Goal: Navigation & Orientation: Find specific page/section

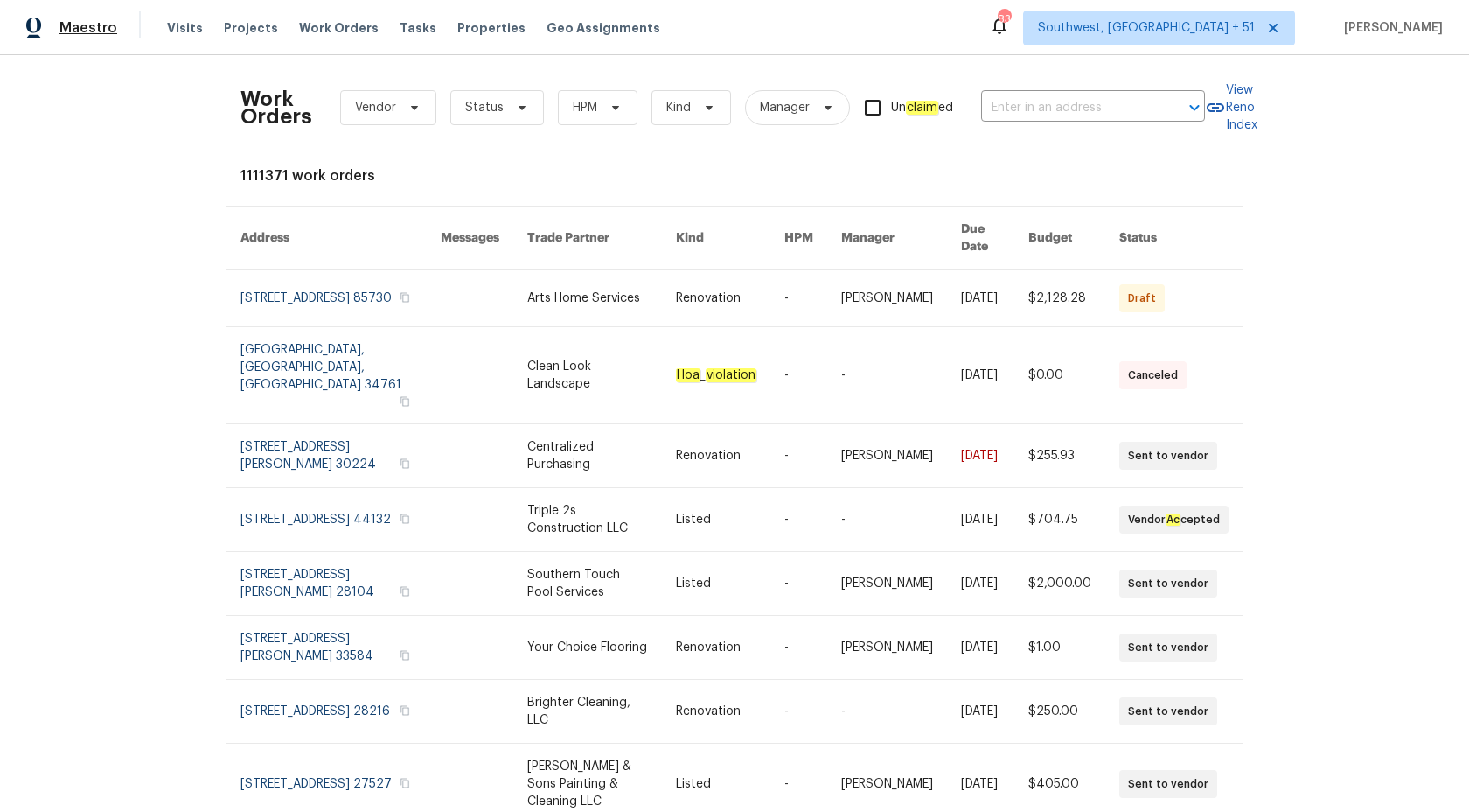
click at [83, 29] on span "Maestro" at bounding box center [88, 28] width 58 height 17
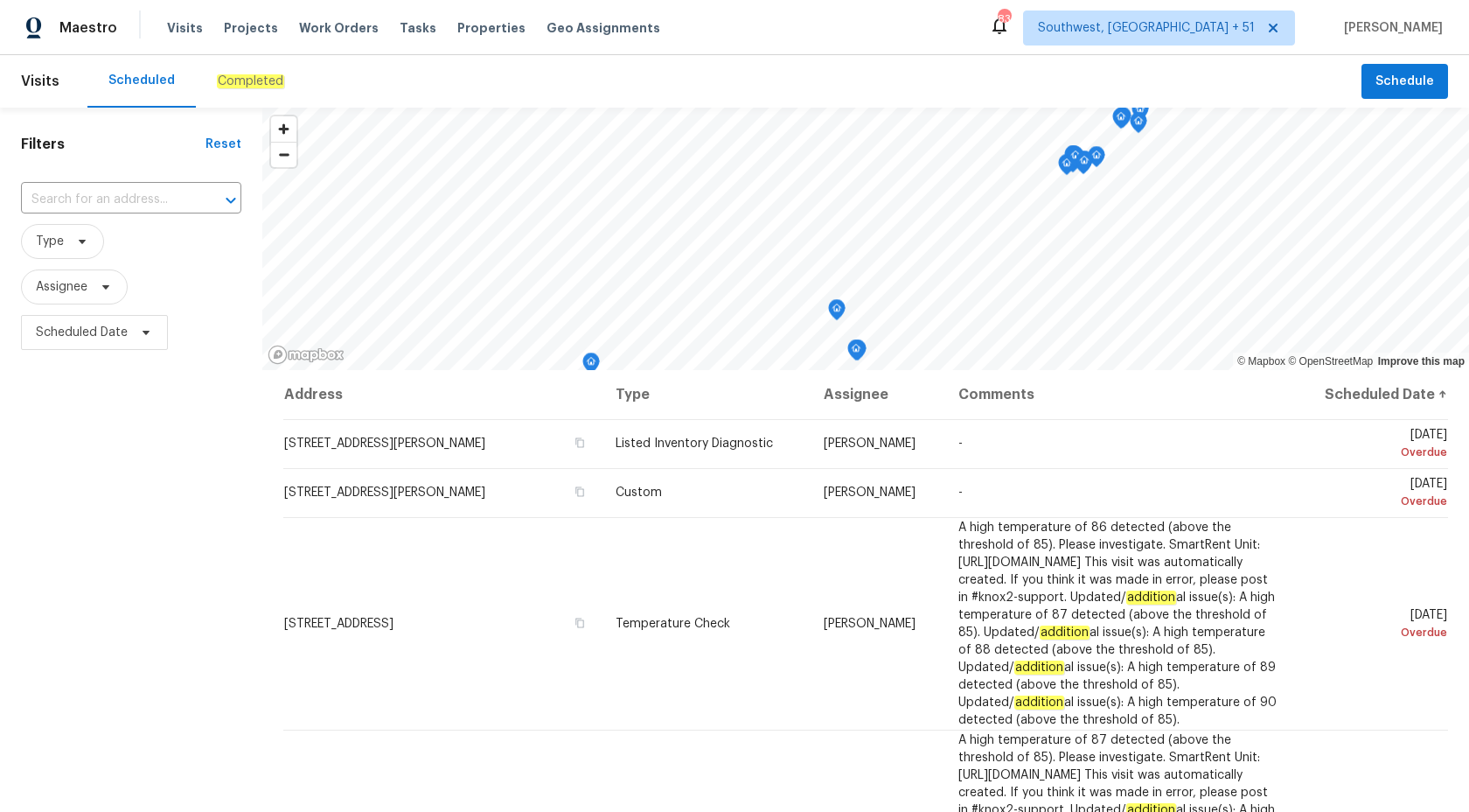
click at [248, 85] on em "Completed" at bounding box center [250, 81] width 68 height 14
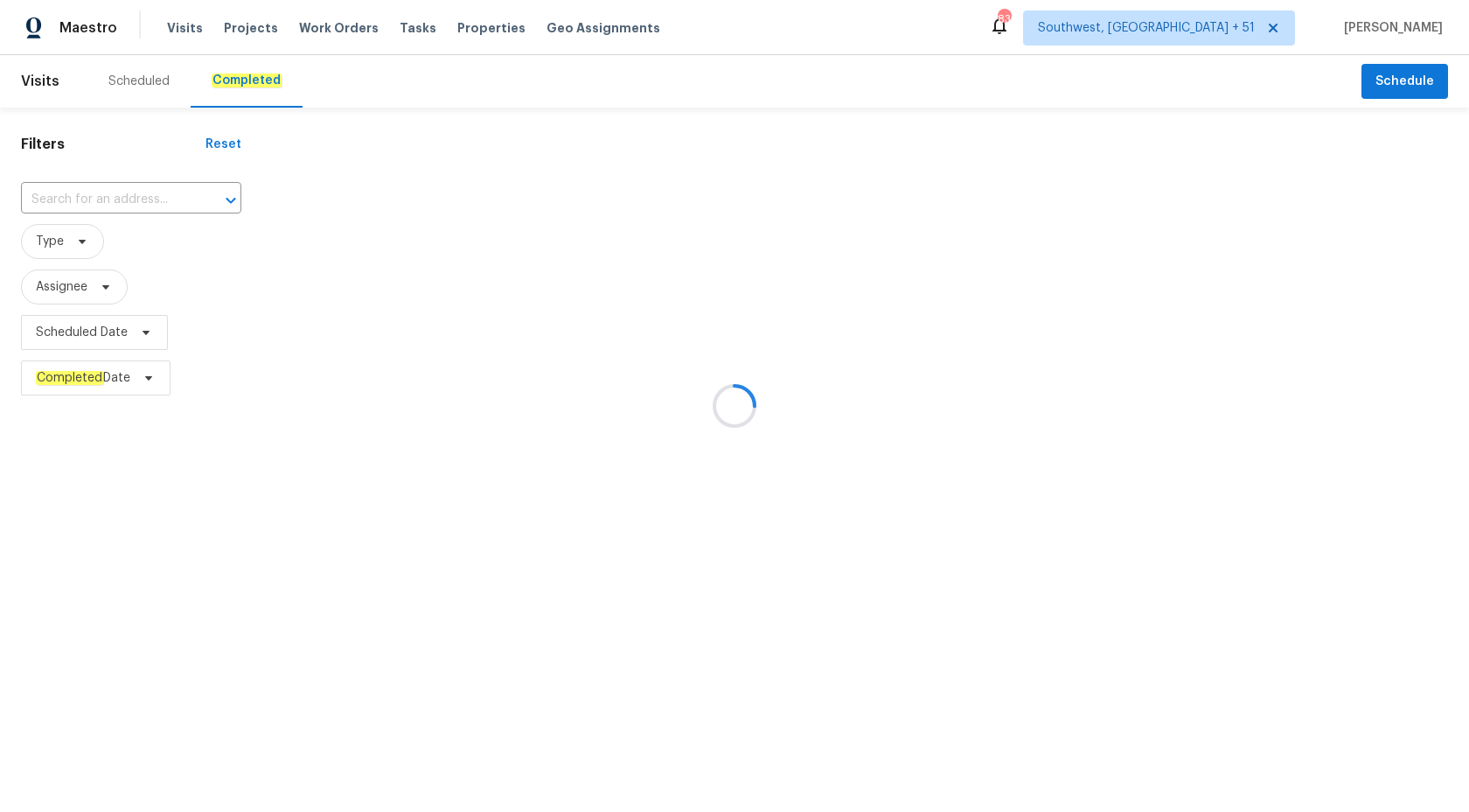
click at [249, 83] on div at bounding box center [734, 406] width 1469 height 812
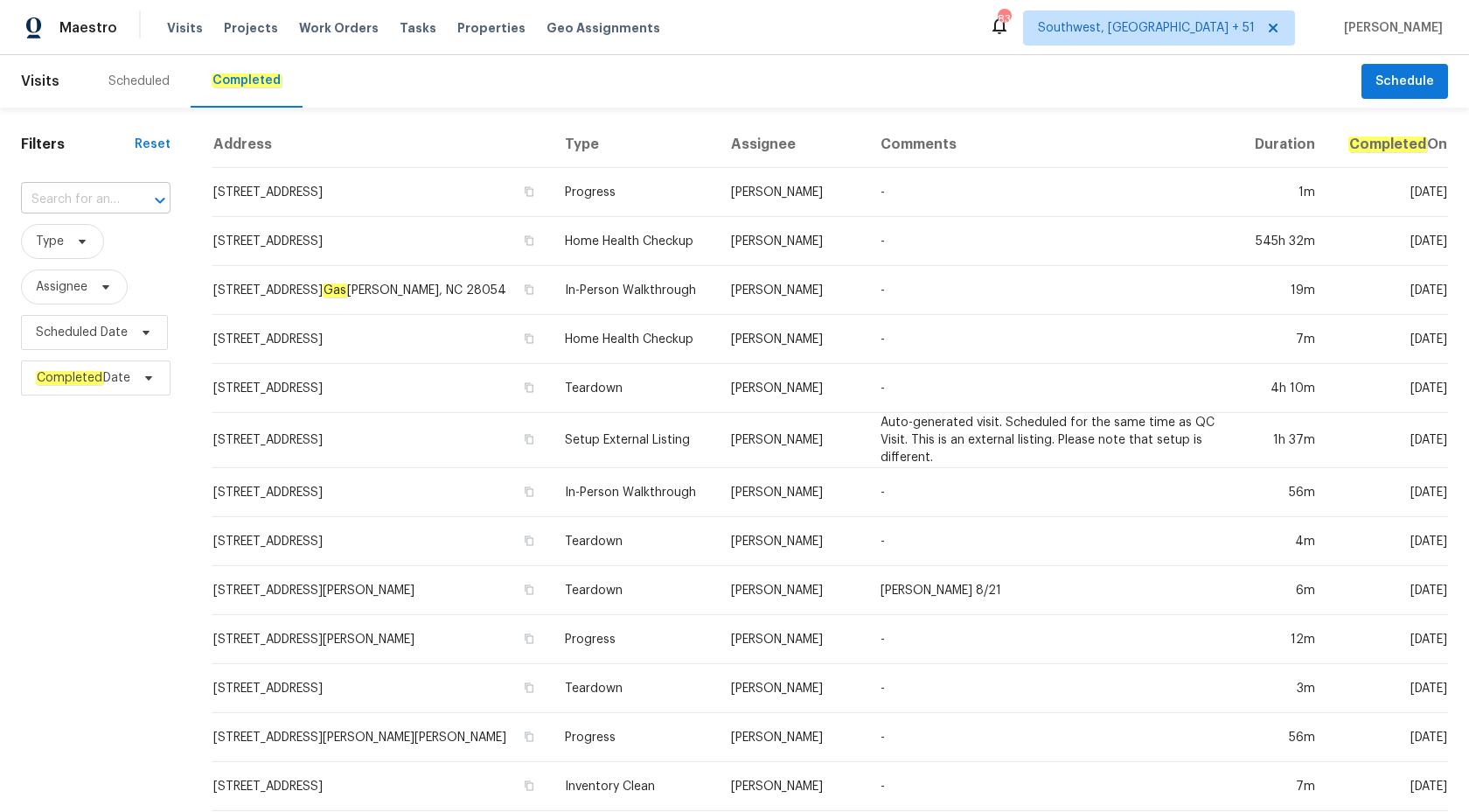
click at [64, 199] on input "text" at bounding box center [71, 200] width 101 height 27
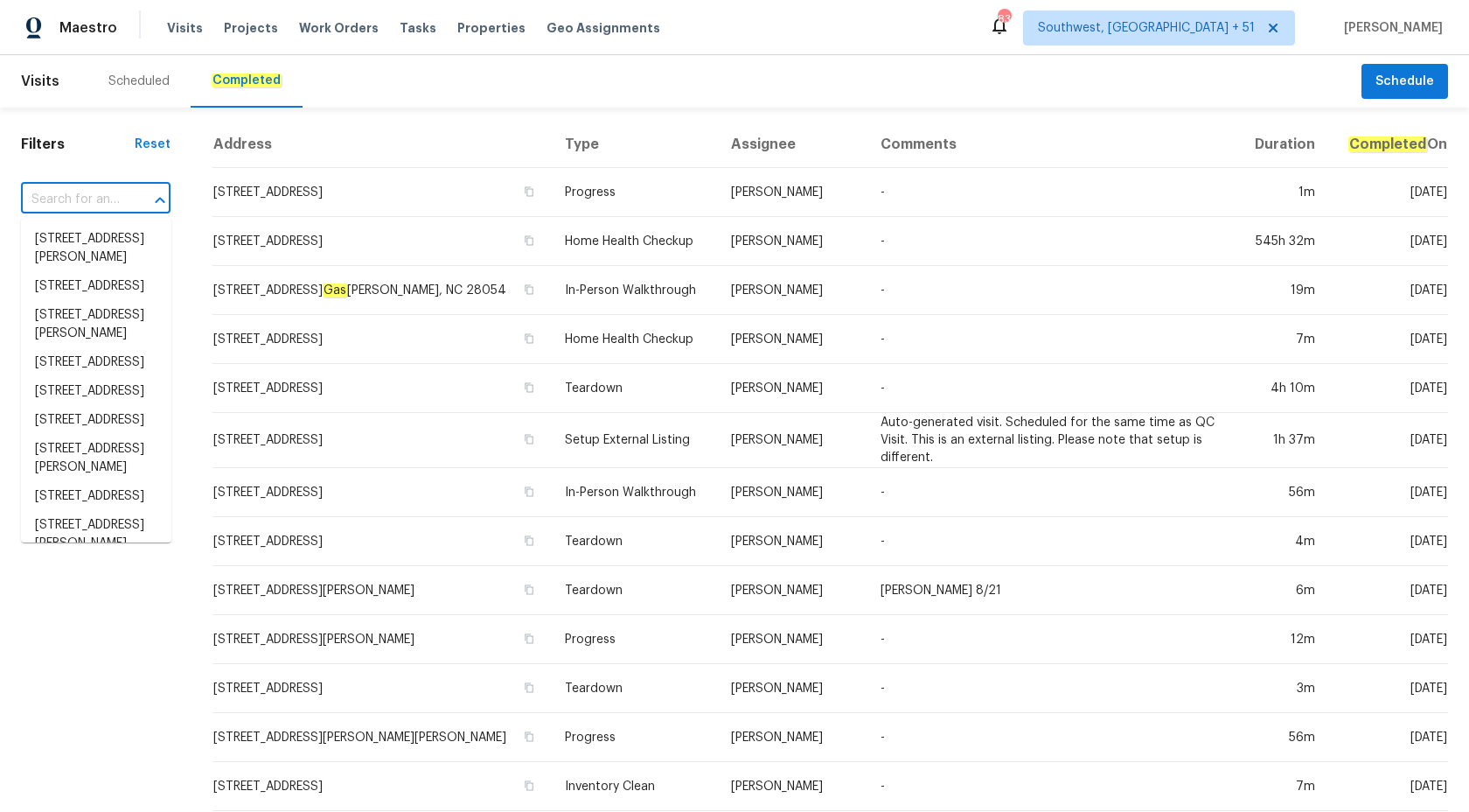
paste input "4420 Archibald Way Raleigh, NC 27616"
type input "4420 Archibald Way Raleigh, NC 27616"
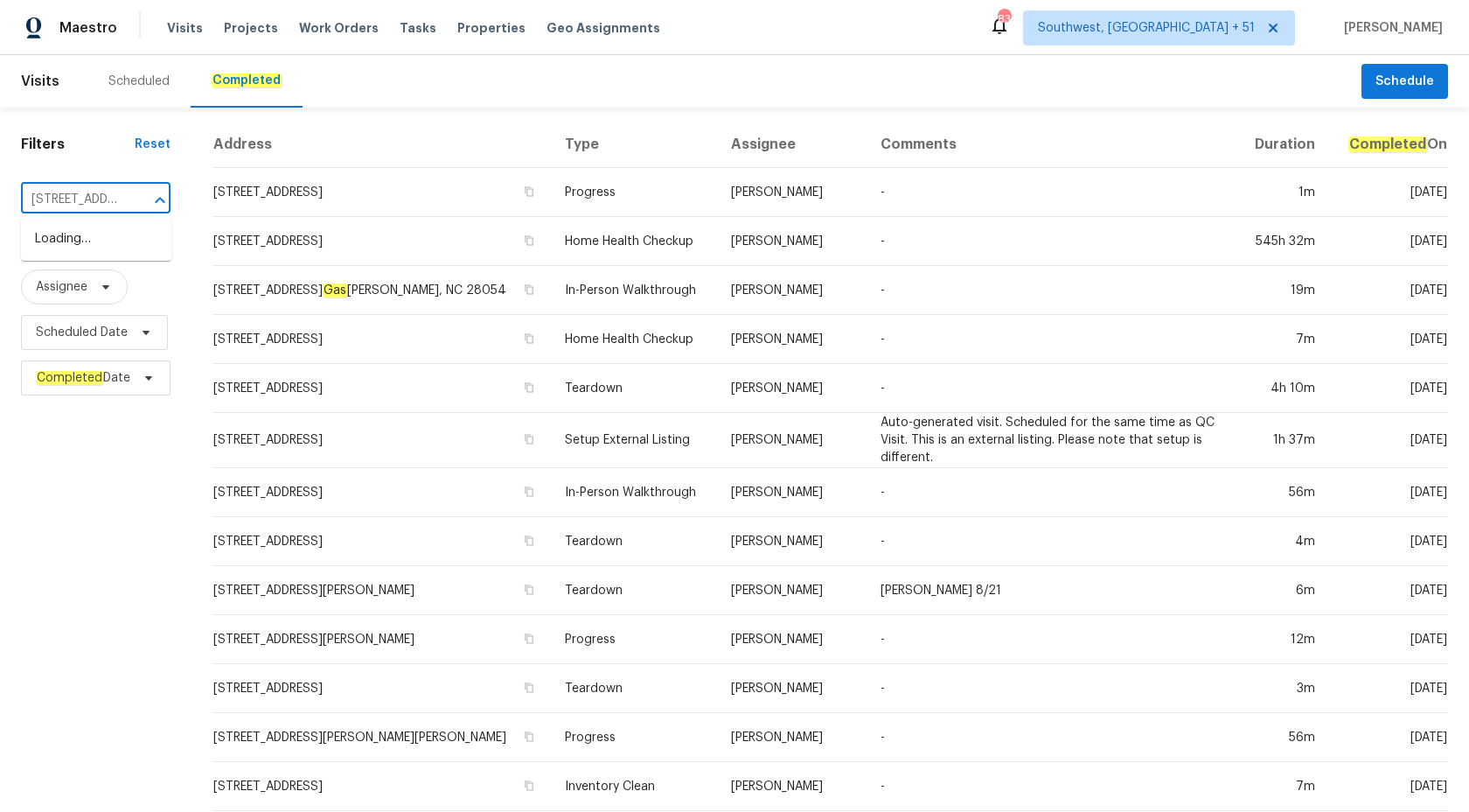
scroll to position [0, 130]
click at [113, 242] on li "4420 Archibald Way, Raleigh, NC 27616" at bounding box center [96, 248] width 150 height 48
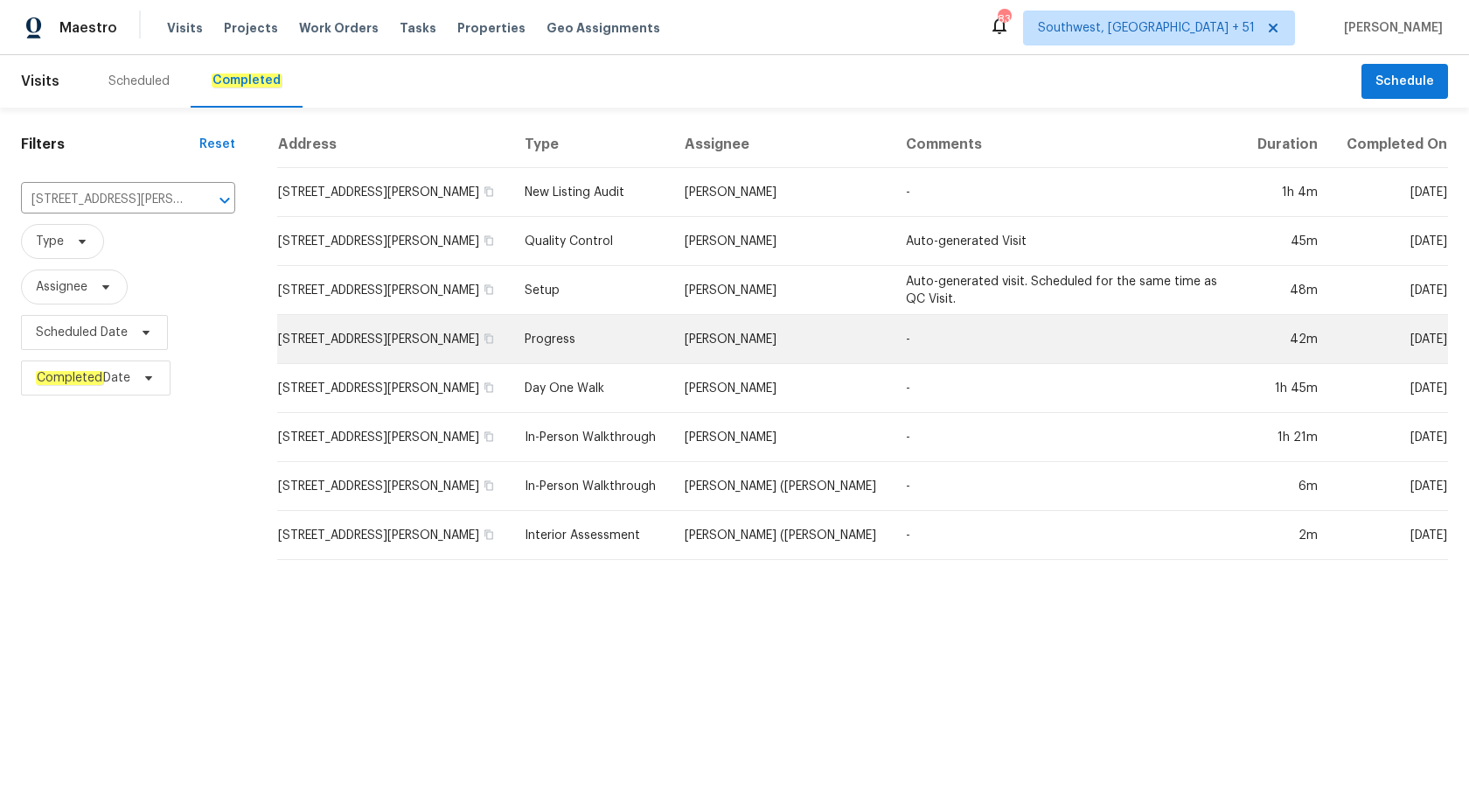
click at [737, 332] on td "Joseph White" at bounding box center [782, 339] width 221 height 49
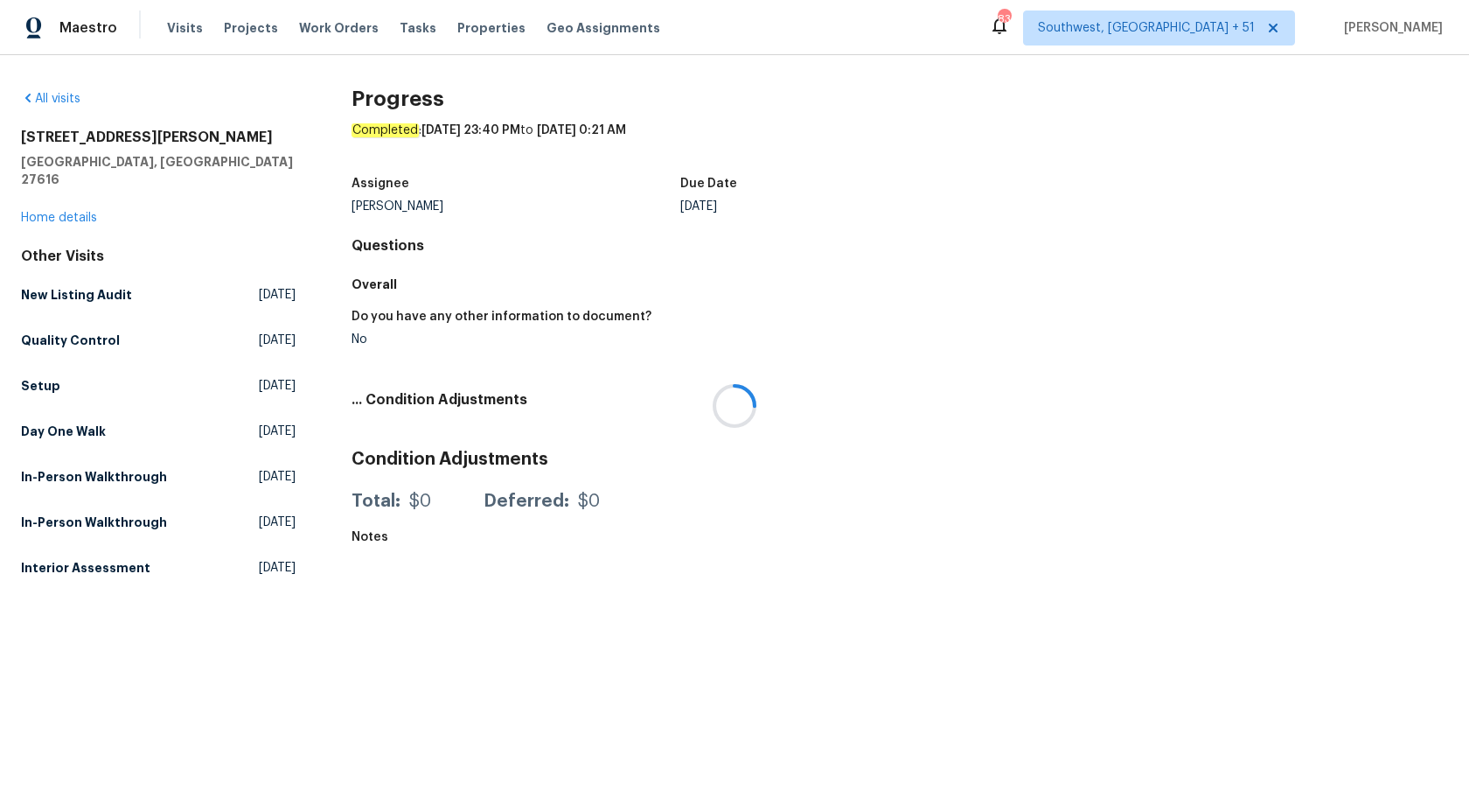
click at [64, 194] on div at bounding box center [734, 406] width 1469 height 812
click at [61, 211] on link "Home details" at bounding box center [59, 217] width 76 height 12
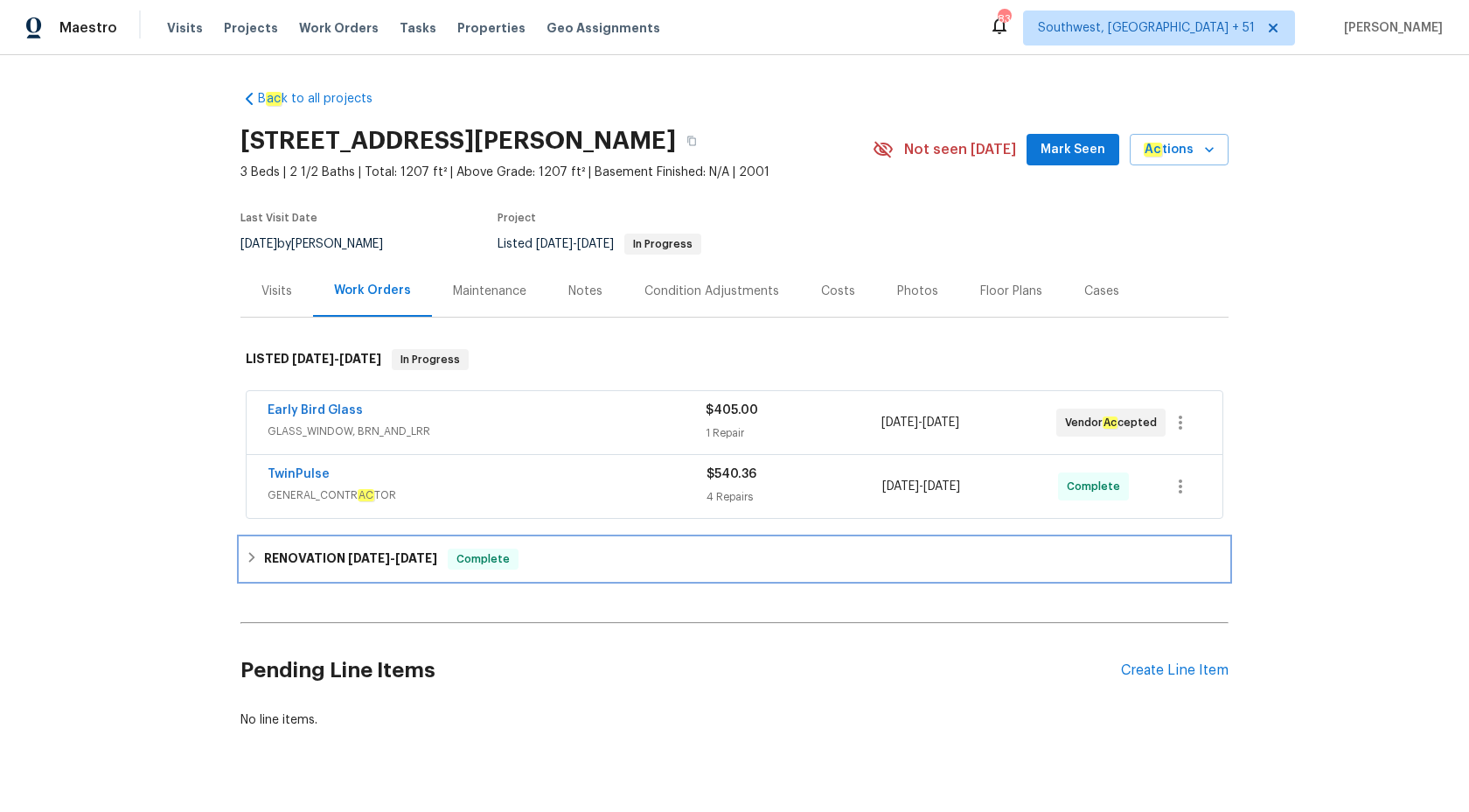
click at [375, 559] on span "7/31/25" at bounding box center [369, 558] width 42 height 12
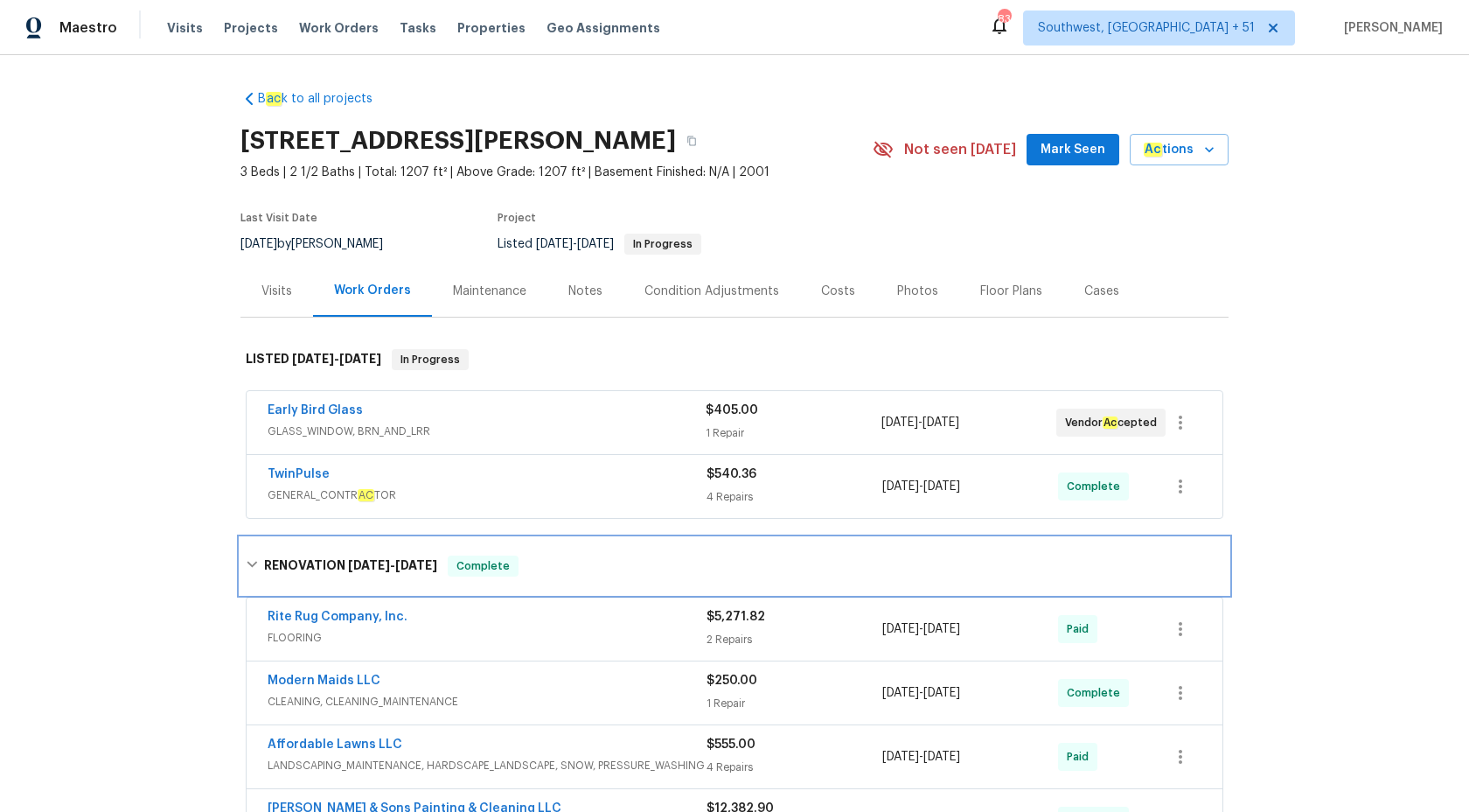
scroll to position [442, 0]
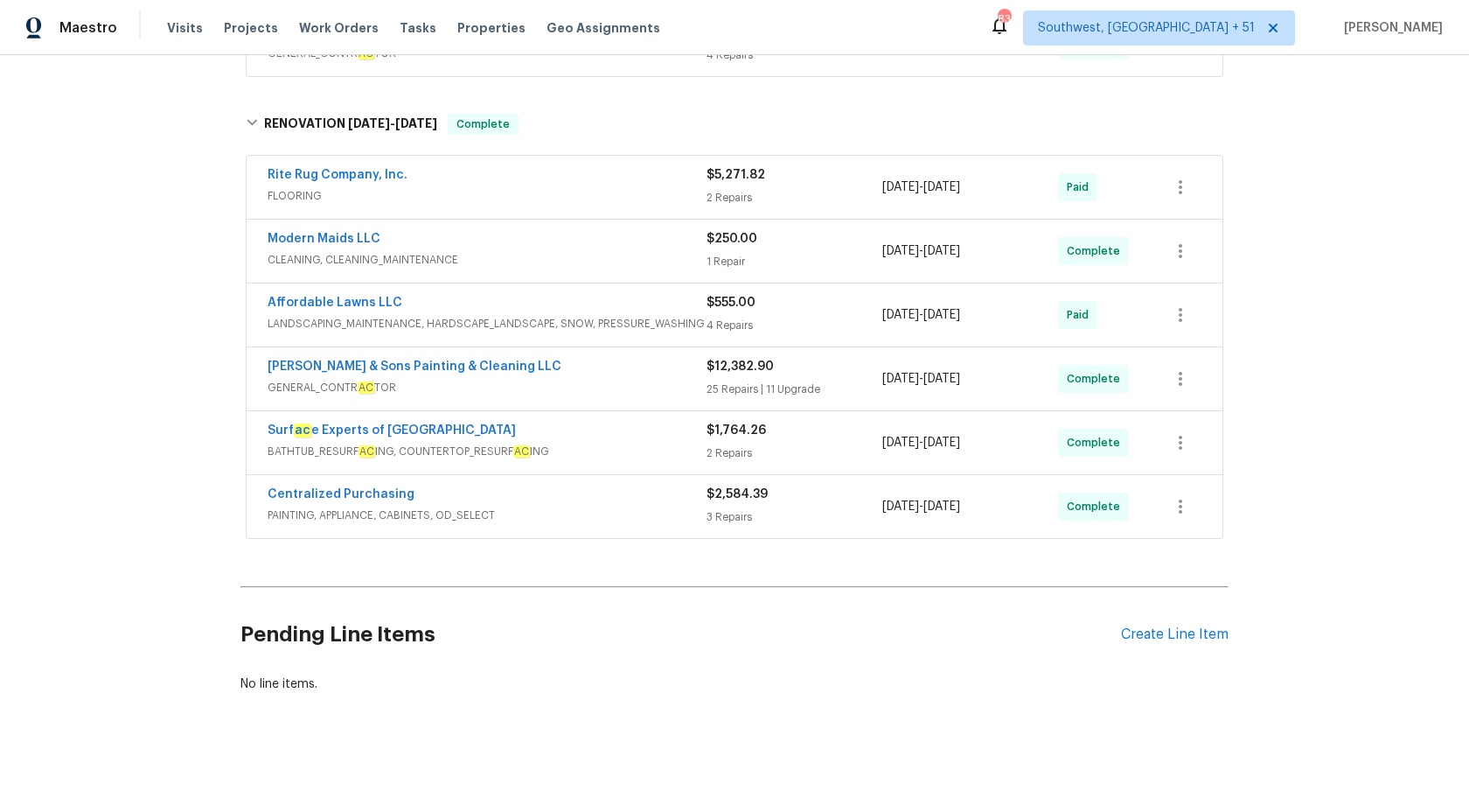
click at [665, 466] on div "Surf ac e Experts of North Raleigh BATHTUB_RESURF AC ING, COUNTERTOP_RESURF AC …" at bounding box center [734, 443] width 976 height 63
click at [661, 462] on div "Surf ac e Experts of North Raleigh BATHTUB_RESURF AC ING, COUNTERTOP_RESURF AC …" at bounding box center [486, 443] width 439 height 42
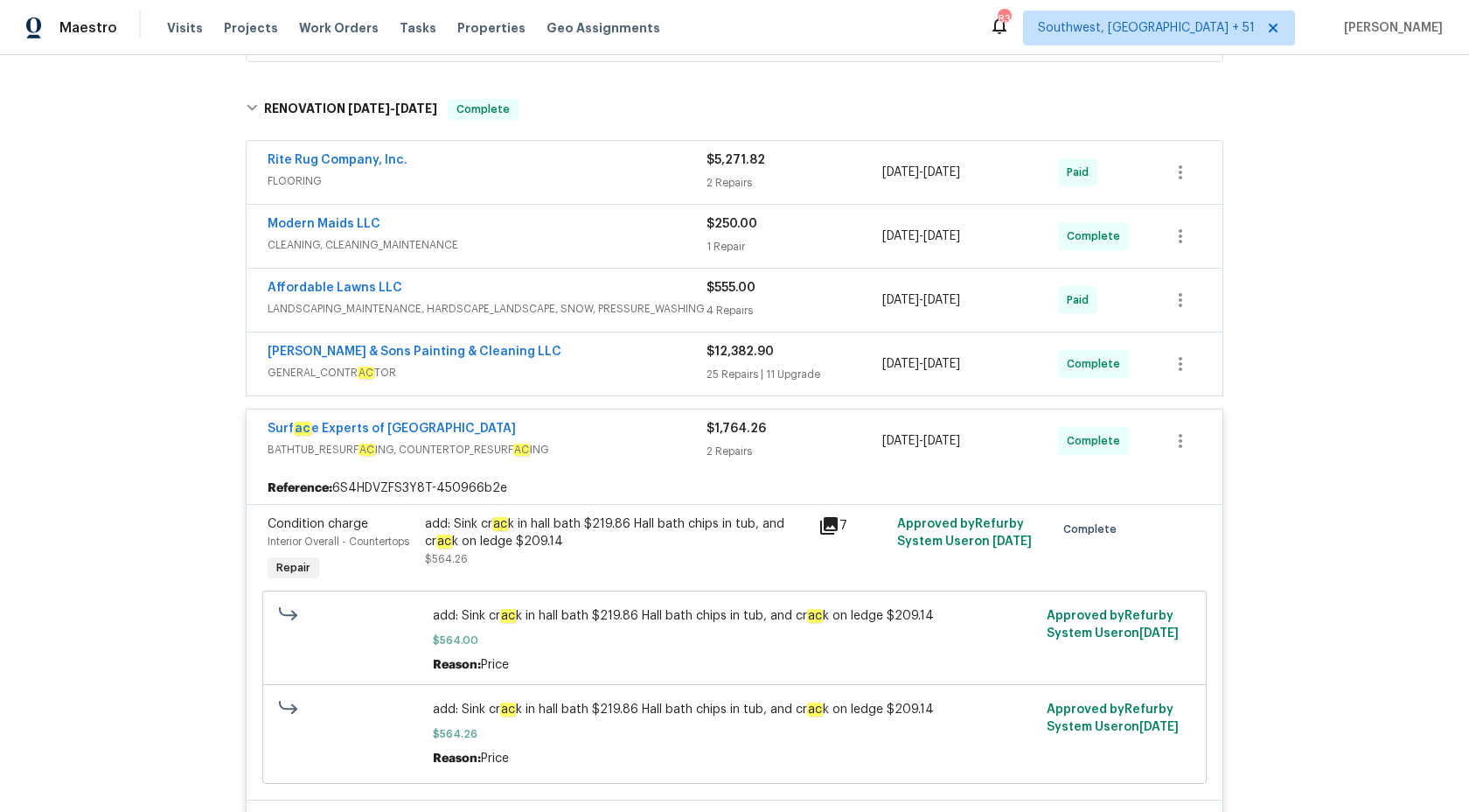
scroll to position [349, 0]
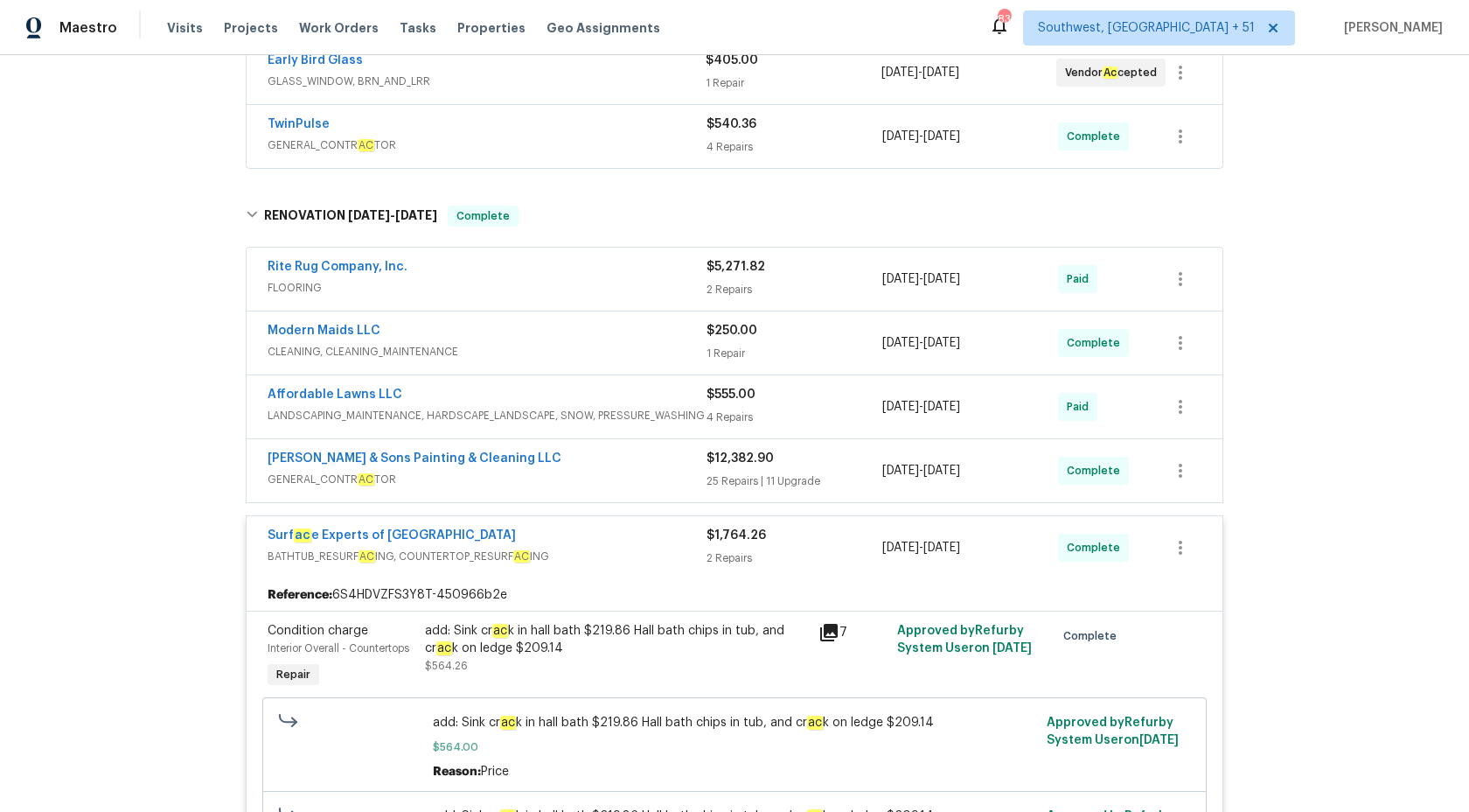
click at [713, 544] on div "$1,764.26 2 Repairs" at bounding box center [794, 547] width 176 height 42
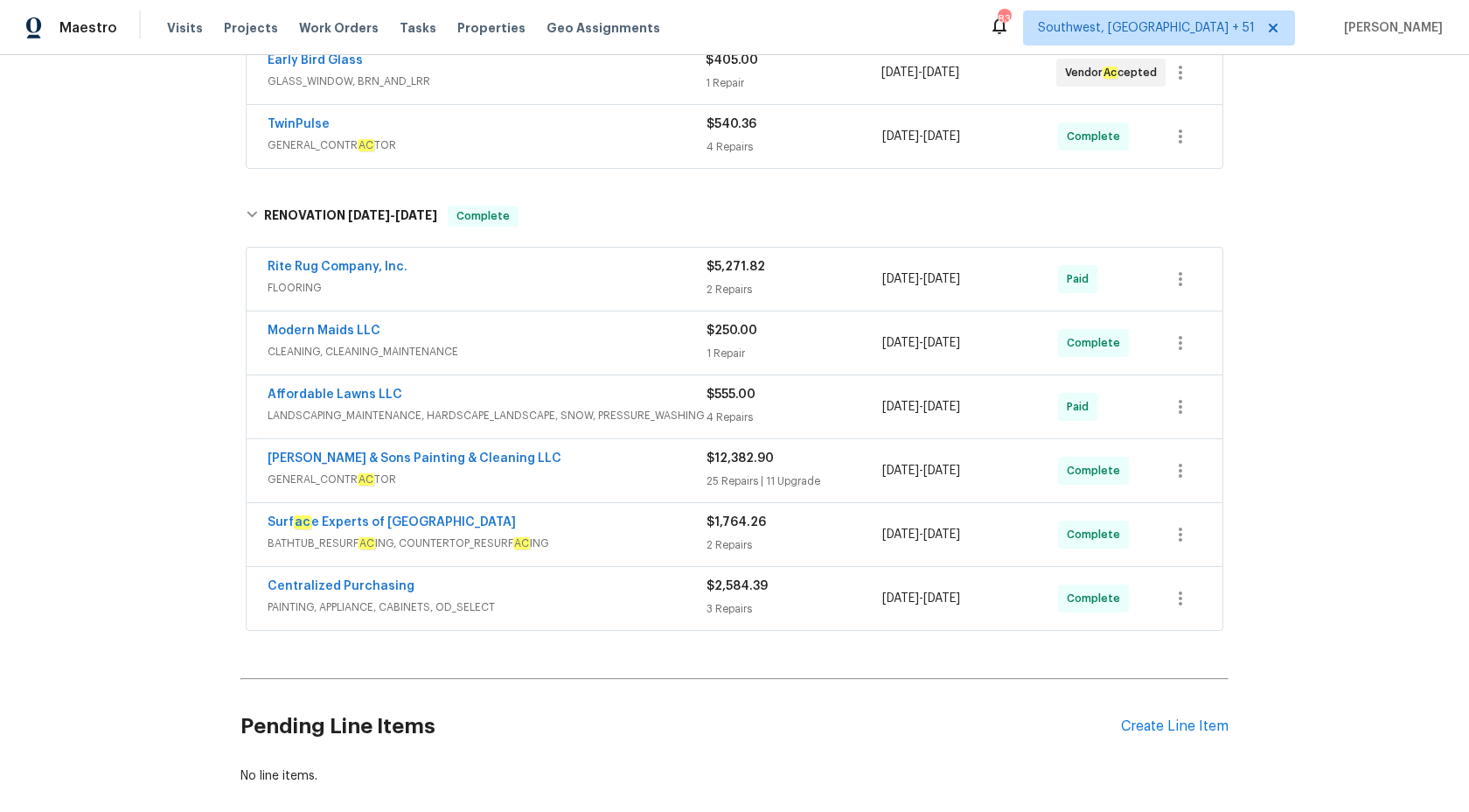
click at [646, 421] on span "LANDSCAPING_MAINTENANCE, HARDSCAPE_LANDSCAPE, SNOW, PRESSURE_WASHING" at bounding box center [486, 415] width 439 height 17
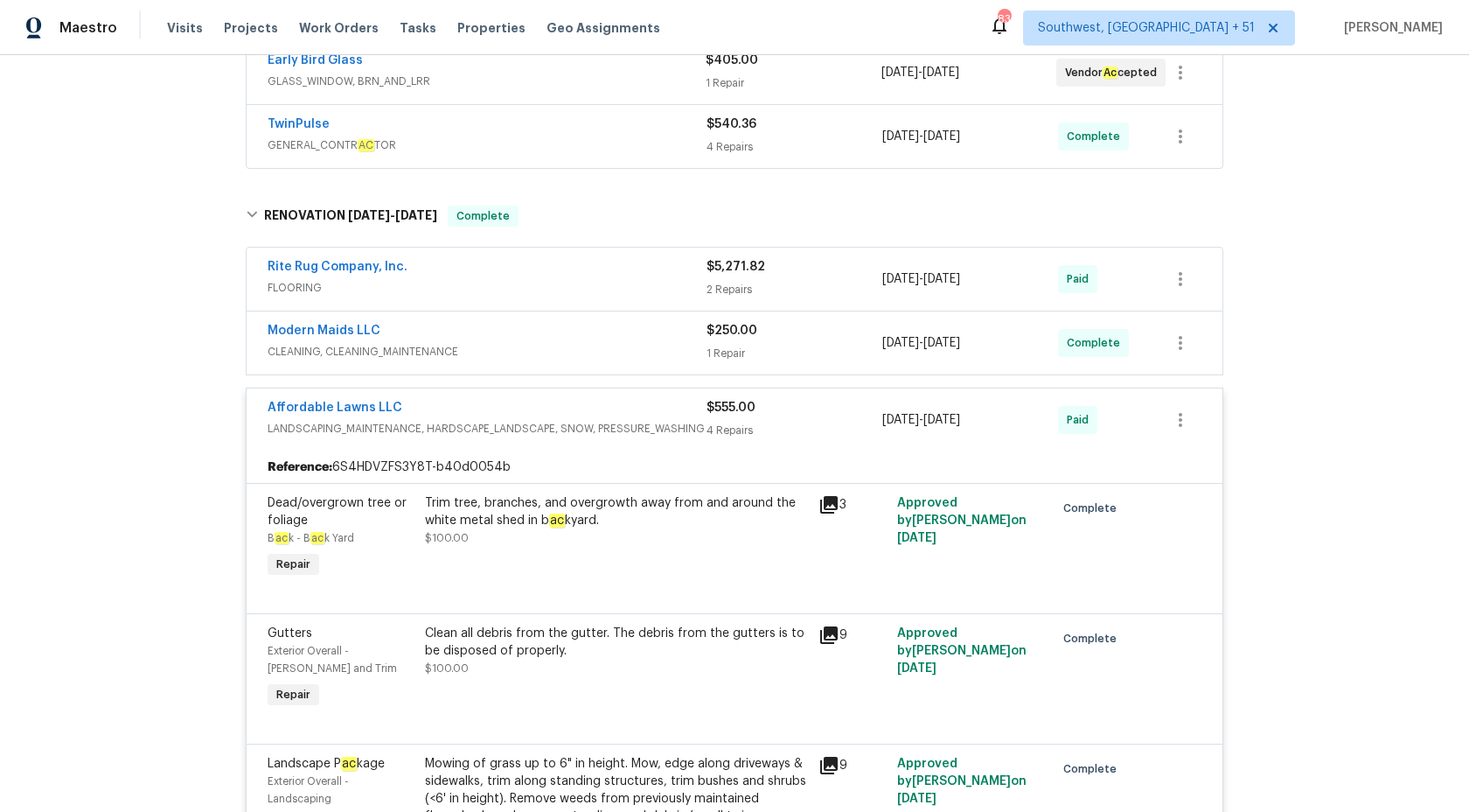
click at [647, 420] on span "LANDSCAPING_MAINTENANCE, HARDSCAPE_LANDSCAPE, SNOW, PRESSURE_WASHING" at bounding box center [486, 428] width 439 height 17
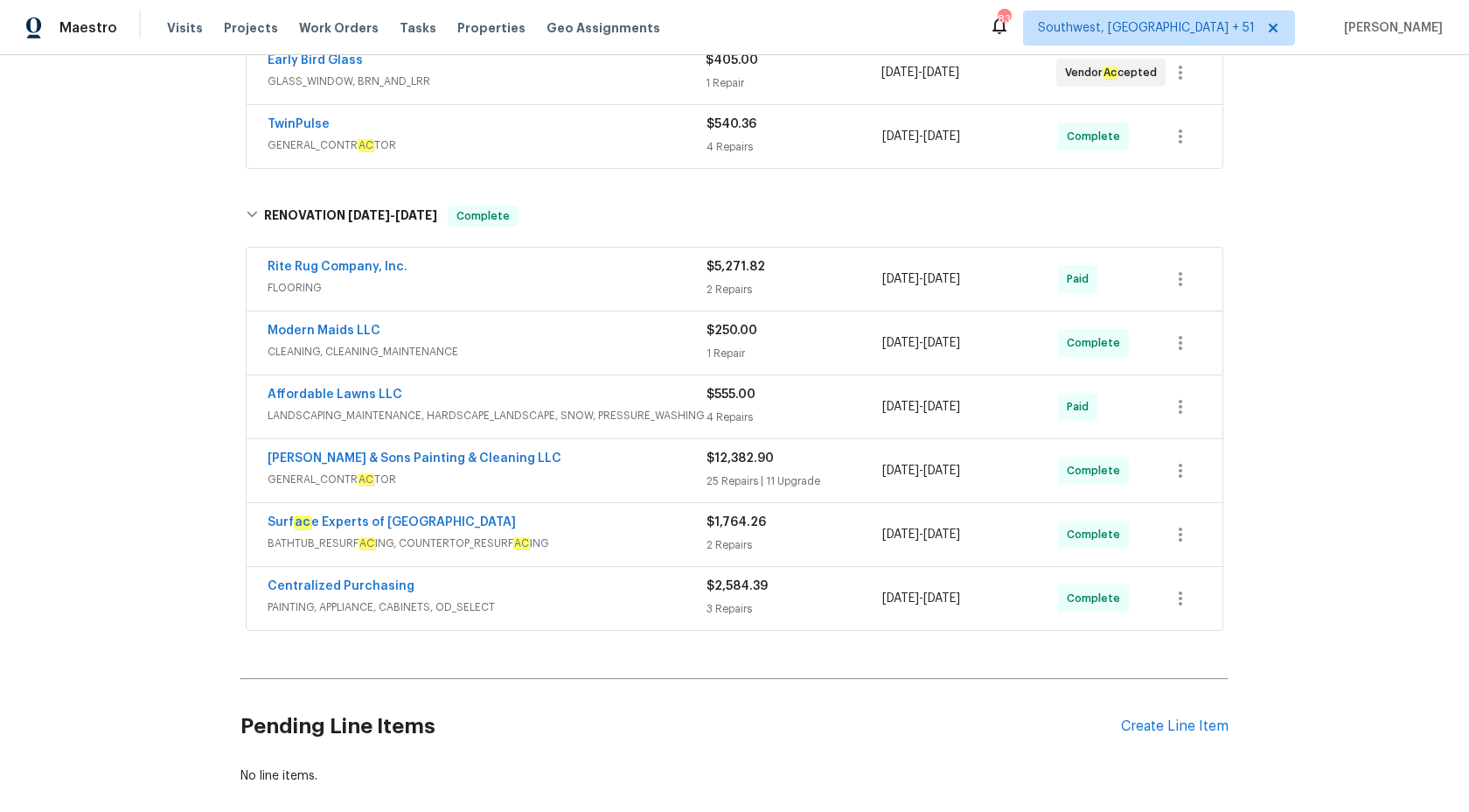
click at [652, 465] on div "Hodge & Sons Painting & Cleaning LLC" at bounding box center [486, 460] width 439 height 21
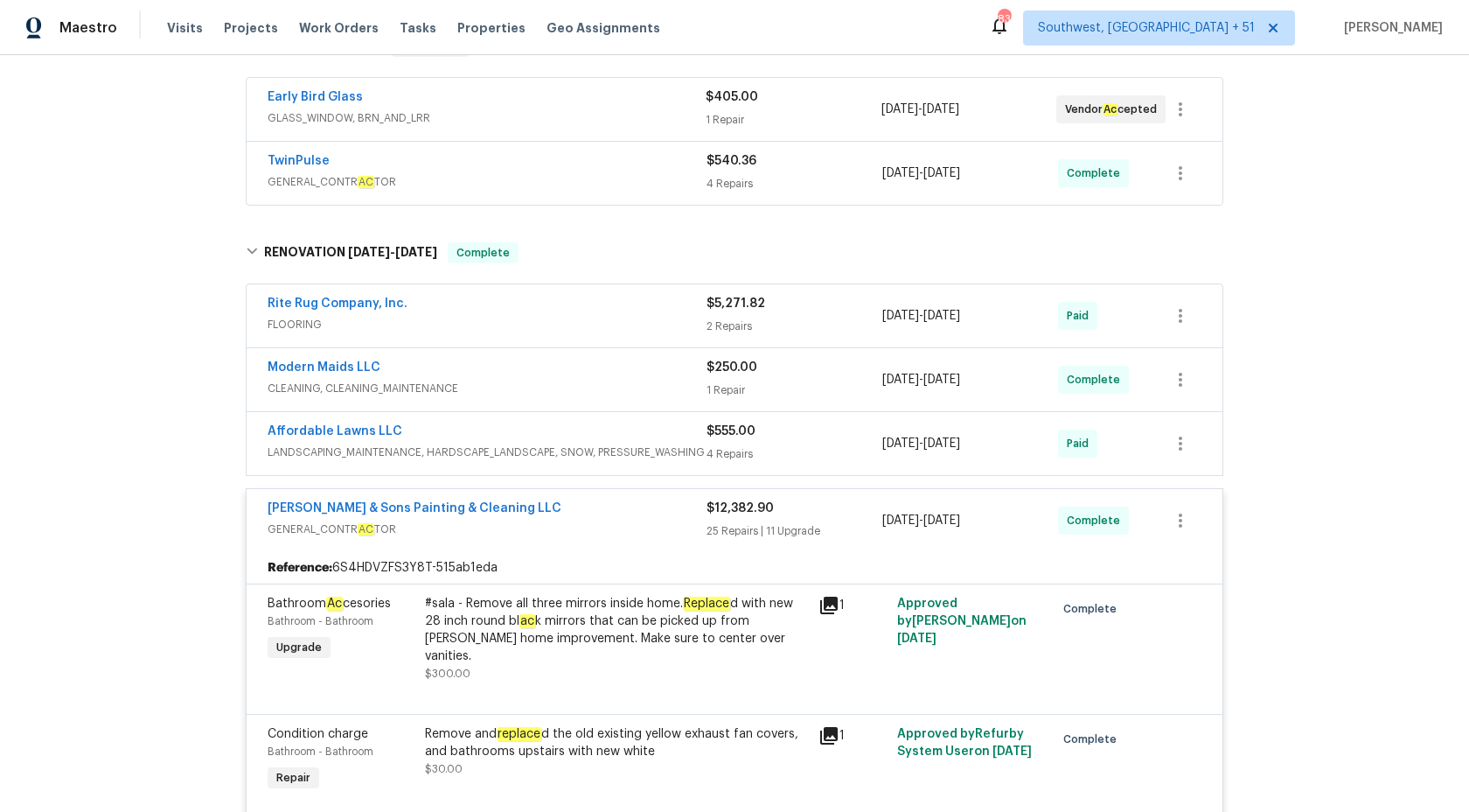
scroll to position [320, 0]
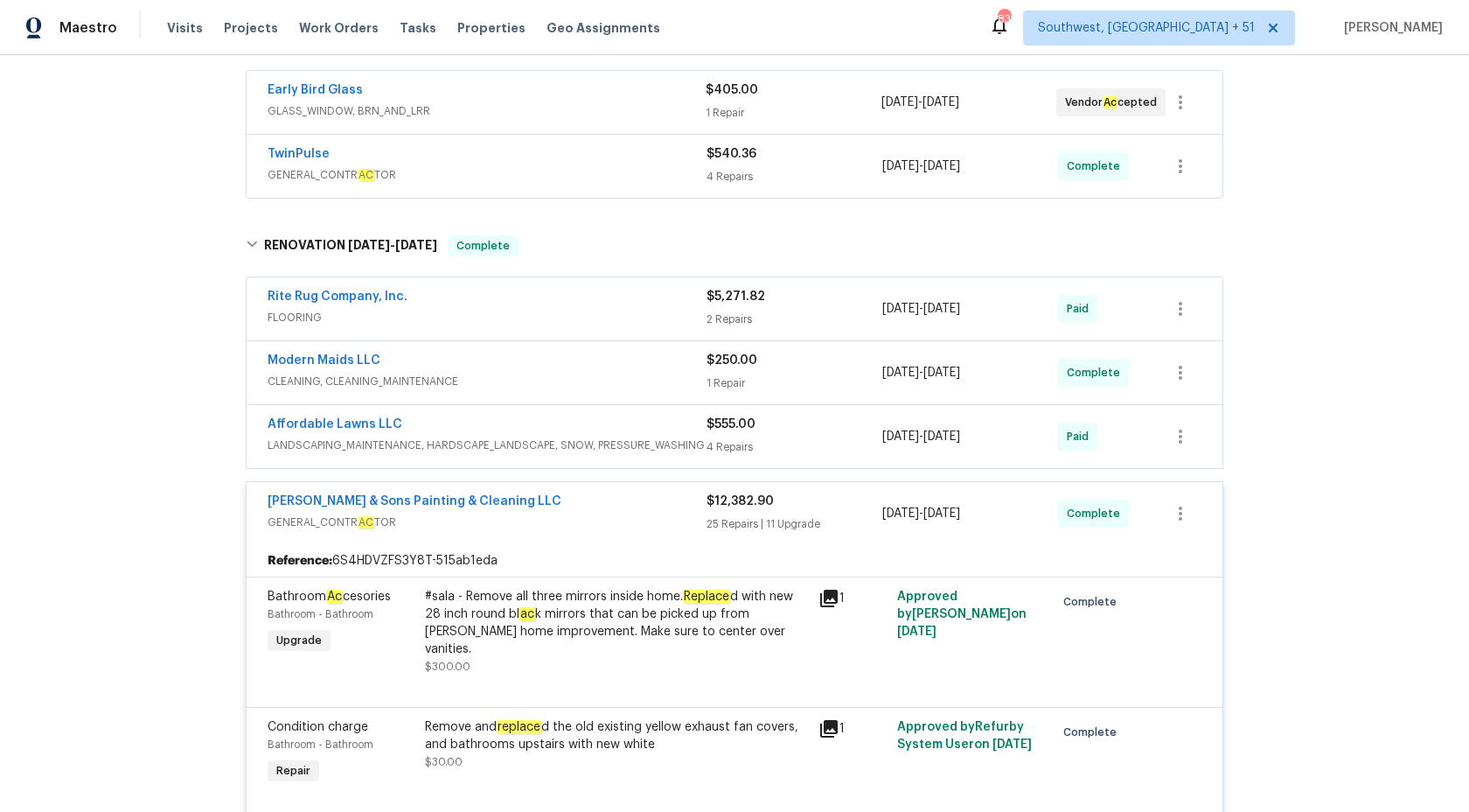
click at [721, 533] on div "$12,382.90 25 Repairs | 11 Upgrade" at bounding box center [794, 513] width 176 height 42
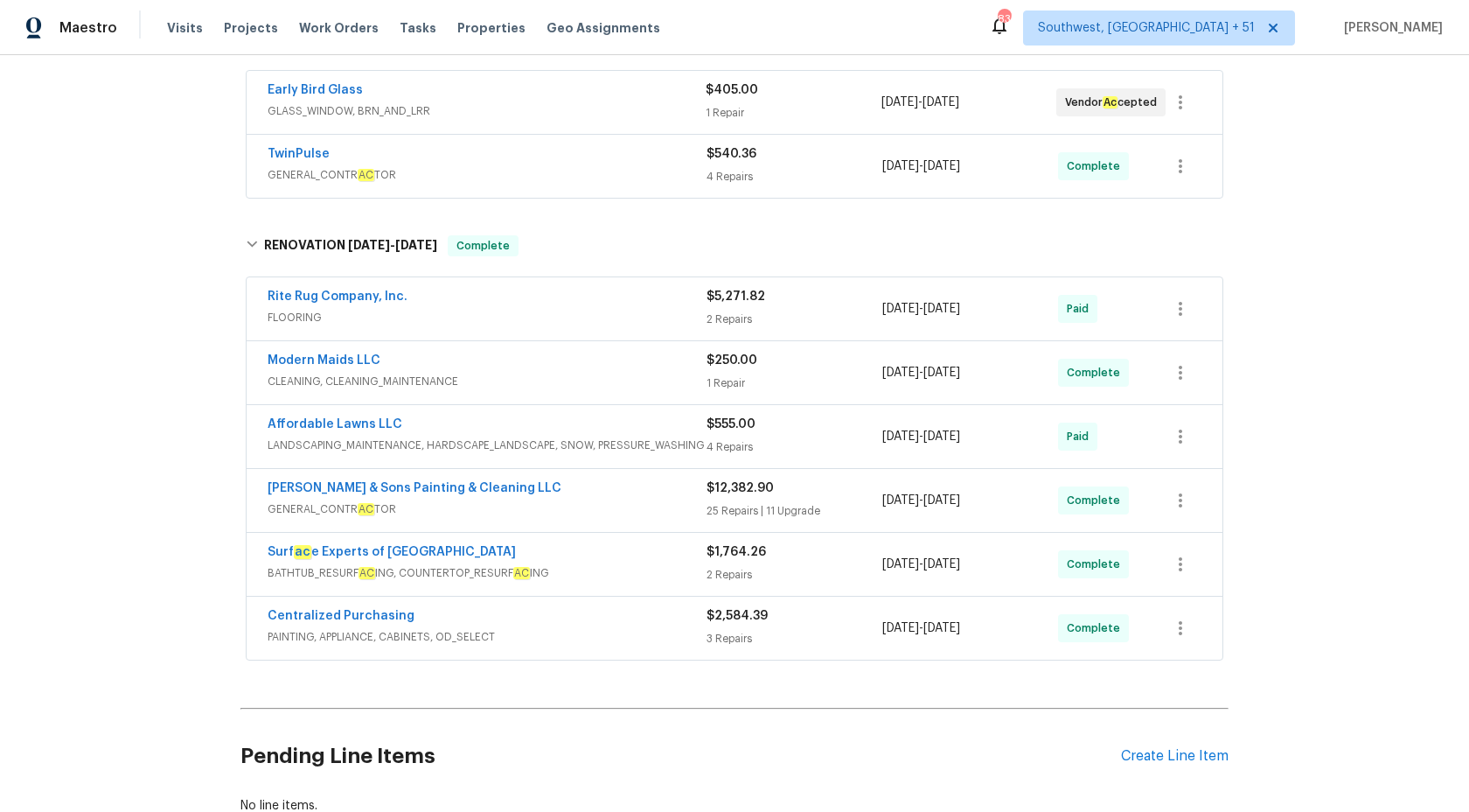
click at [746, 300] on span "$5,271.82" at bounding box center [736, 296] width 59 height 12
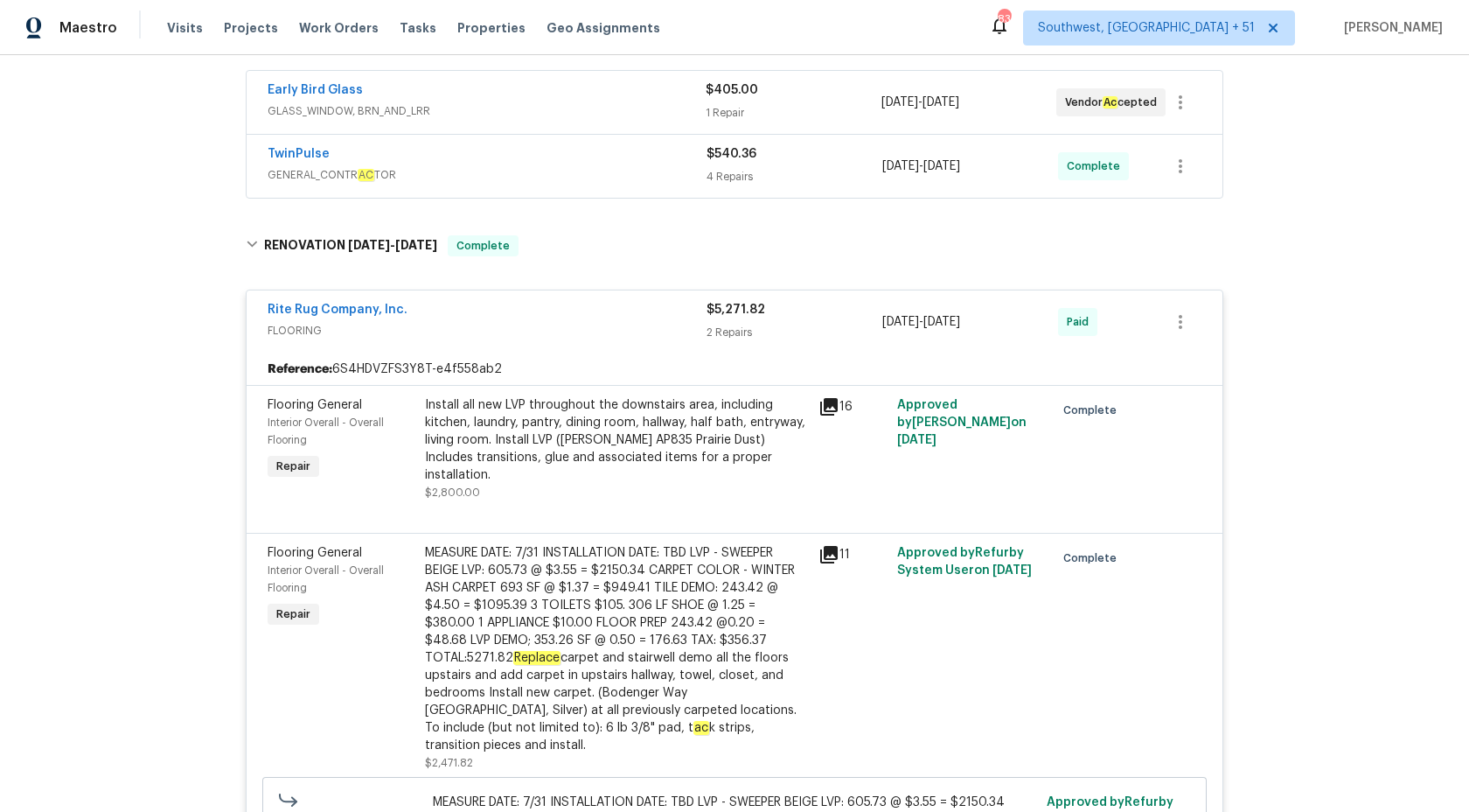
click at [710, 330] on div "2 Repairs" at bounding box center [794, 332] width 176 height 17
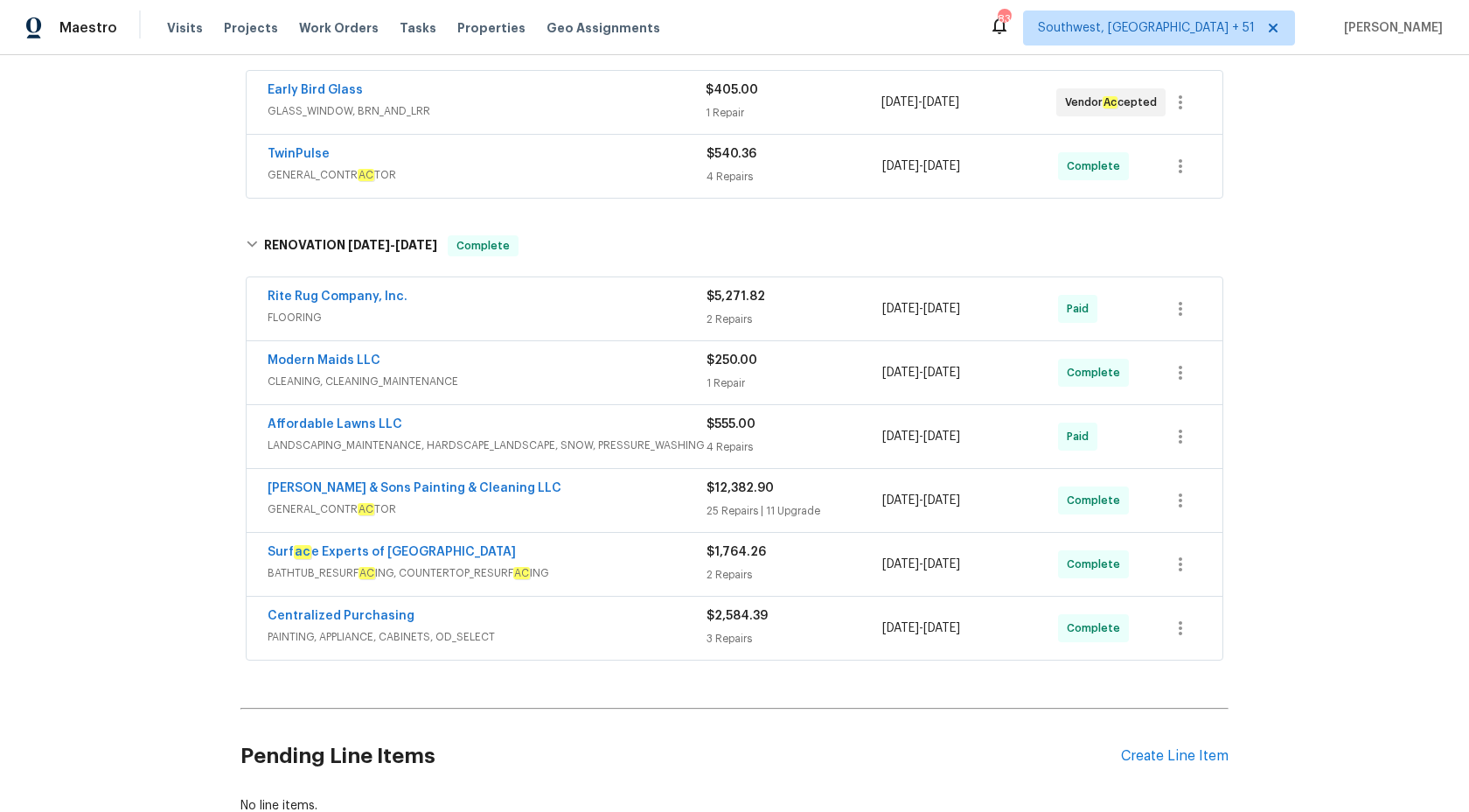
click at [696, 171] on span "GENERAL_CONTR AC TOR" at bounding box center [486, 175] width 439 height 17
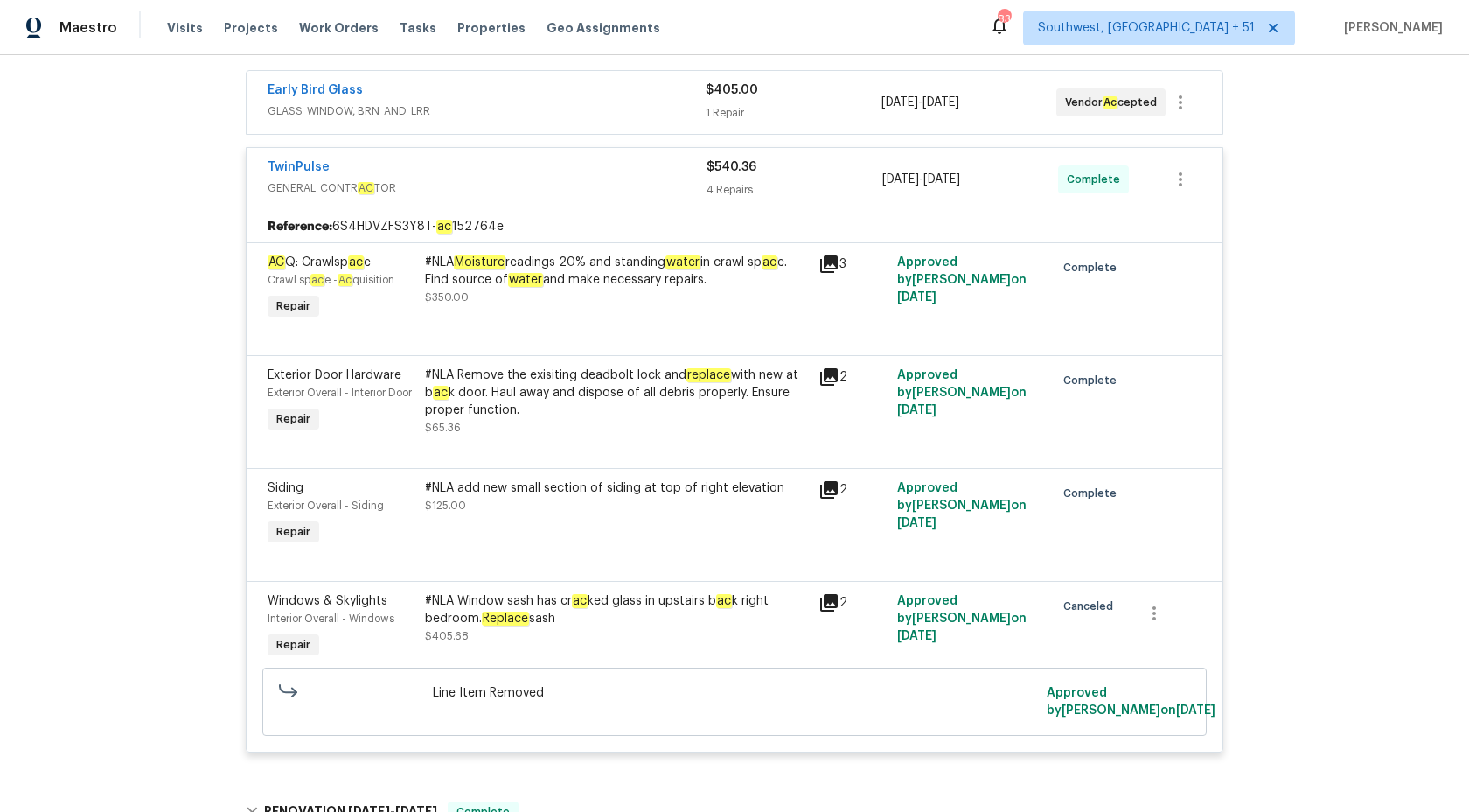
click at [730, 172] on span "$540.36" at bounding box center [731, 167] width 50 height 12
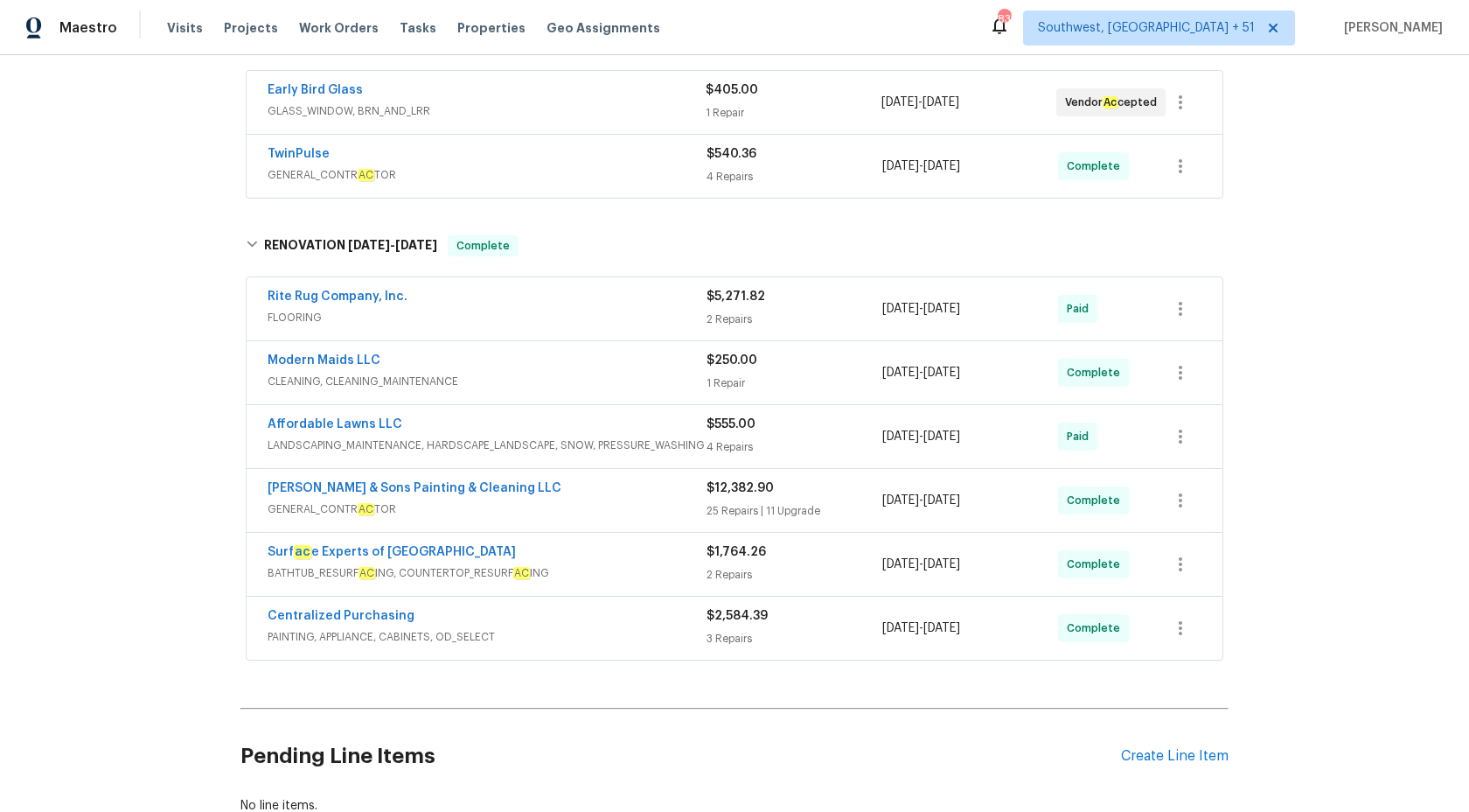
click at [670, 98] on div "Early Bird Glass" at bounding box center [486, 91] width 438 height 21
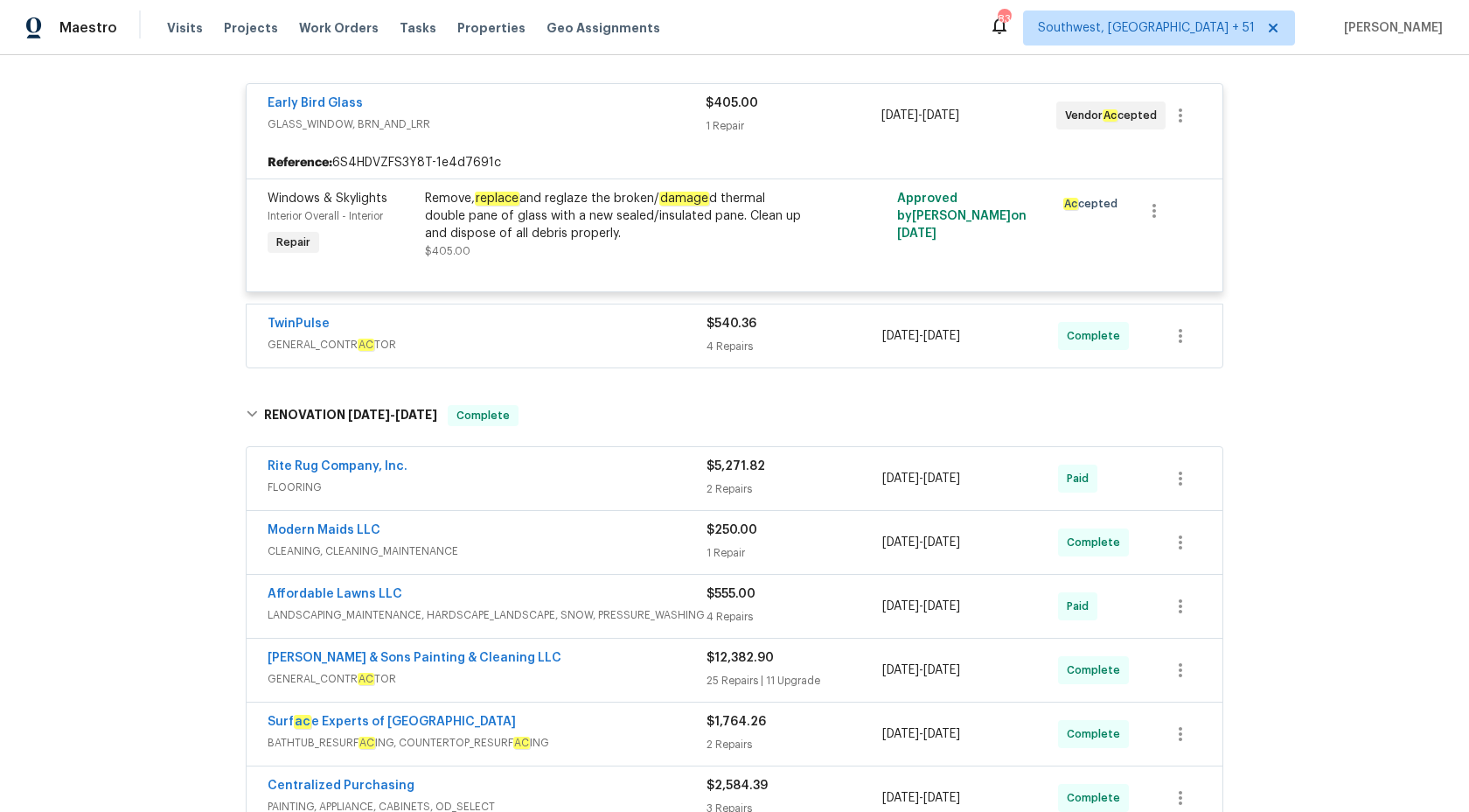
click at [688, 115] on span "GLASS_WINDOW, BRN_AND_LRR" at bounding box center [486, 124] width 438 height 17
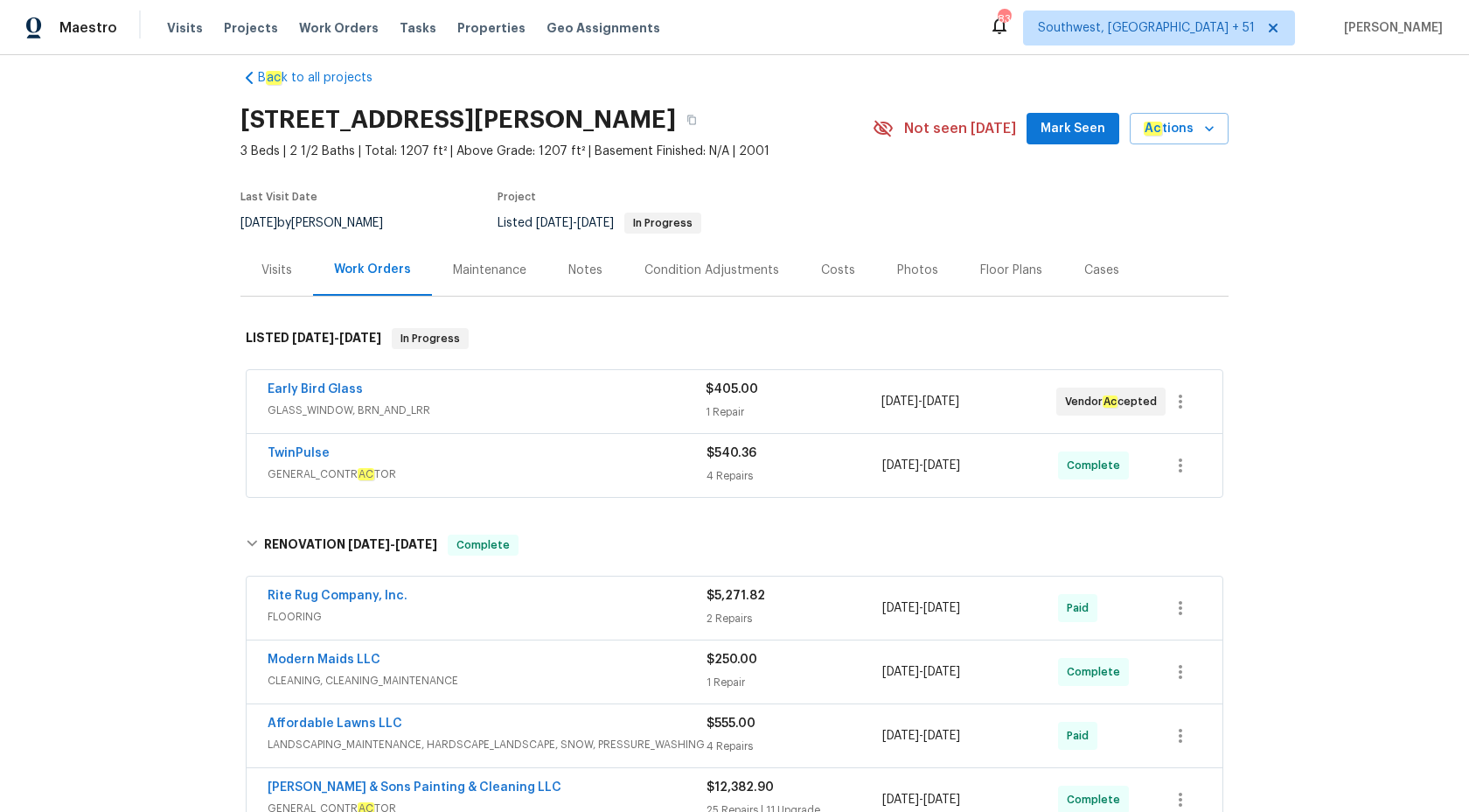
scroll to position [0, 0]
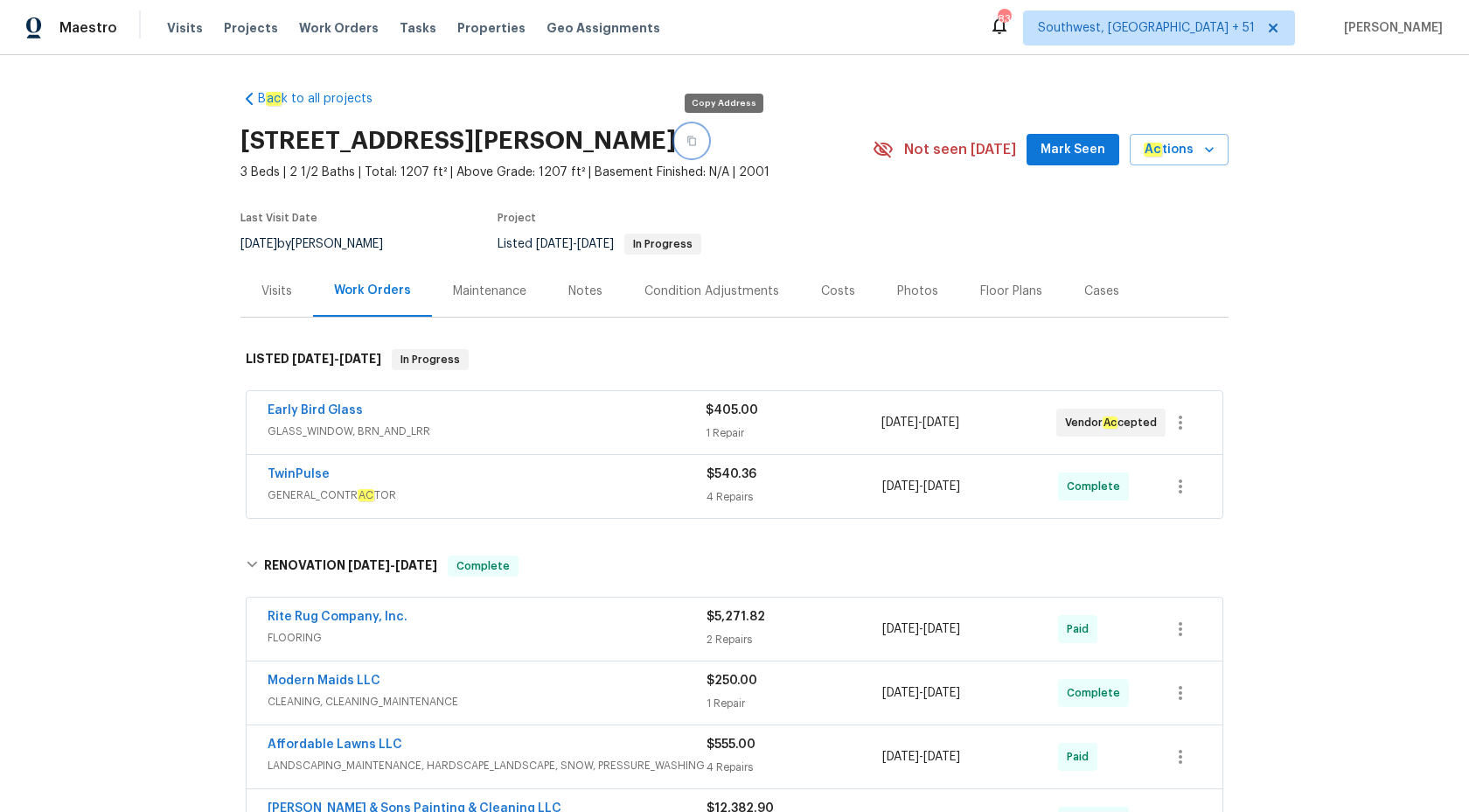
click at [707, 139] on button "button" at bounding box center [691, 140] width 31 height 31
click at [55, 35] on div "Maestro" at bounding box center [58, 28] width 117 height 35
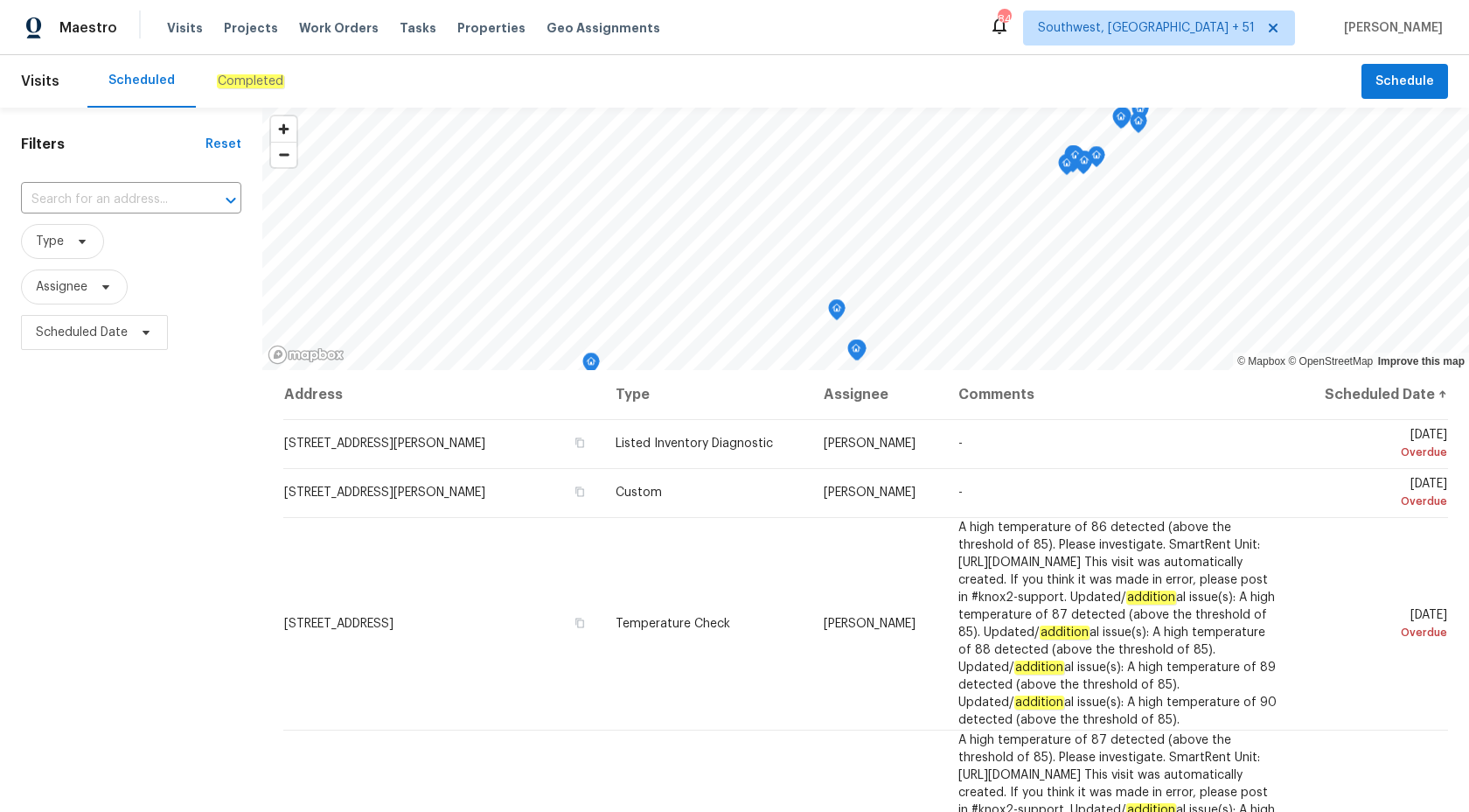
click at [239, 78] on em "Completed" at bounding box center [250, 81] width 68 height 14
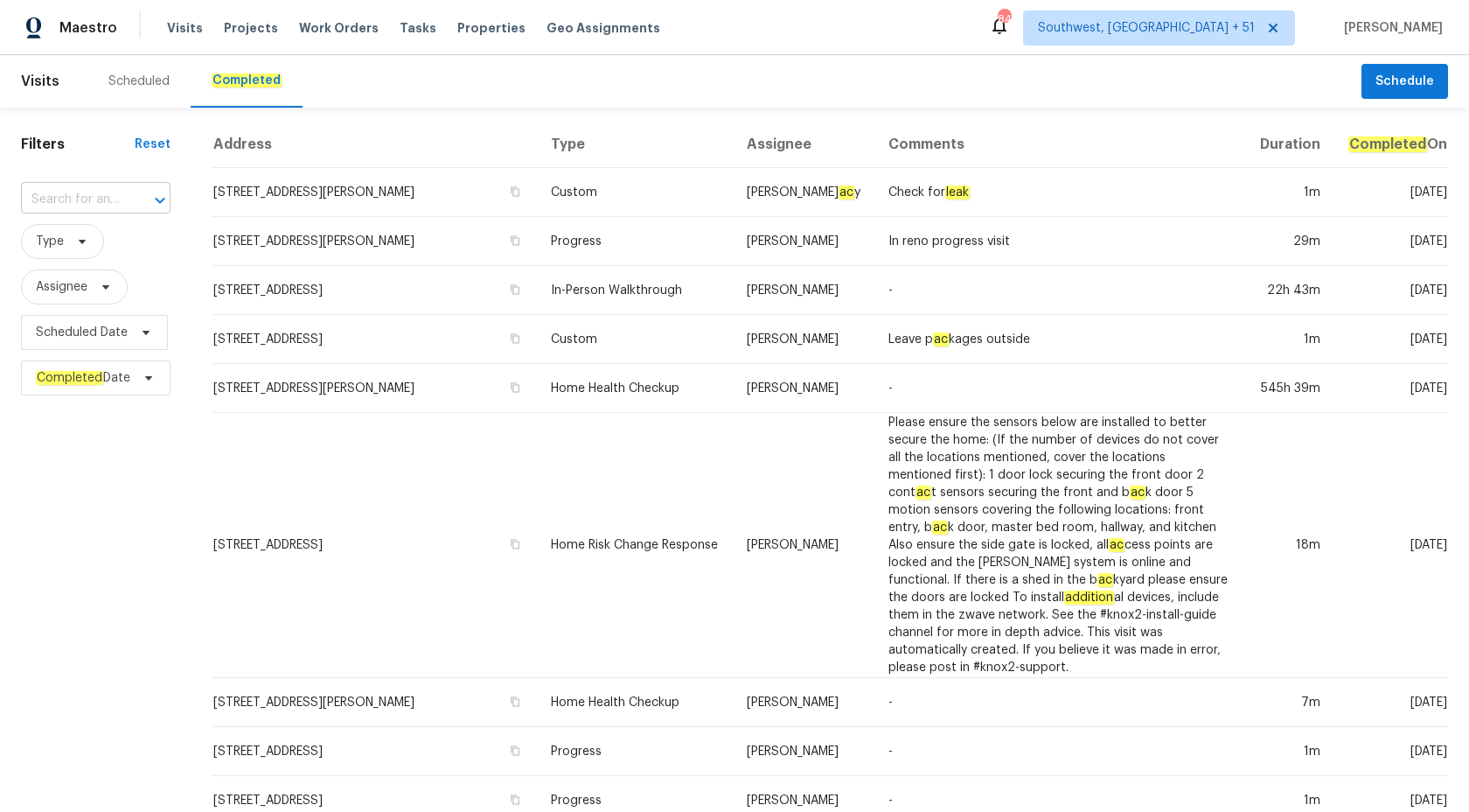
click at [67, 202] on input "text" at bounding box center [71, 200] width 101 height 27
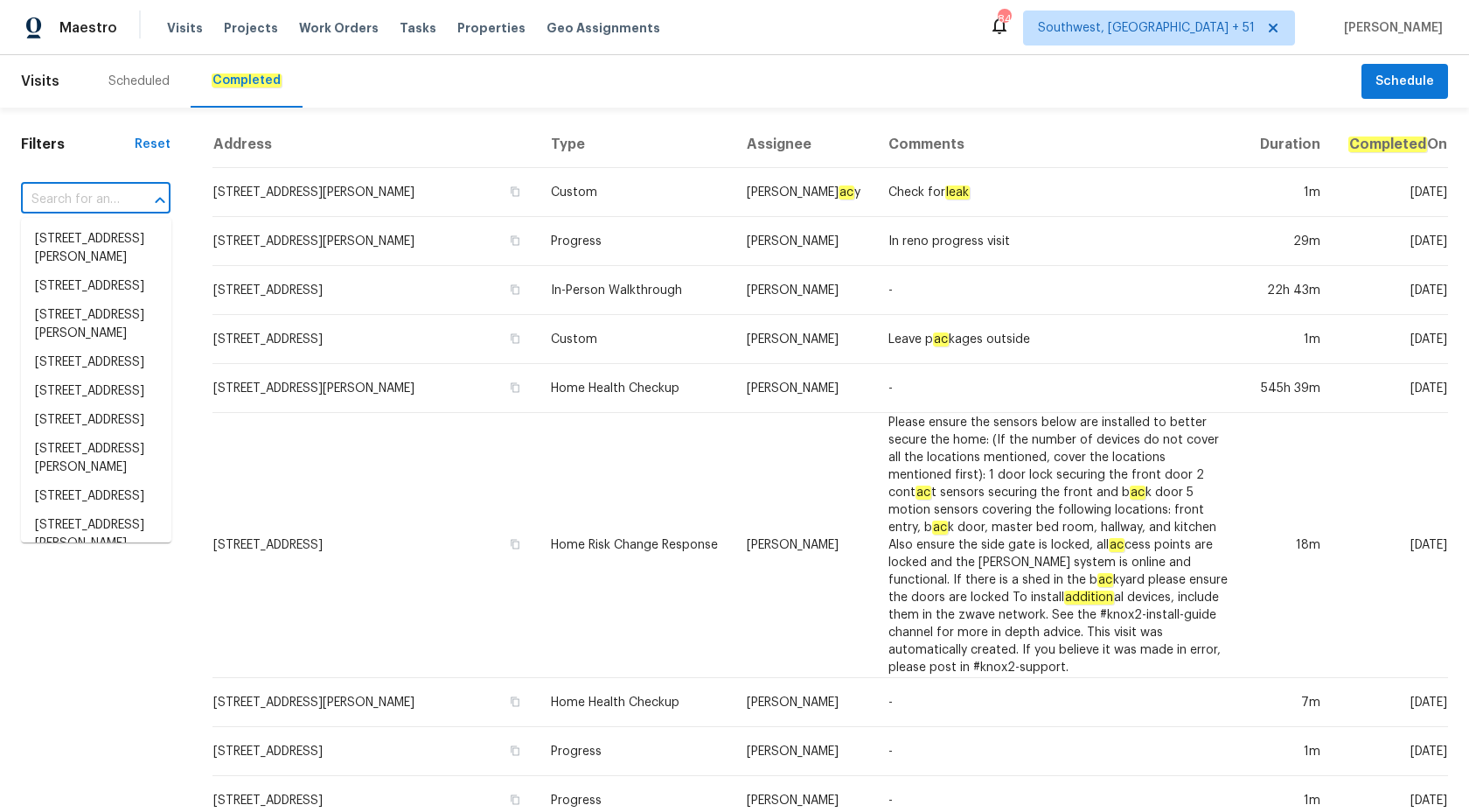
paste input "12 Silverbrook Ct, Mc Leansville, NC 27301"
type input "12 Silverbrook Ct, Mc Leansville, NC 27301"
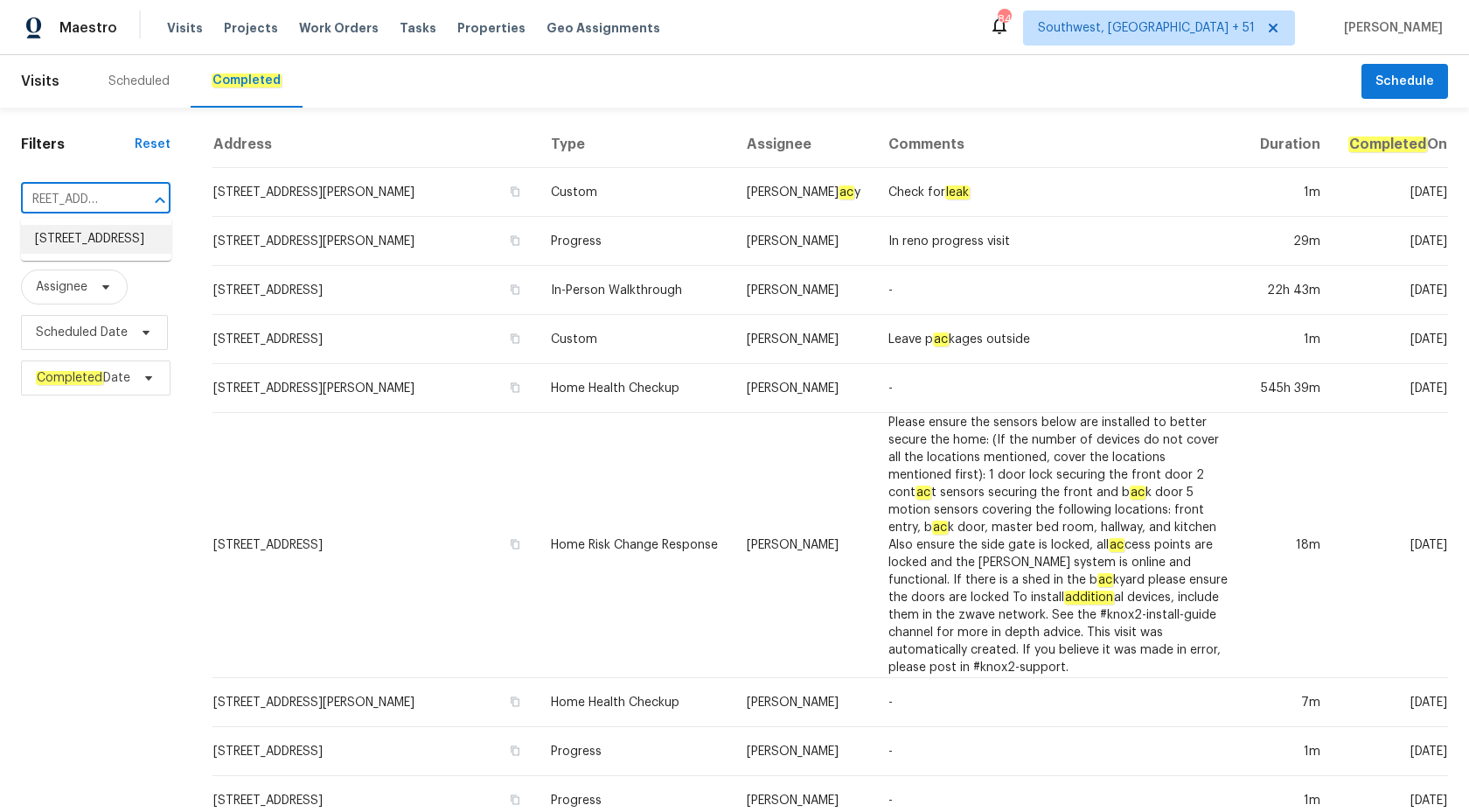
click at [107, 253] on li "12 Silverbrook Ct, Mc Leansville, NC 27301" at bounding box center [96, 239] width 150 height 29
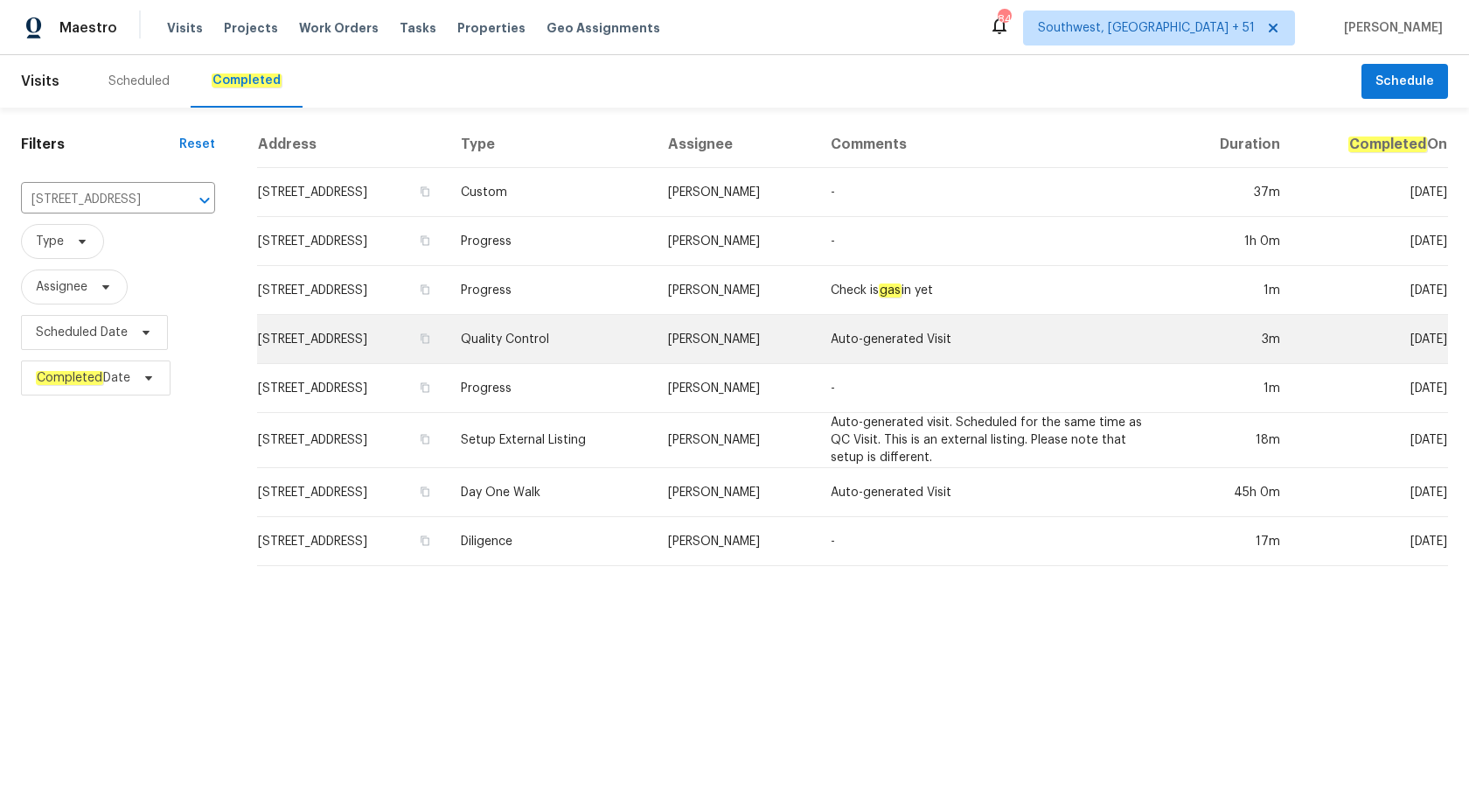
click at [878, 347] on td "Auto-generated Visit" at bounding box center [996, 339] width 358 height 49
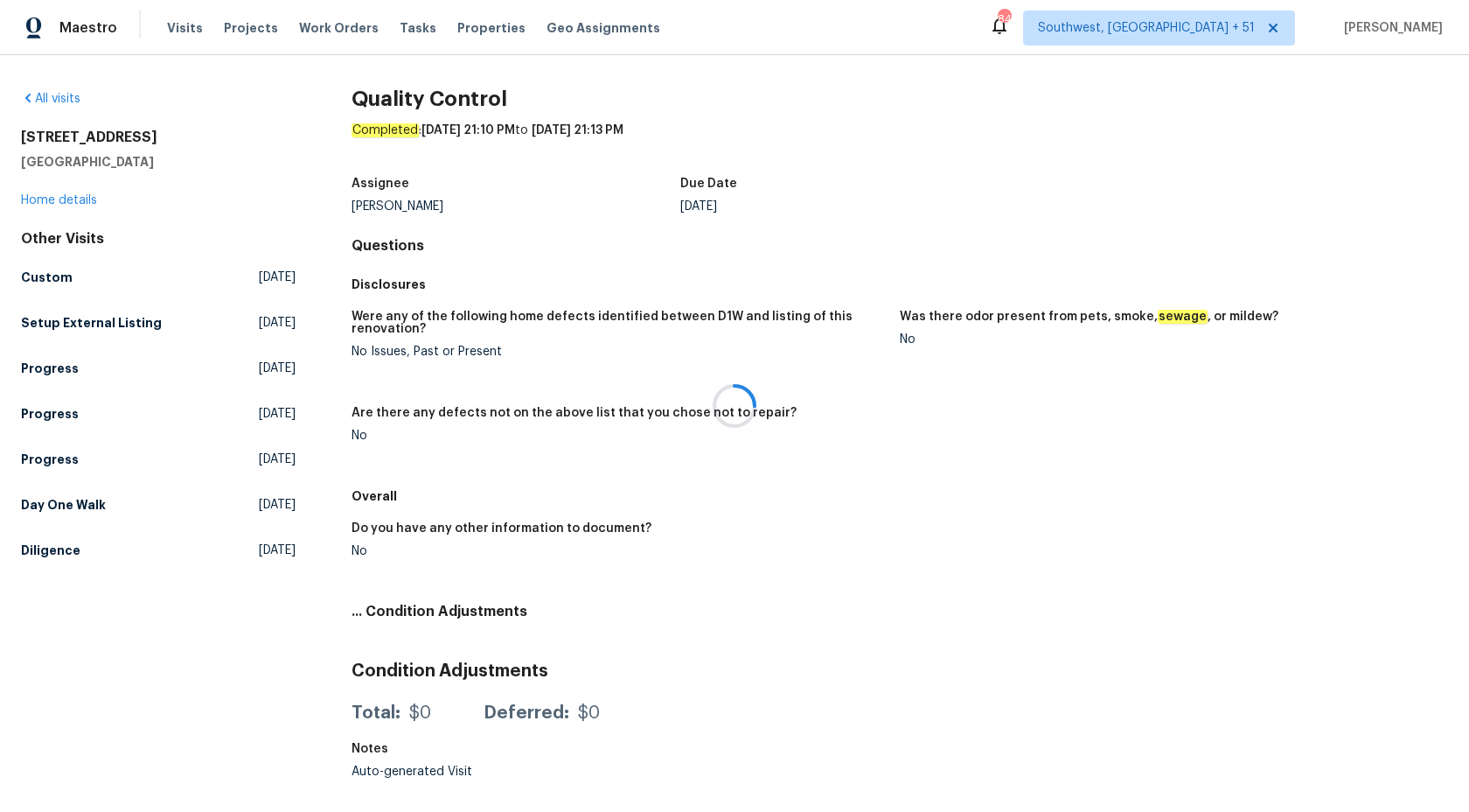
click at [62, 198] on div at bounding box center [734, 406] width 1469 height 812
click at [62, 198] on link "Home details" at bounding box center [59, 200] width 76 height 12
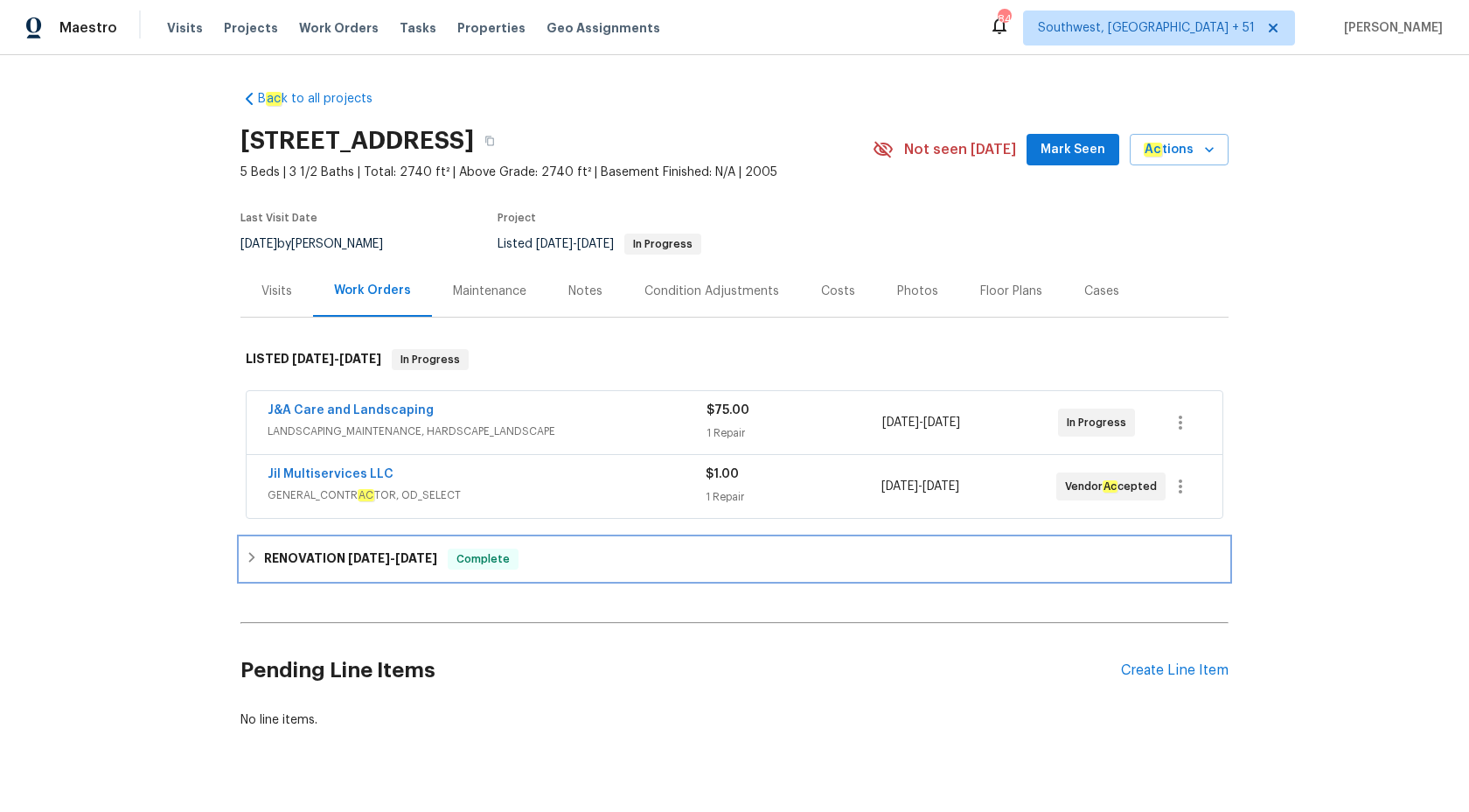
click at [356, 557] on span "8/1/25" at bounding box center [369, 558] width 42 height 12
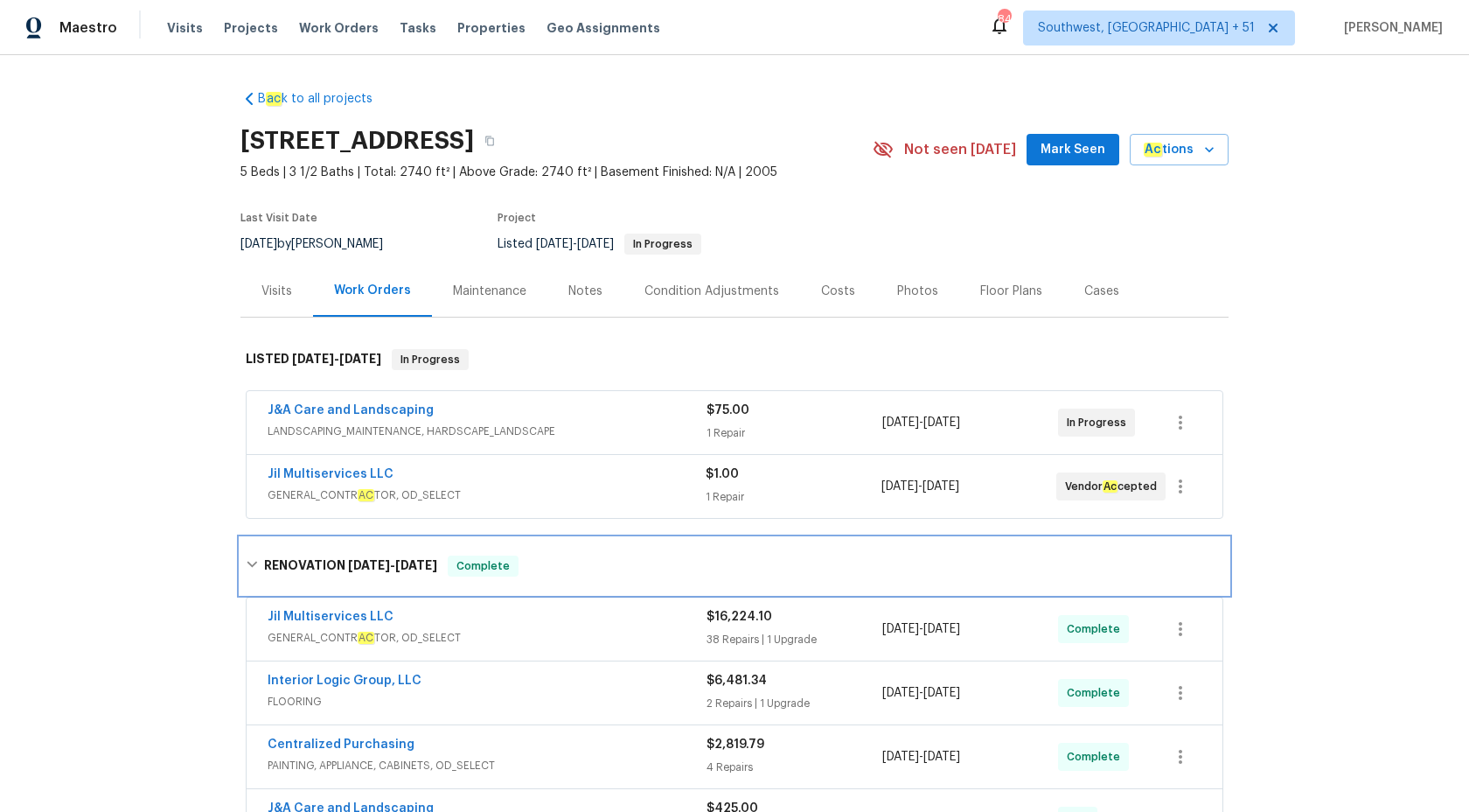
scroll to position [235, 0]
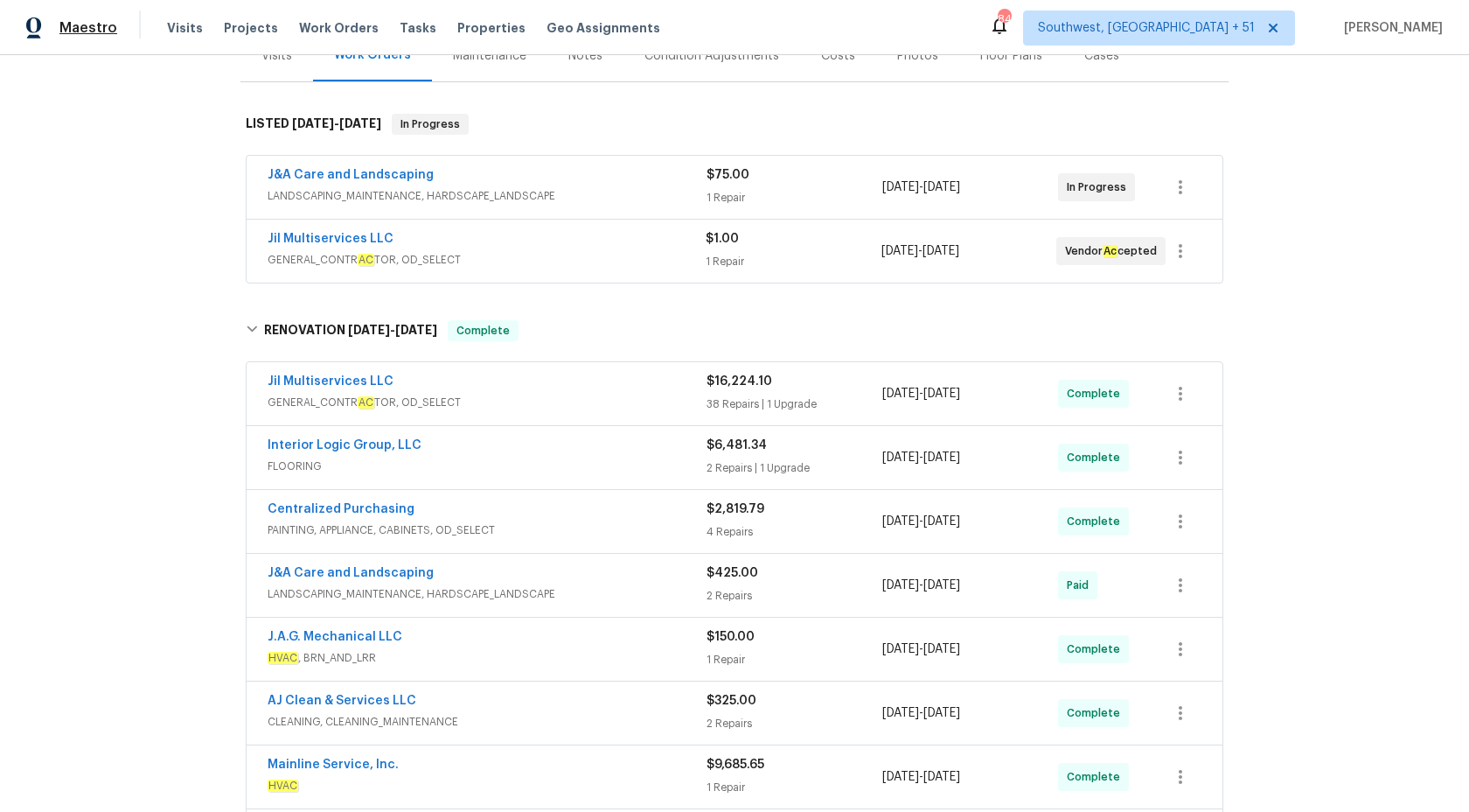
click at [89, 33] on span "Maestro" at bounding box center [88, 28] width 58 height 17
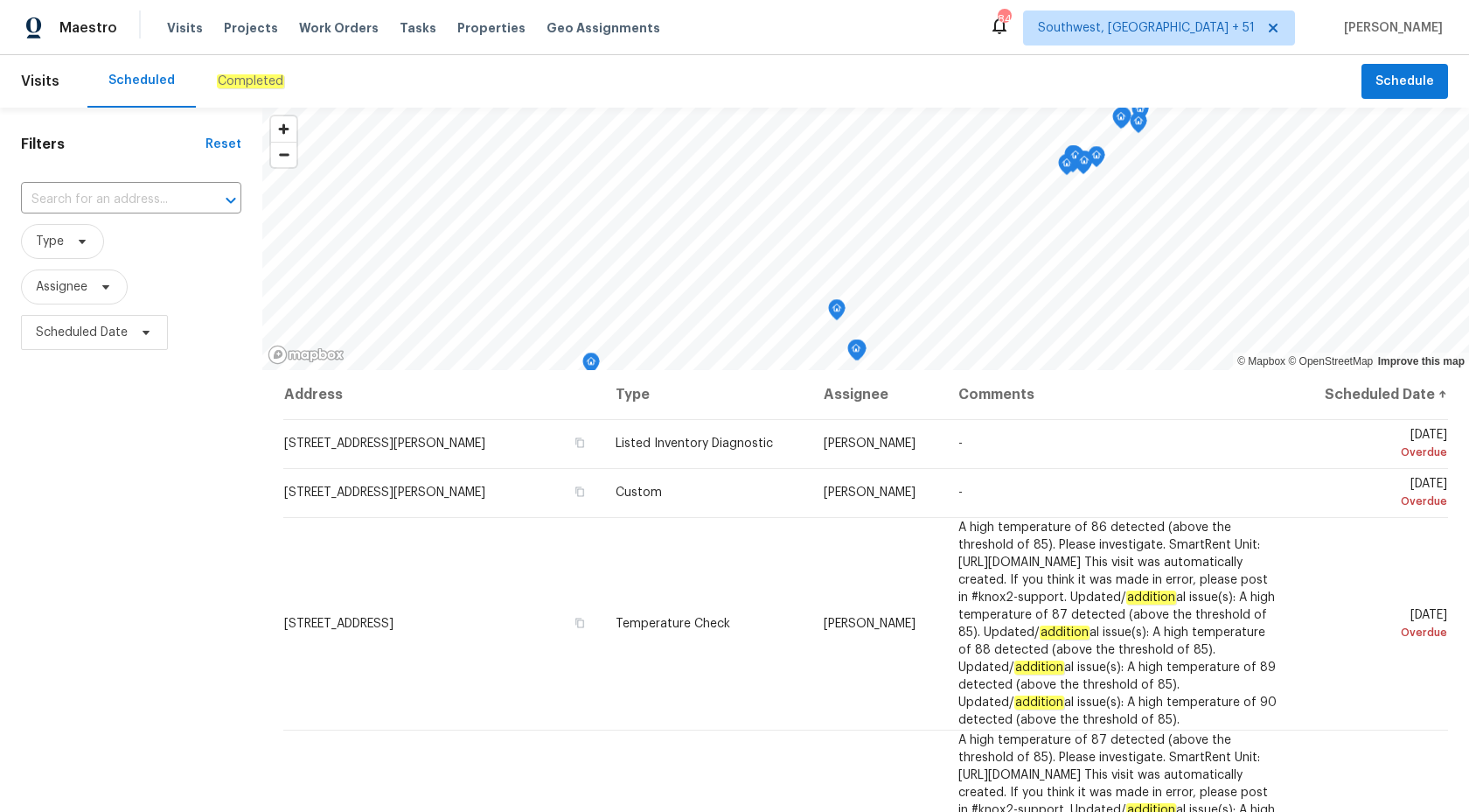
click at [234, 80] on em "Completed" at bounding box center [250, 81] width 68 height 14
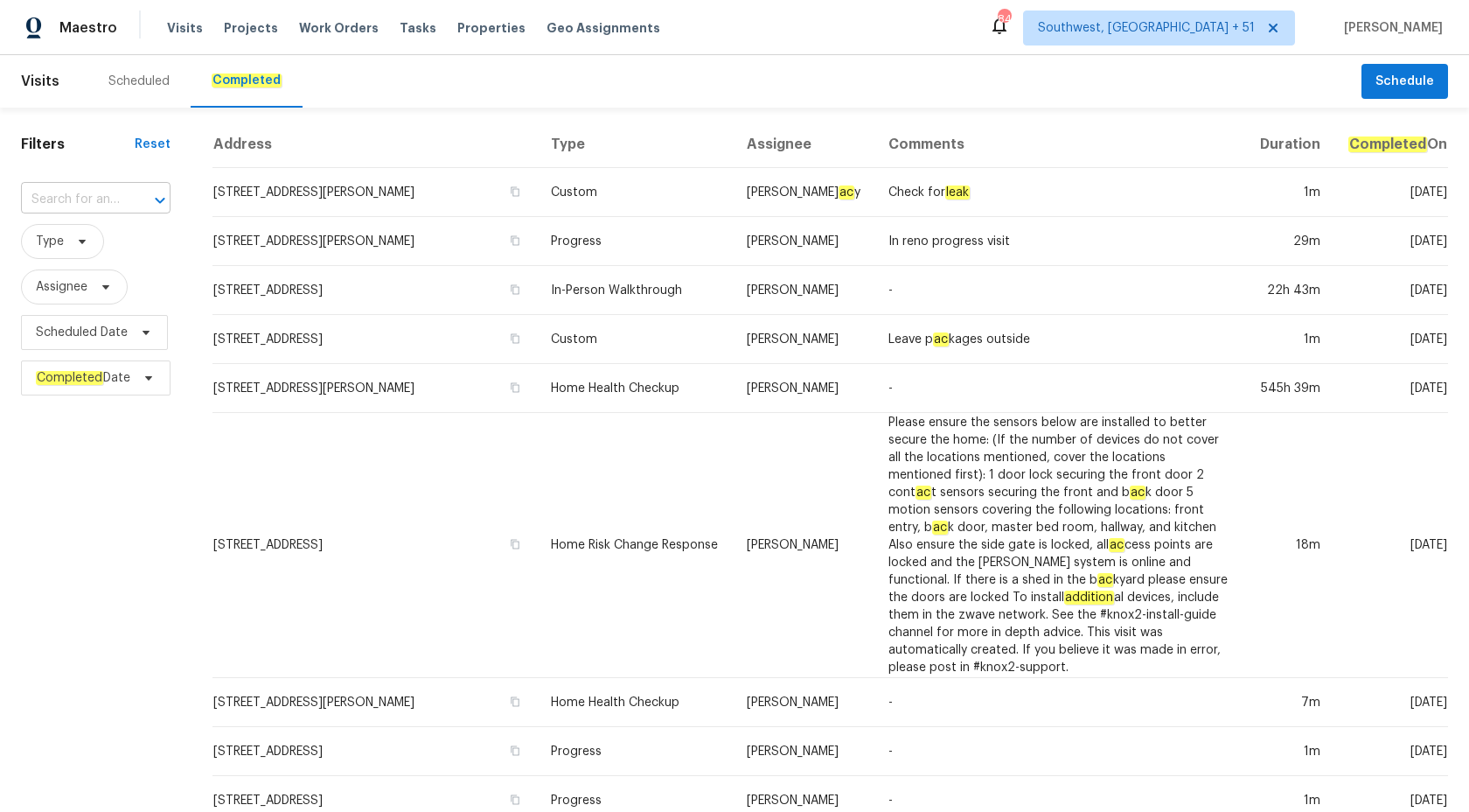
click at [61, 199] on input "text" at bounding box center [71, 200] width 101 height 27
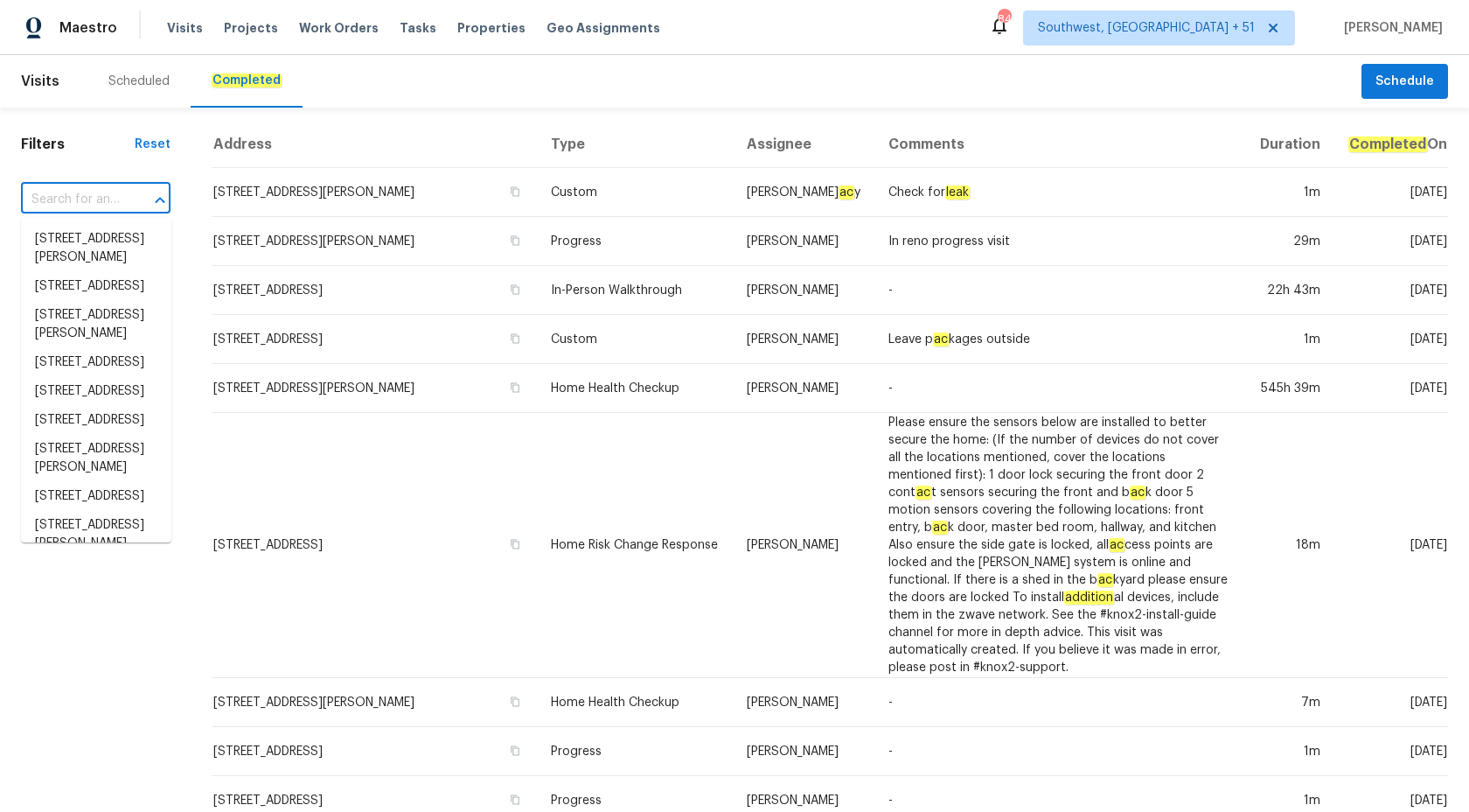
paste input "[STREET_ADDRESS]"
type input "[STREET_ADDRESS]"
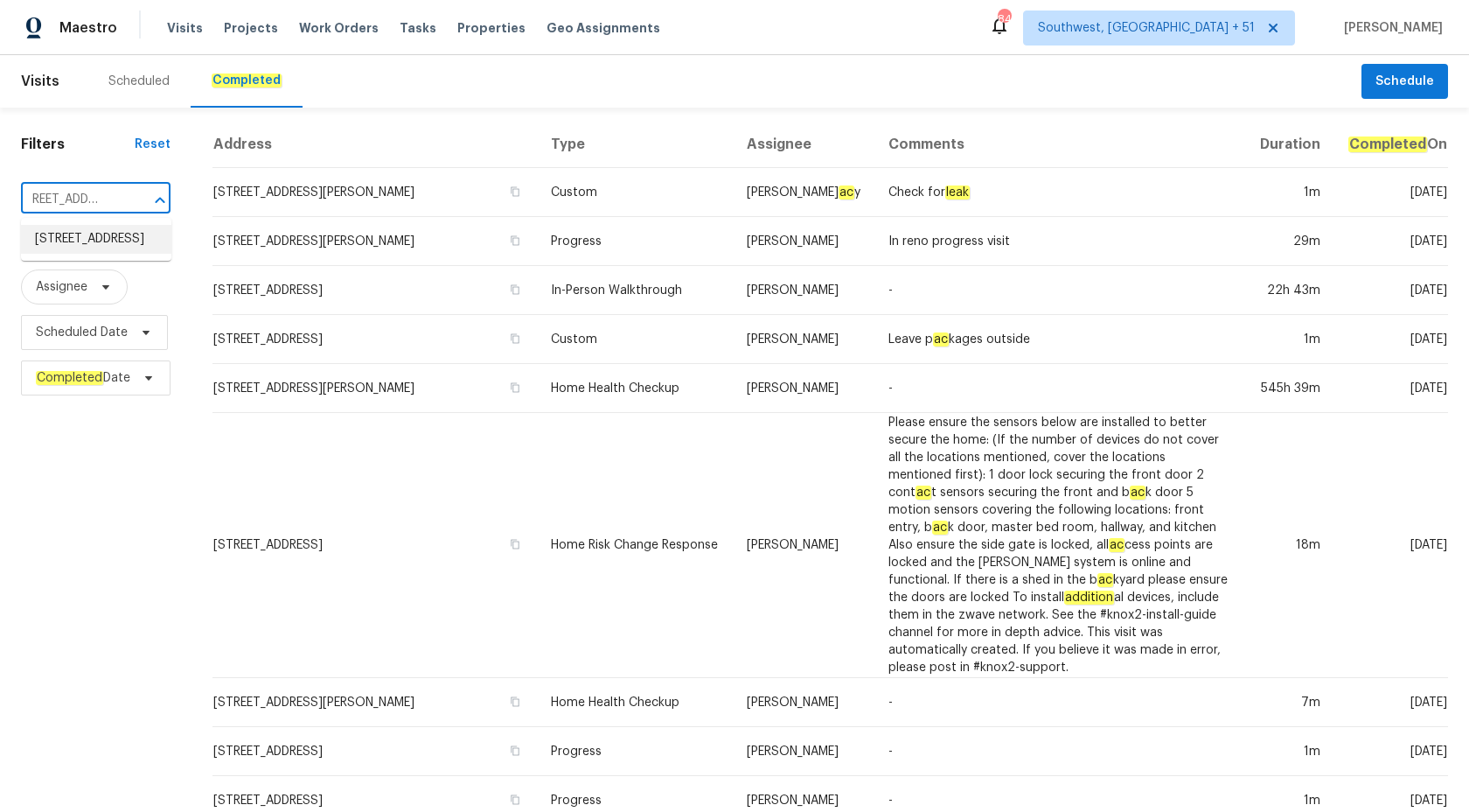
click at [113, 253] on li "[STREET_ADDRESS]" at bounding box center [96, 239] width 150 height 29
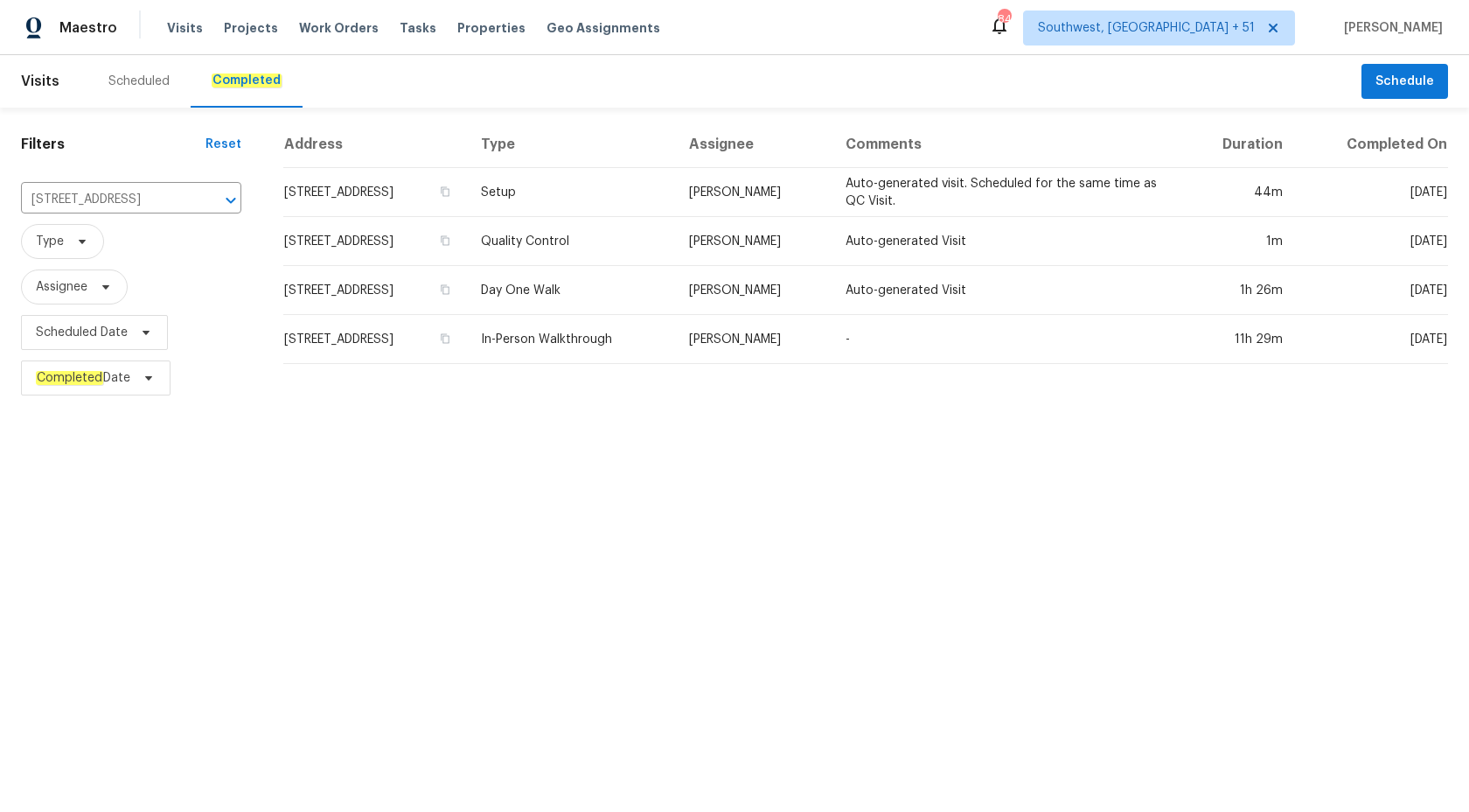
click at [675, 339] on td "In-Person Walkthrough" at bounding box center [571, 339] width 208 height 49
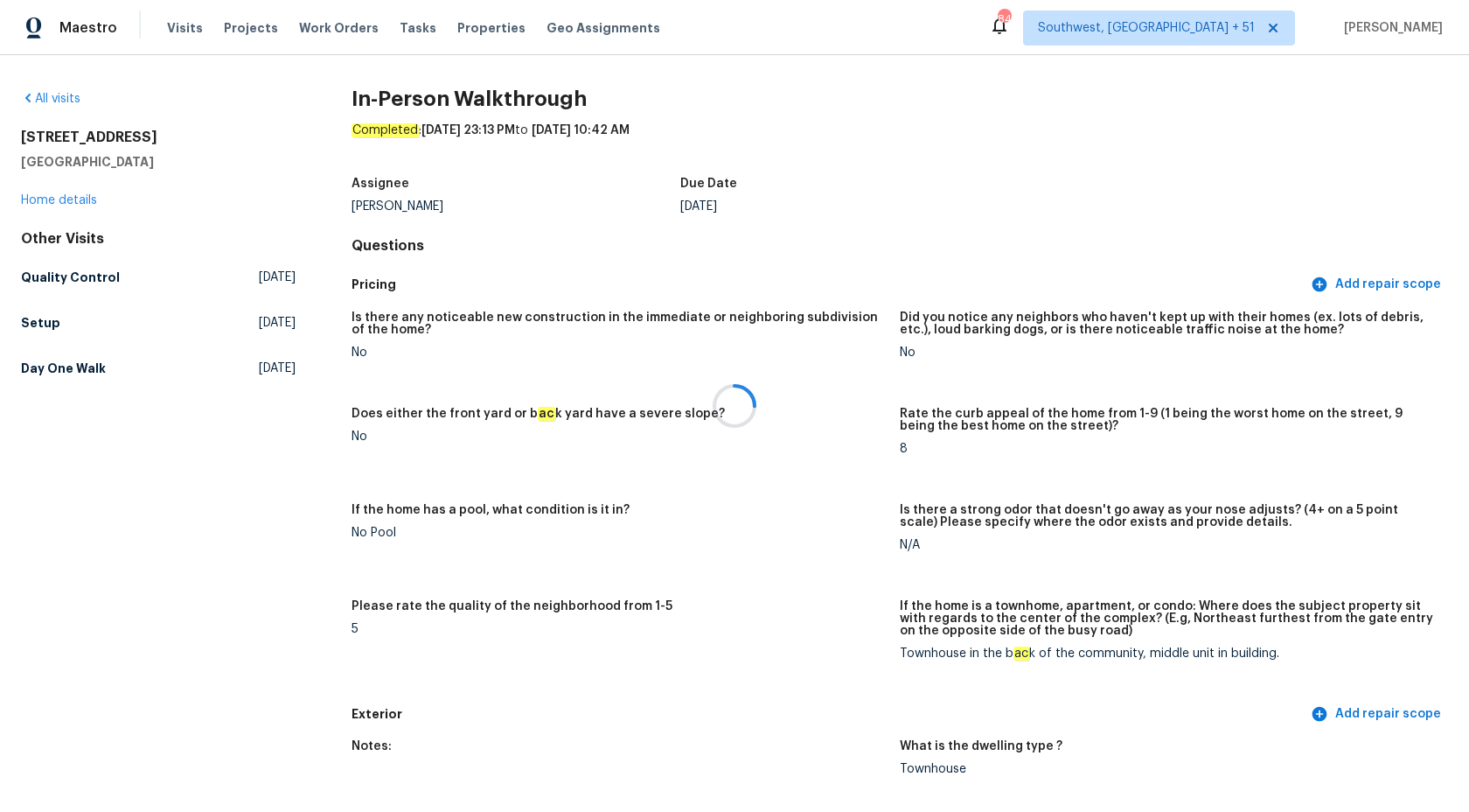
click at [50, 205] on div at bounding box center [734, 406] width 1469 height 812
click at [52, 199] on link "Home details" at bounding box center [59, 200] width 76 height 12
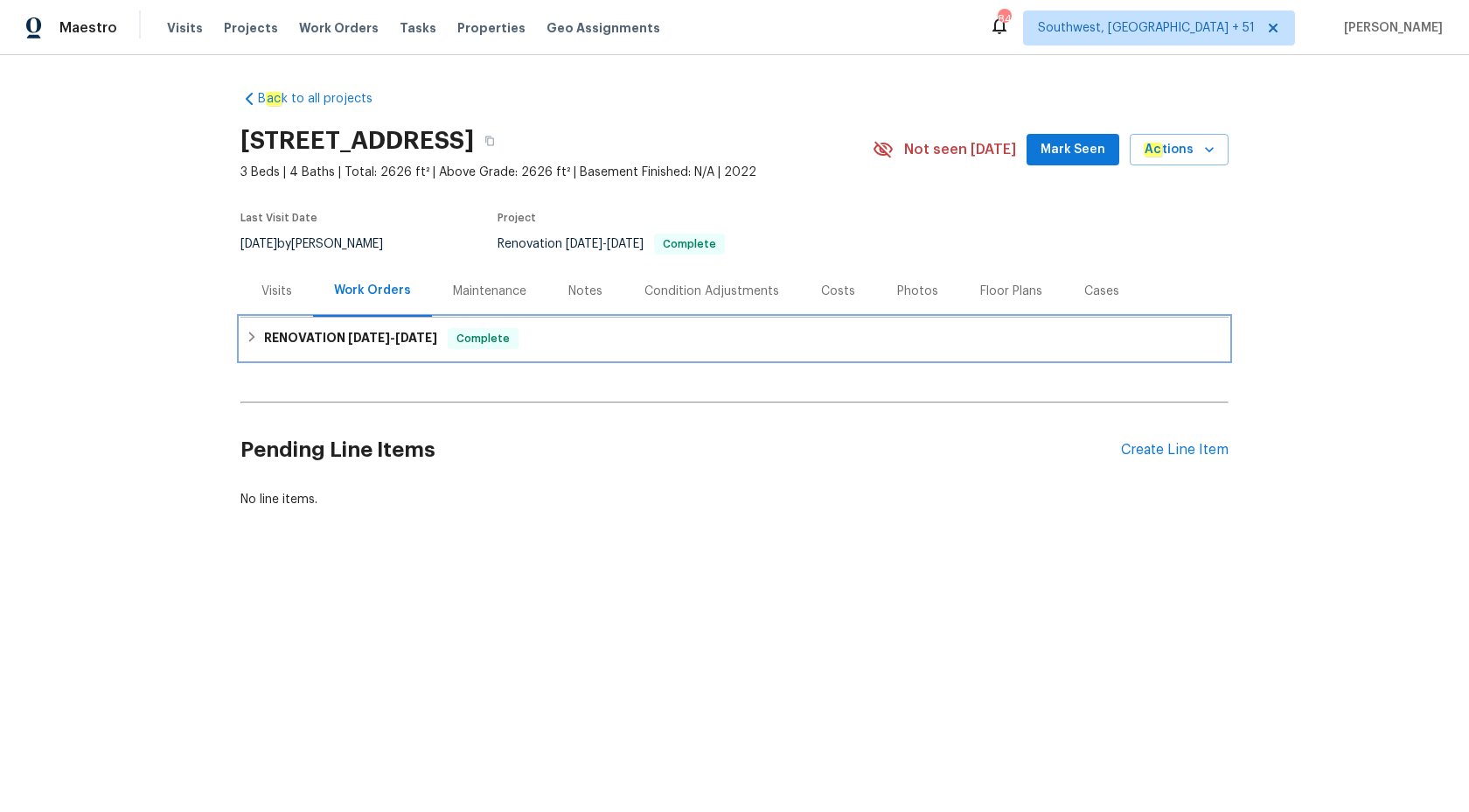
click at [397, 343] on span "8/14/25 - 8/18/25" at bounding box center [393, 337] width 89 height 12
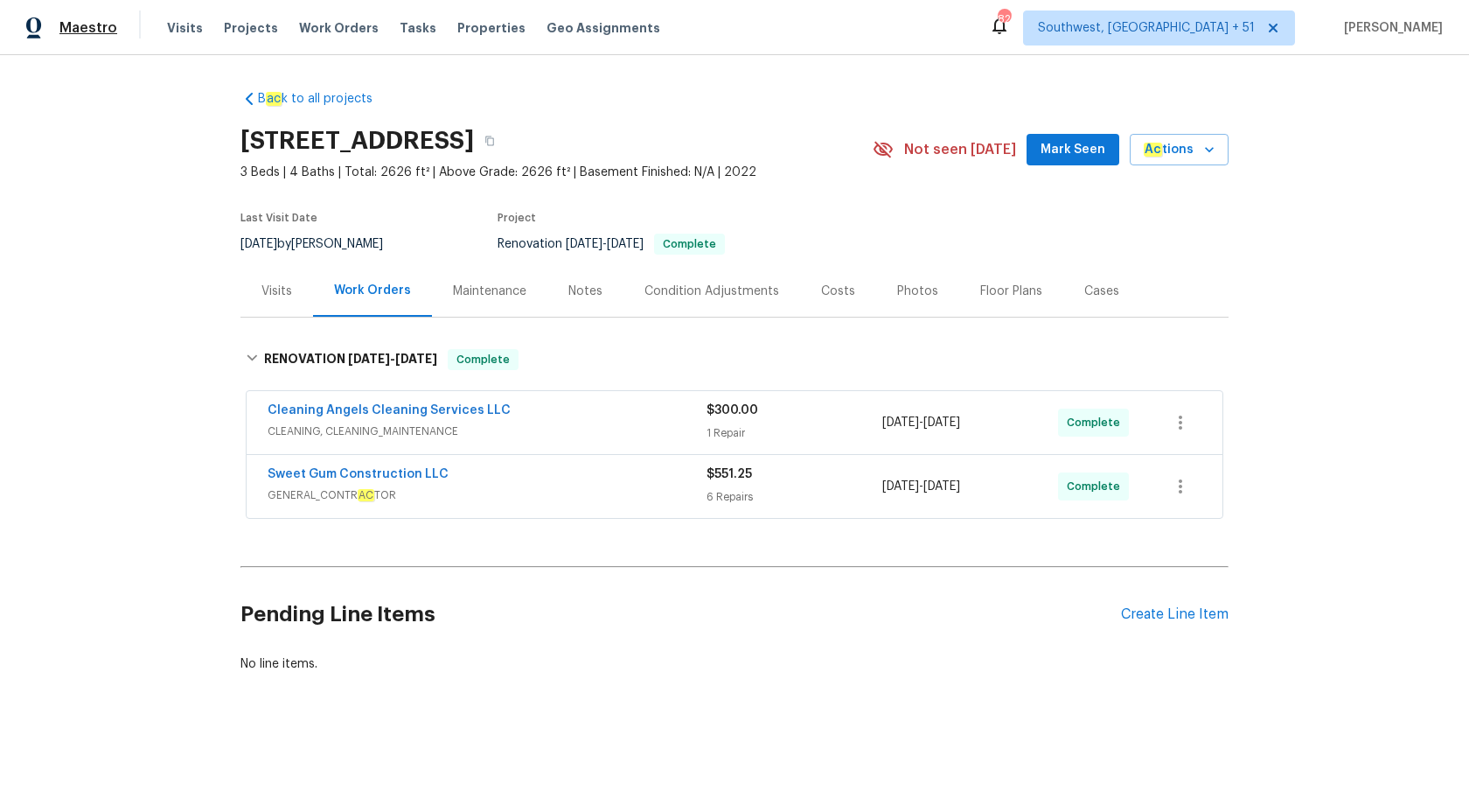
click at [102, 24] on span "Maestro" at bounding box center [88, 28] width 58 height 17
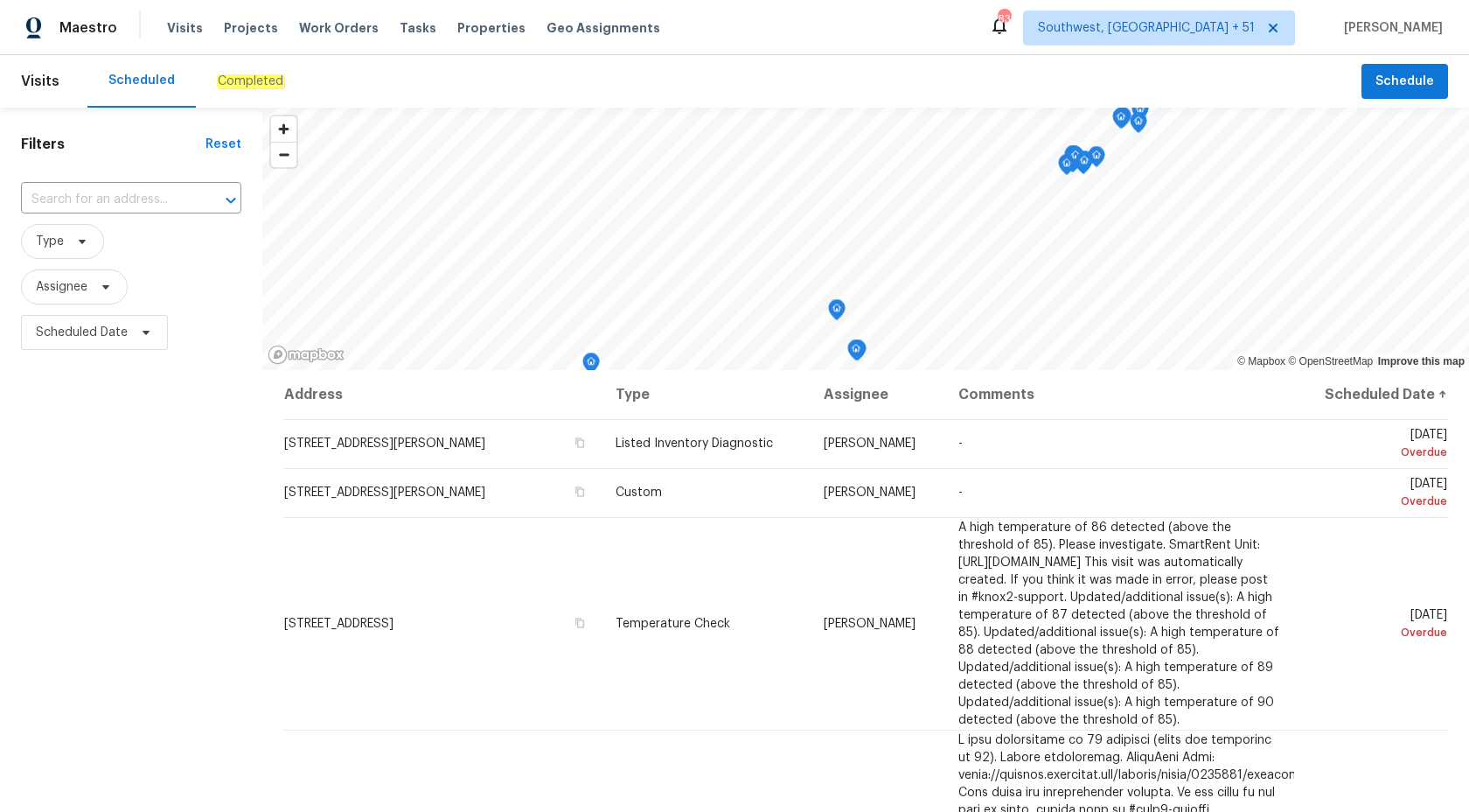
click at [248, 83] on em "Completed" at bounding box center [250, 81] width 68 height 14
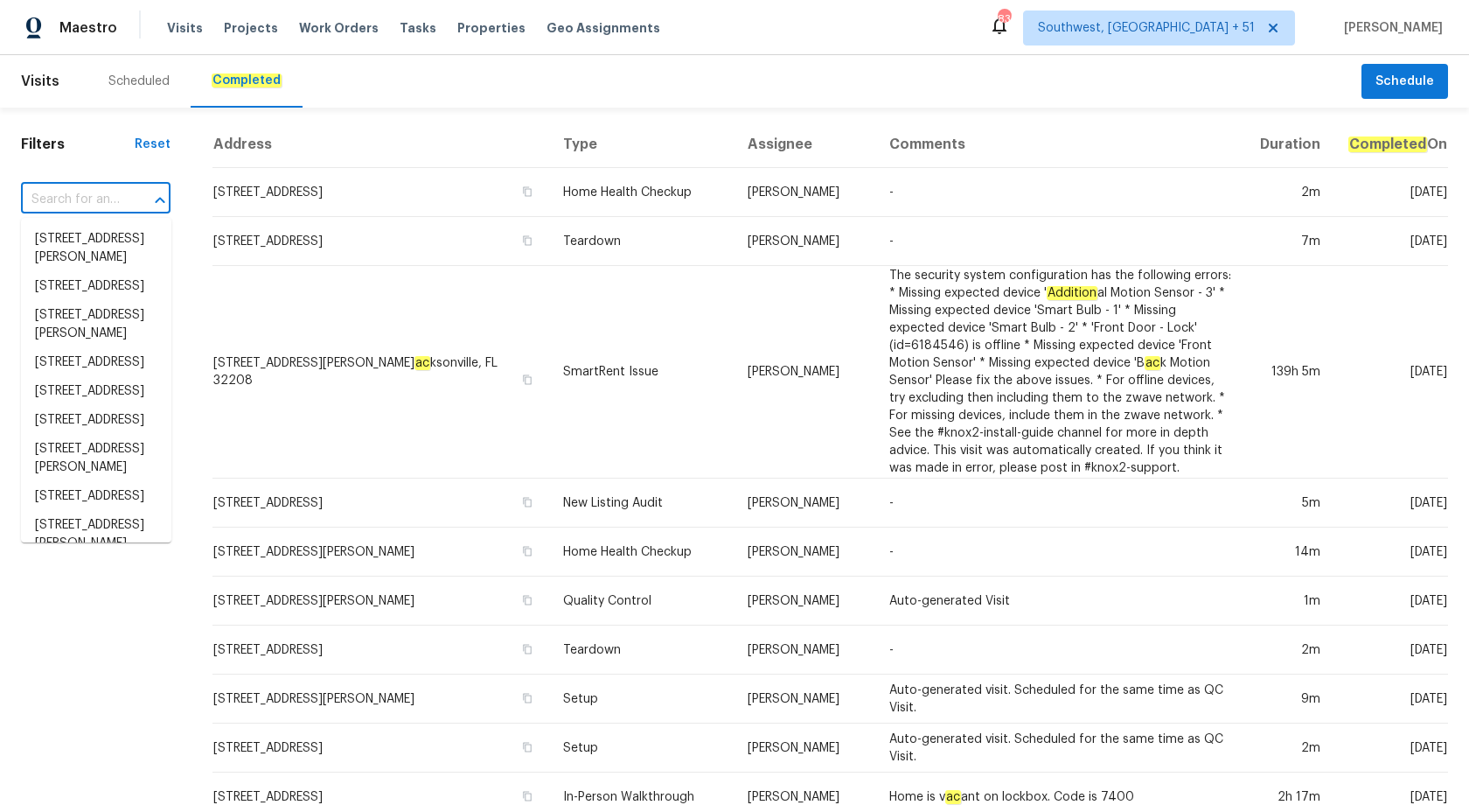
click at [49, 207] on input "text" at bounding box center [71, 200] width 101 height 27
paste input "4007 Southpoint Landing Way, Durham, NC 27707"
type input "4007 Southpoint Landing Way, Durham, NC 27707"
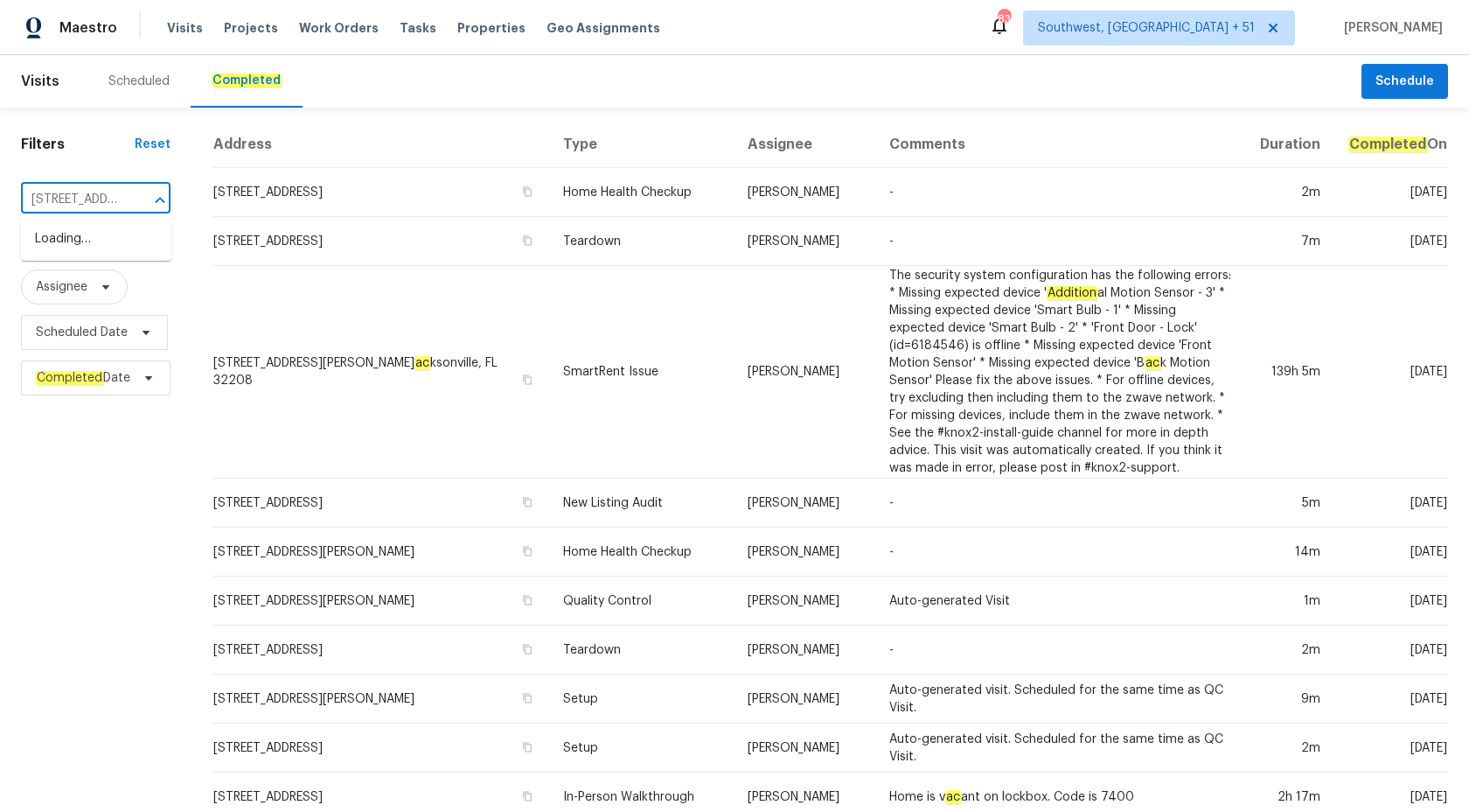
scroll to position [0, 195]
click at [96, 253] on li "4007 Southpoint Landing Way, Durham, NC 27707" at bounding box center [96, 239] width 150 height 29
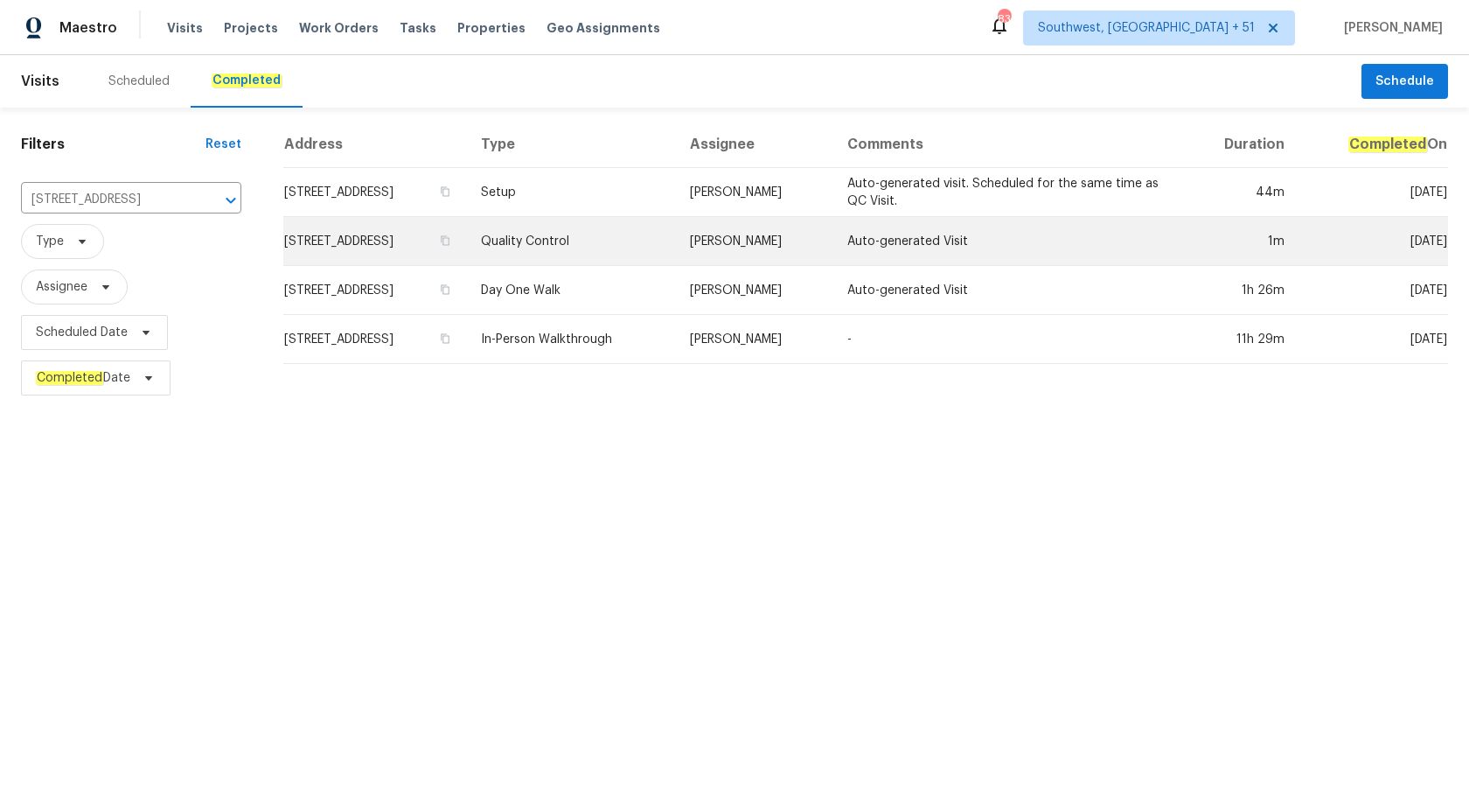
click at [676, 247] on td "Quality Control" at bounding box center [572, 241] width 209 height 49
click at [702, 247] on html "Maestro Visits Projects Work Orders Tasks Properties Geo Assignments 835 Southw…" at bounding box center [734, 200] width 1469 height 401
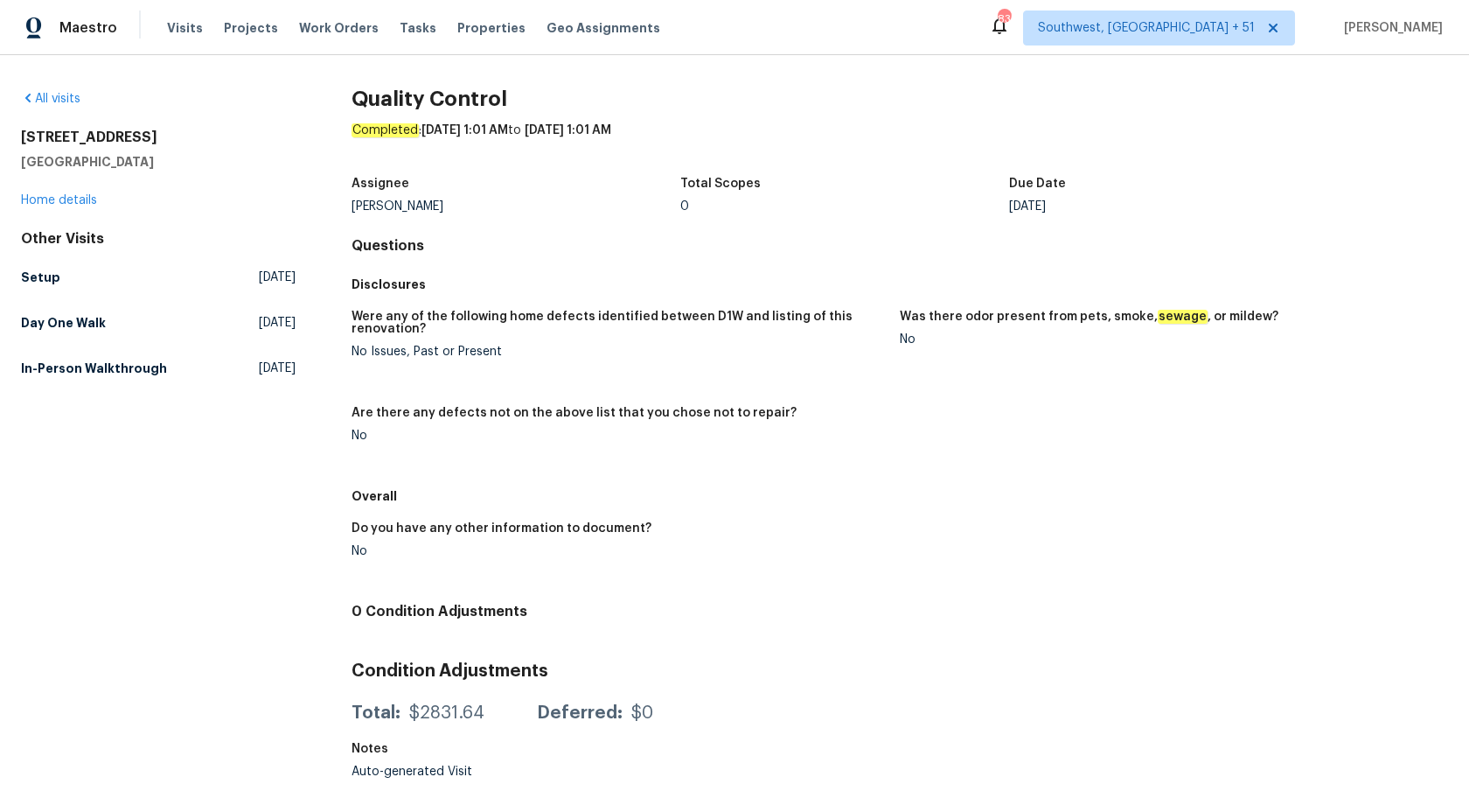
click at [1048, 431] on div "Were any of the following home defects identified between D1W and listing of th…" at bounding box center [900, 389] width 1097 height 180
click at [770, 169] on div "Assignee Lee Privette Total Scopes 0 Due Date Tue, Aug 19" at bounding box center [900, 194] width 1097 height 56
click at [678, 310] on h5 "Were any of the following home defects identified between D1W and listing of th…" at bounding box center [618, 323] width 534 height 25
click at [926, 526] on div "Do you have any other information to document? No" at bounding box center [900, 553] width 1097 height 84
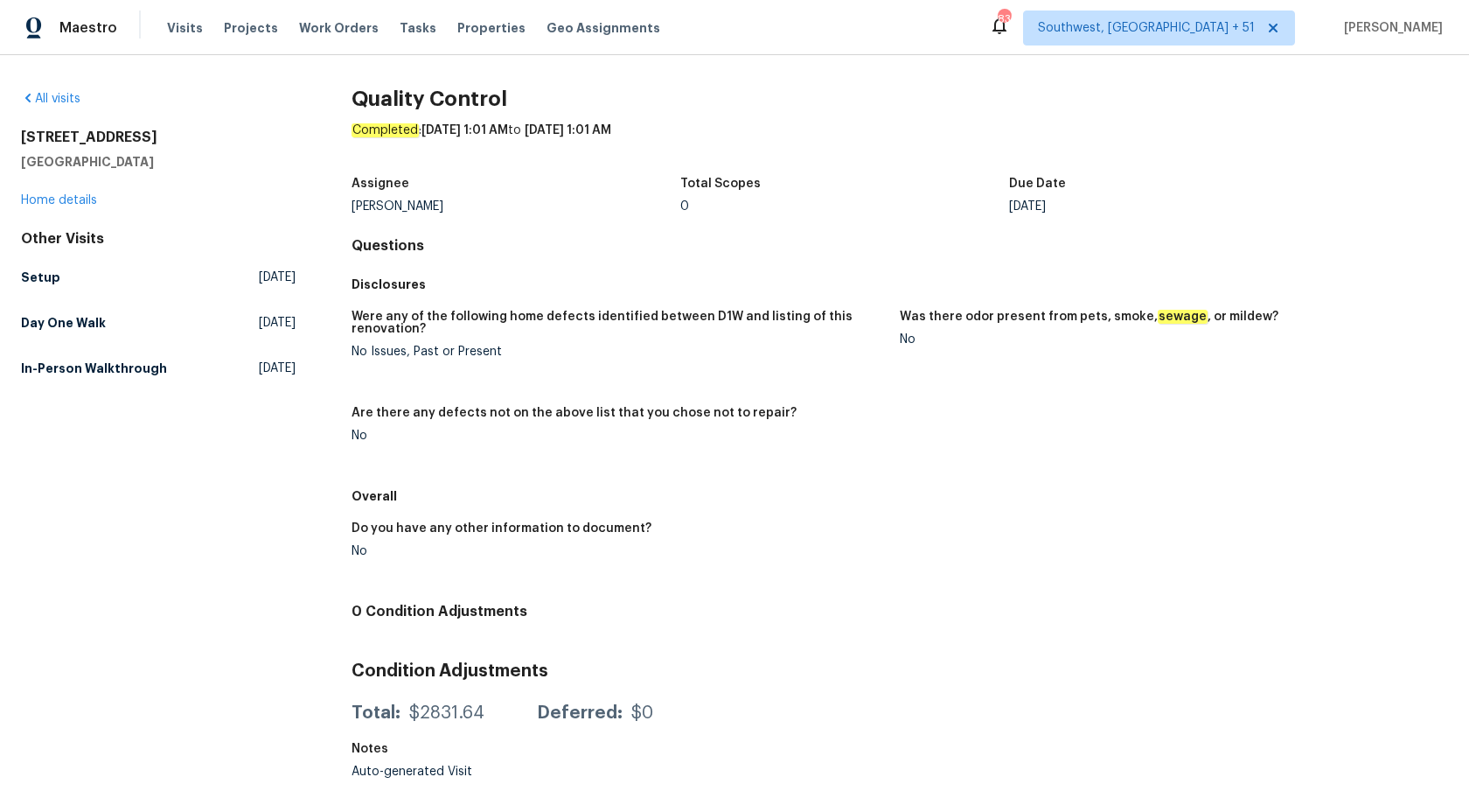
click at [926, 526] on div "Do you have any other information to document? No" at bounding box center [900, 553] width 1097 height 84
click at [688, 295] on div "Disclosures" at bounding box center [900, 284] width 1097 height 31
click at [580, 365] on figure "Were any of the following home defects identified between D1W and listing of th…" at bounding box center [625, 347] width 548 height 75
click at [22, 264] on link "Setup Wed, Aug 20 2025" at bounding box center [158, 277] width 274 height 31
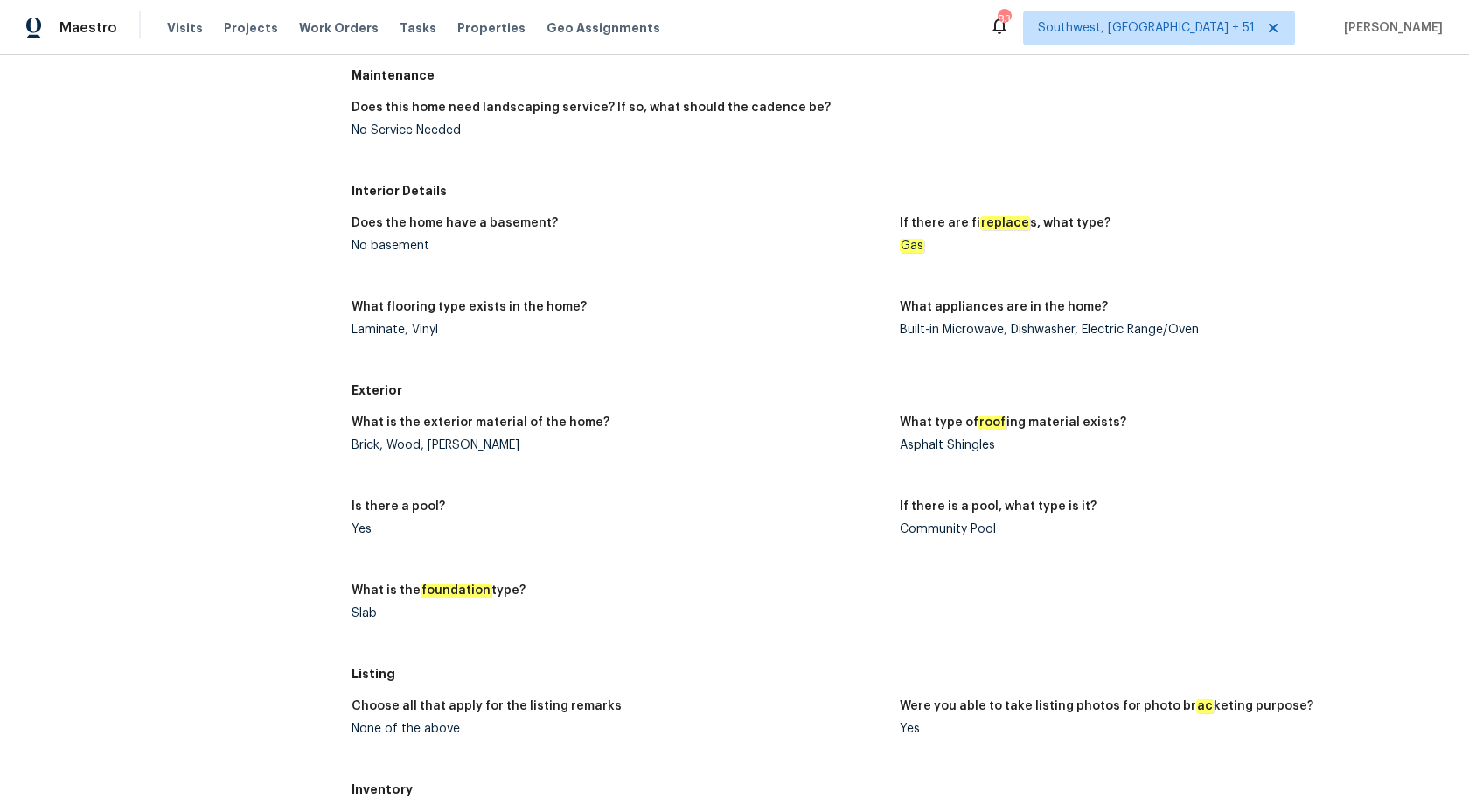
scroll to position [662, 0]
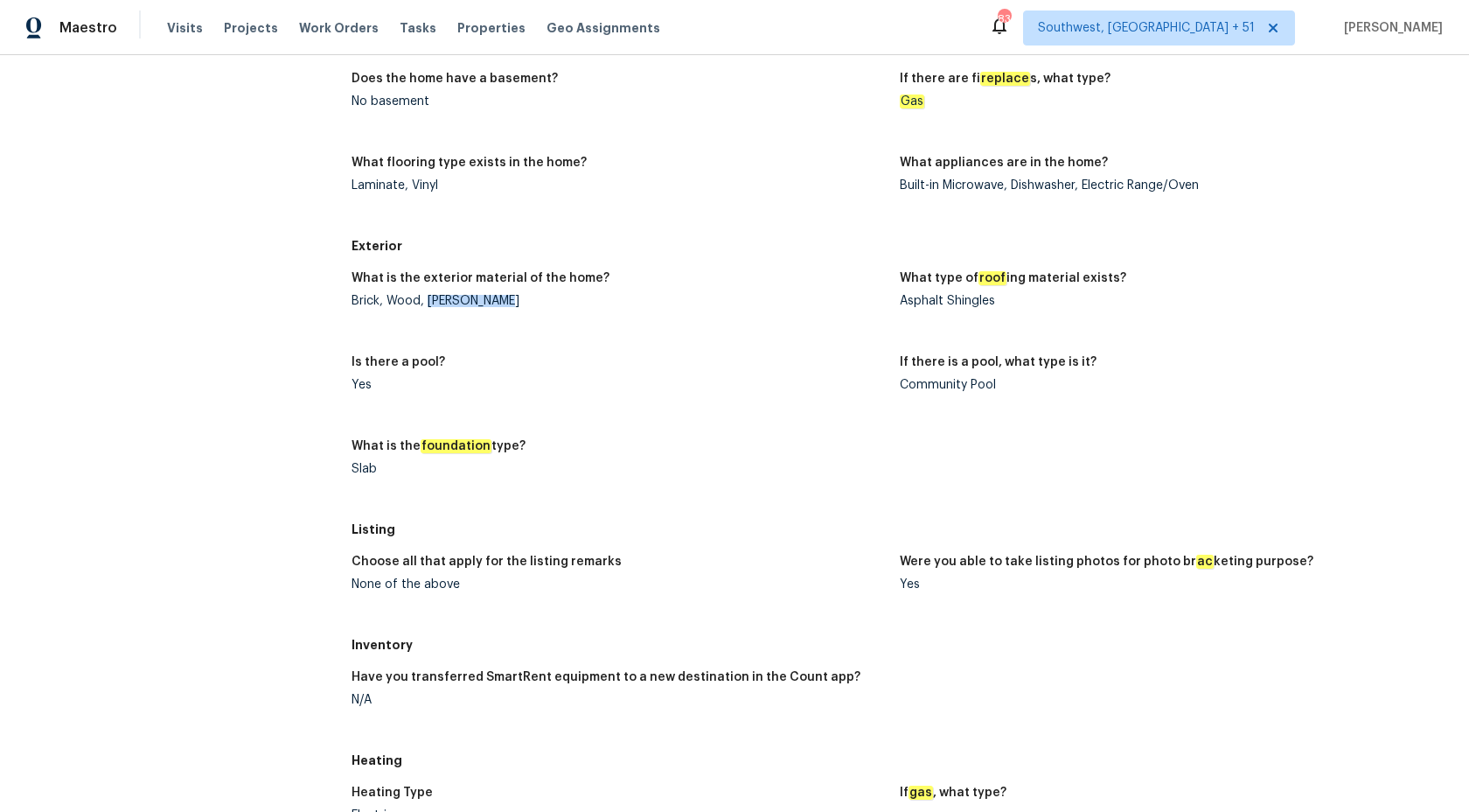
drag, startPoint x: 427, startPoint y: 301, endPoint x: 612, endPoint y: 301, distance: 185.0
click at [612, 301] on div "Brick, Wood, Hardie Plank" at bounding box center [618, 301] width 534 height 12
copy div "Hardie Plank"
click at [943, 435] on div "What is the exterior material of the home? Brick, Wood, Hardie Plank What type …" at bounding box center [900, 387] width 1097 height 252
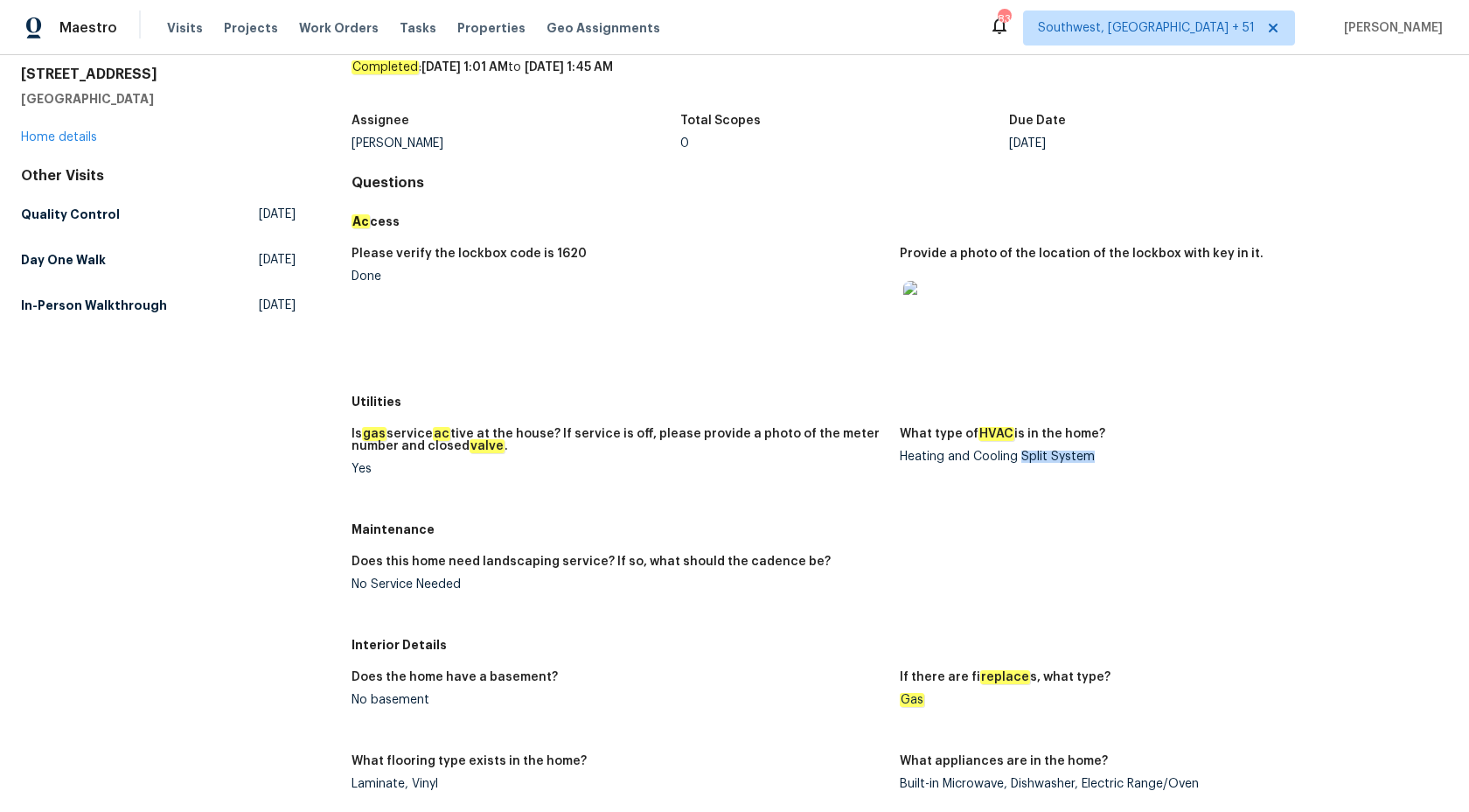
drag, startPoint x: 1023, startPoint y: 455, endPoint x: 1163, endPoint y: 455, distance: 140.0
click at [1163, 455] on div "Heating and Cooling Split System" at bounding box center [1166, 456] width 534 height 12
copy div "Split System"
click at [752, 443] on h5 "Is gas service ac tive at the house? If service is off, please provide a photo …" at bounding box center [618, 440] width 534 height 25
click at [792, 552] on div "Does this home need landscaping service? If so, what should the cadence be? No …" at bounding box center [900, 586] width 1097 height 84
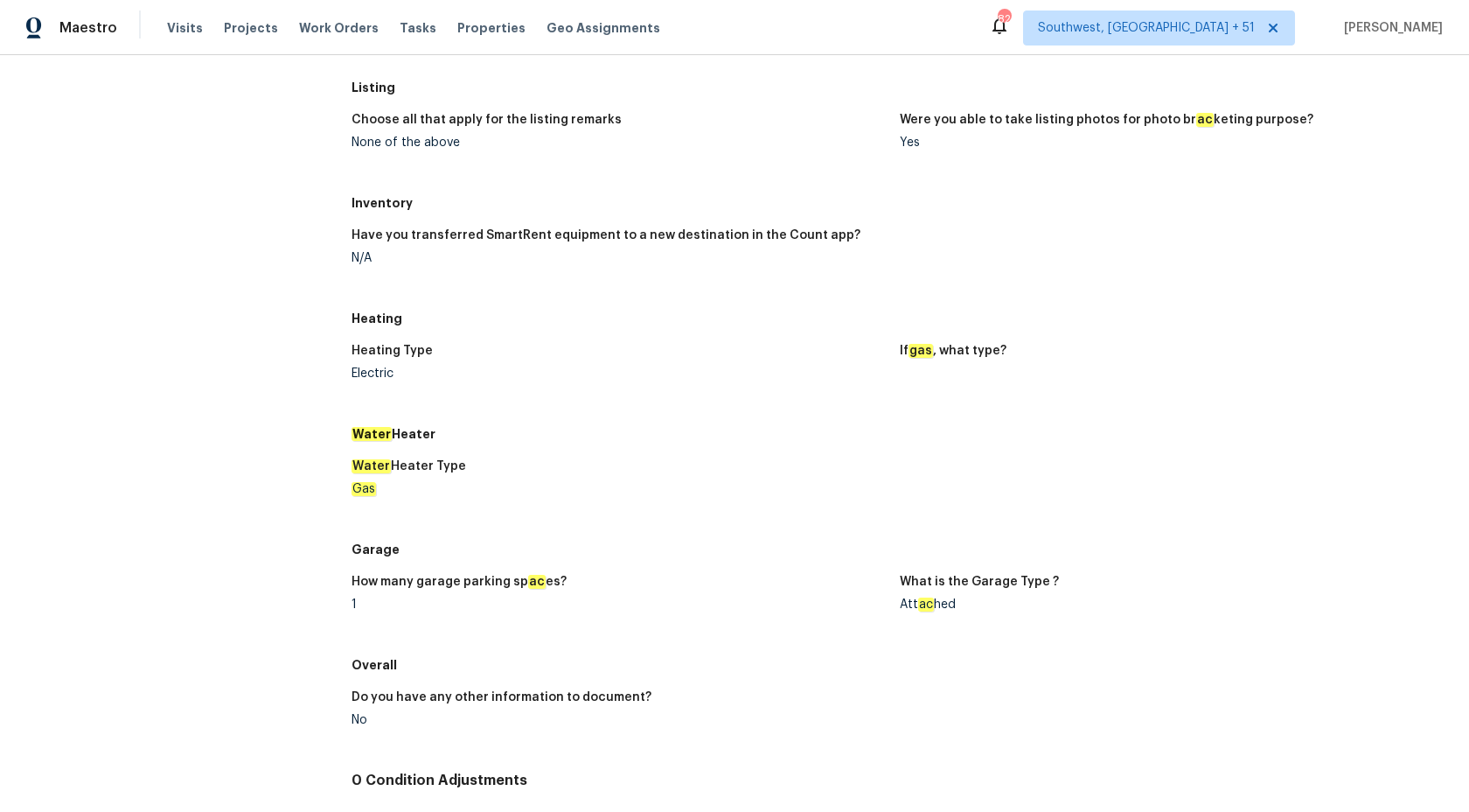
scroll to position [0, 0]
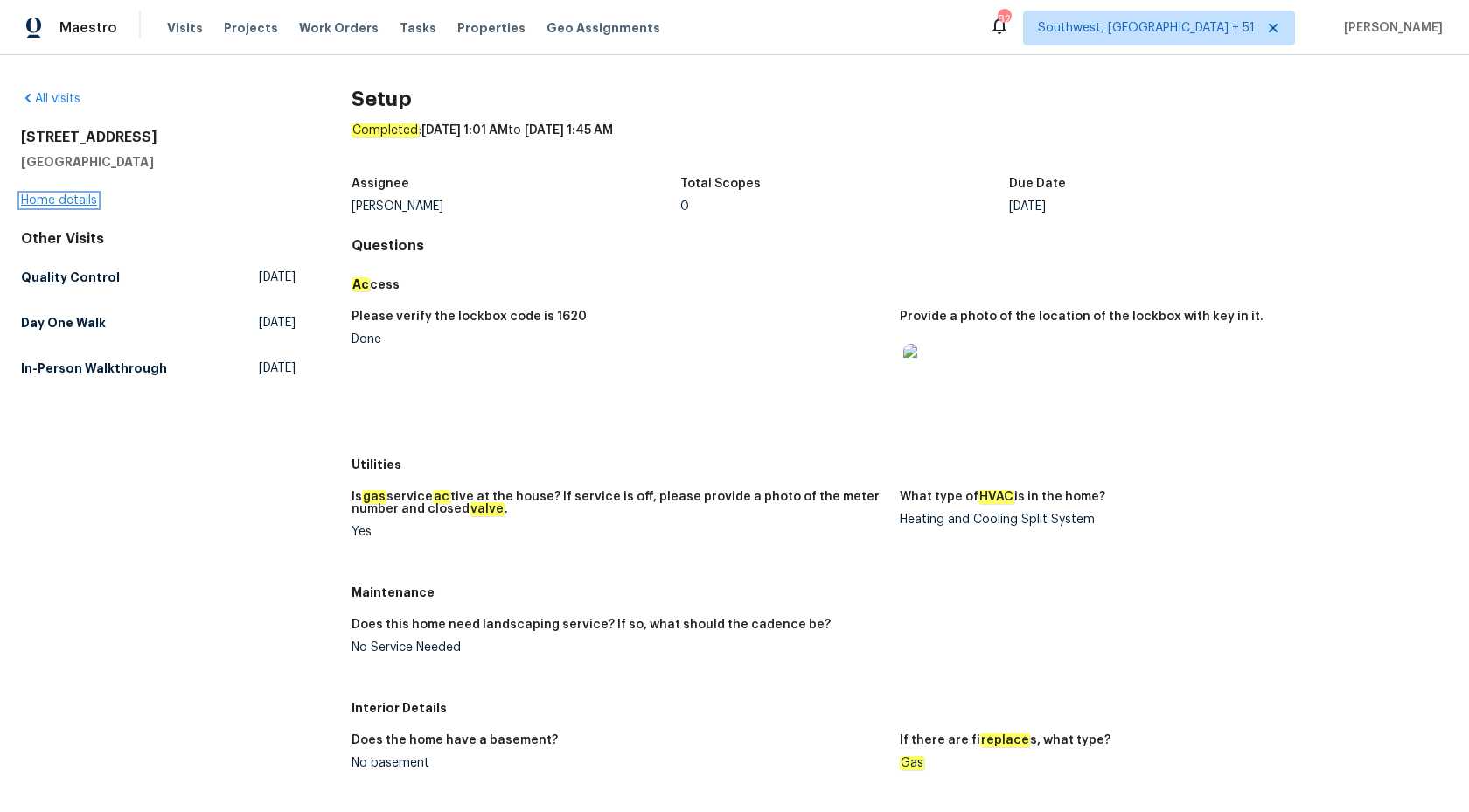
click at [58, 204] on link "Home details" at bounding box center [59, 200] width 76 height 12
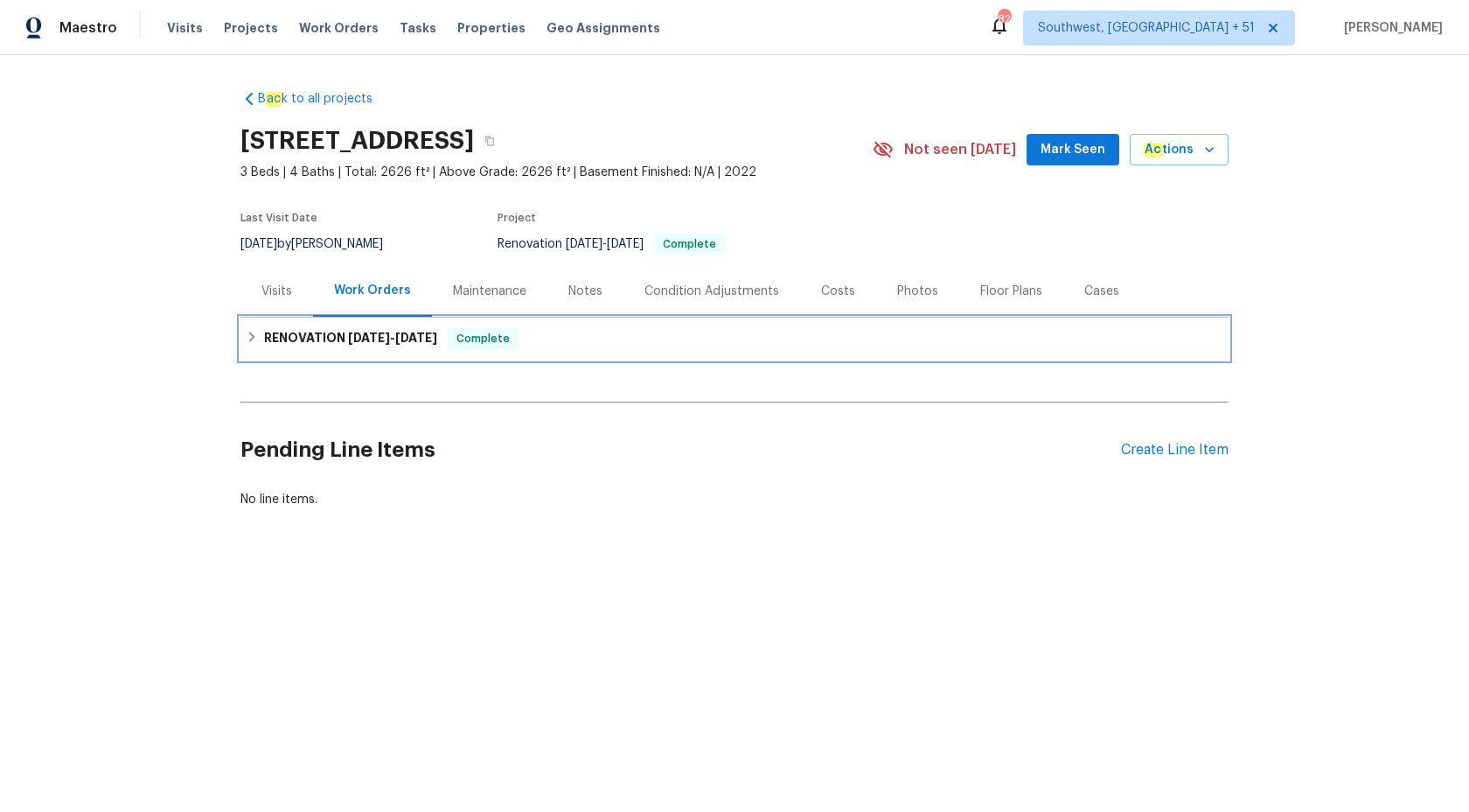
click at [344, 336] on h6 "RENOVATION 8/14/25 - 8/18/25" at bounding box center [350, 338] width 173 height 21
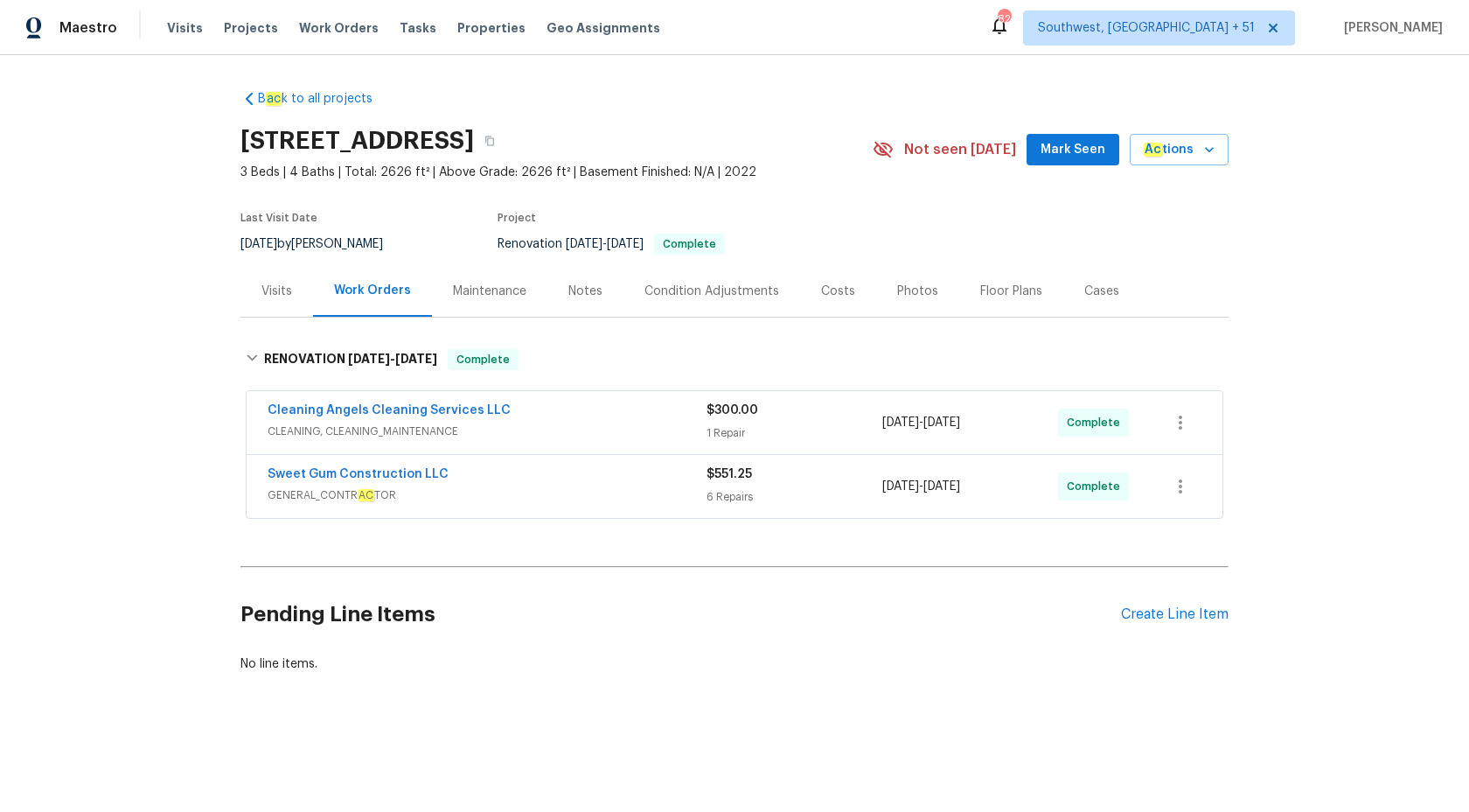
click at [608, 511] on div "Sweet Gum Construction LLC GENERAL_CONTR AC TOR $551.25 6 Repairs 8/14/2025 - 8…" at bounding box center [734, 486] width 976 height 63
click at [597, 498] on span "GENERAL_CONTR AC TOR" at bounding box center [486, 495] width 439 height 17
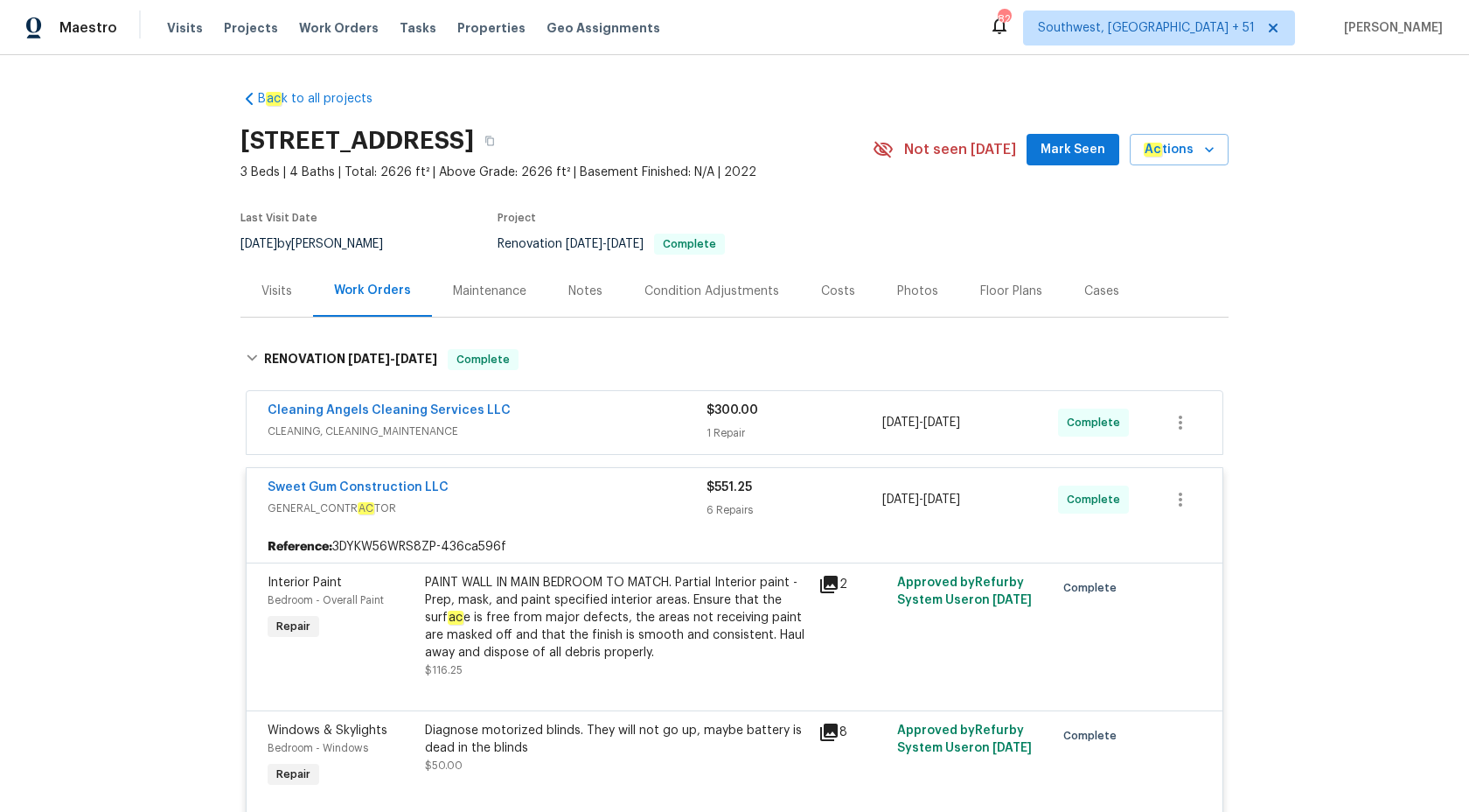
click at [758, 522] on div "Sweet Gum Construction LLC GENERAL_CONTR AC TOR $551.25 6 Repairs 8/14/2025 - 8…" at bounding box center [734, 499] width 976 height 63
click at [714, 491] on span "$551.25" at bounding box center [729, 486] width 46 height 12
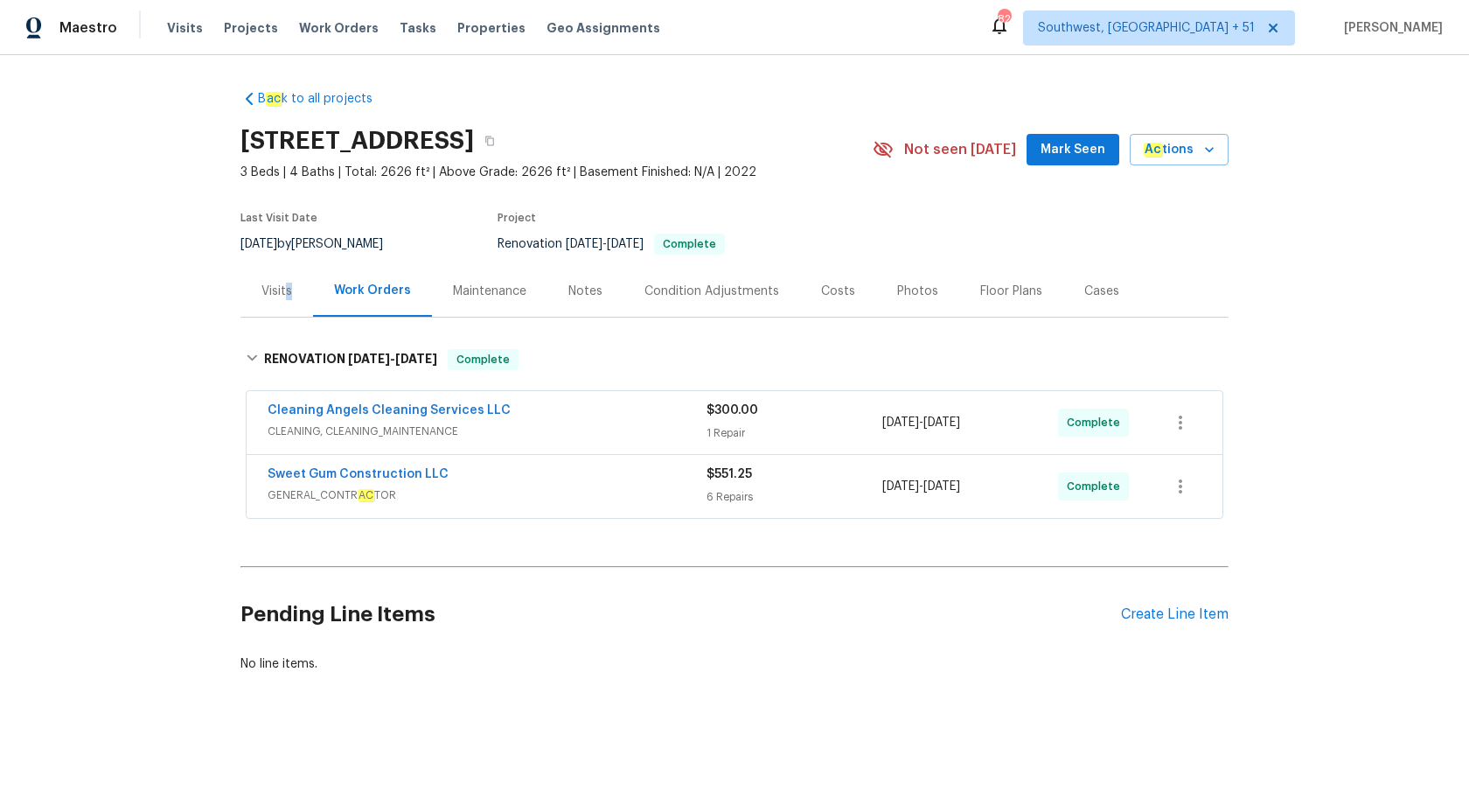
click at [285, 299] on div "Visits" at bounding box center [277, 290] width 72 height 51
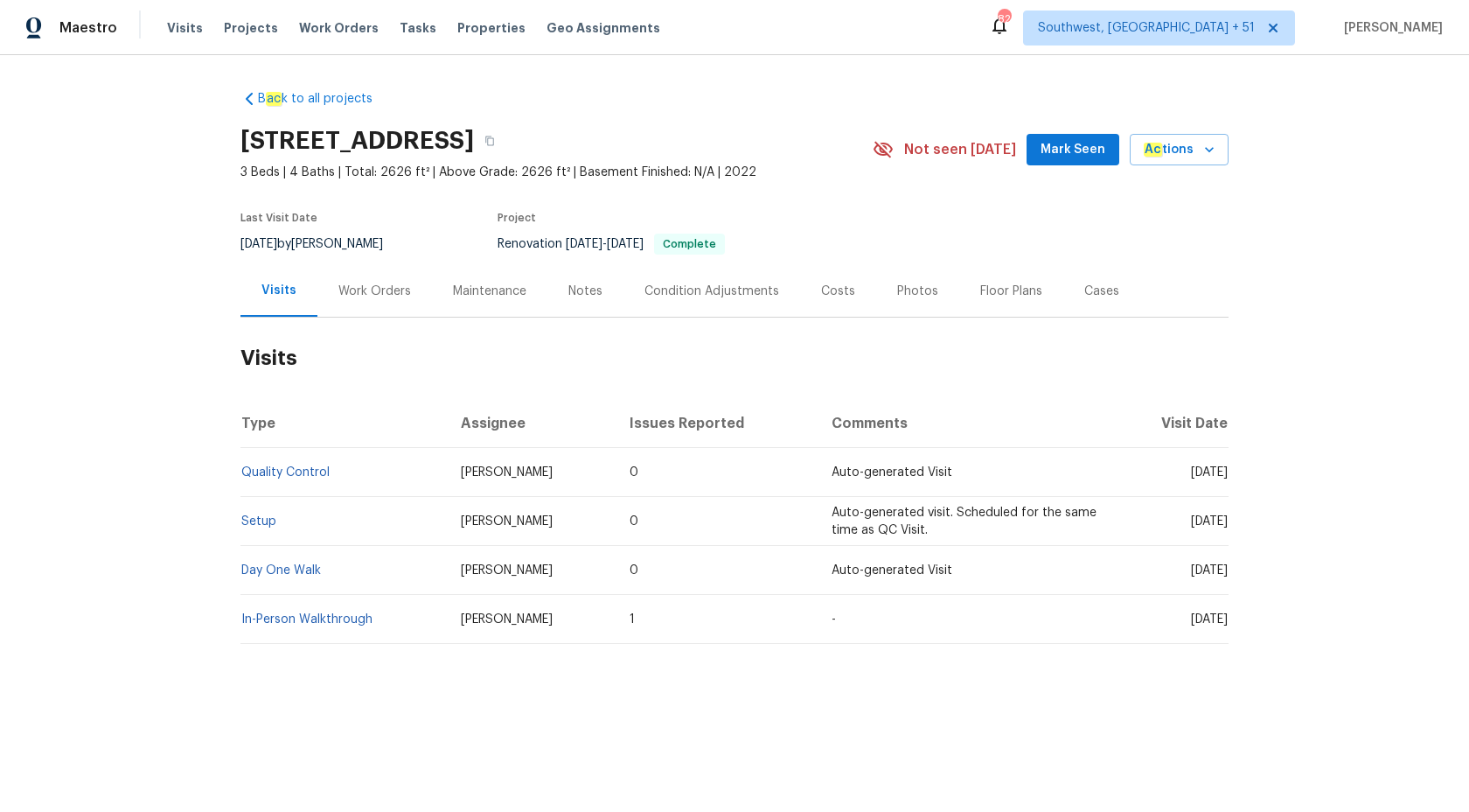
click at [302, 464] on td "Quality Control" at bounding box center [344, 471] width 207 height 49
click at [302, 469] on link "Quality Control" at bounding box center [286, 472] width 89 height 12
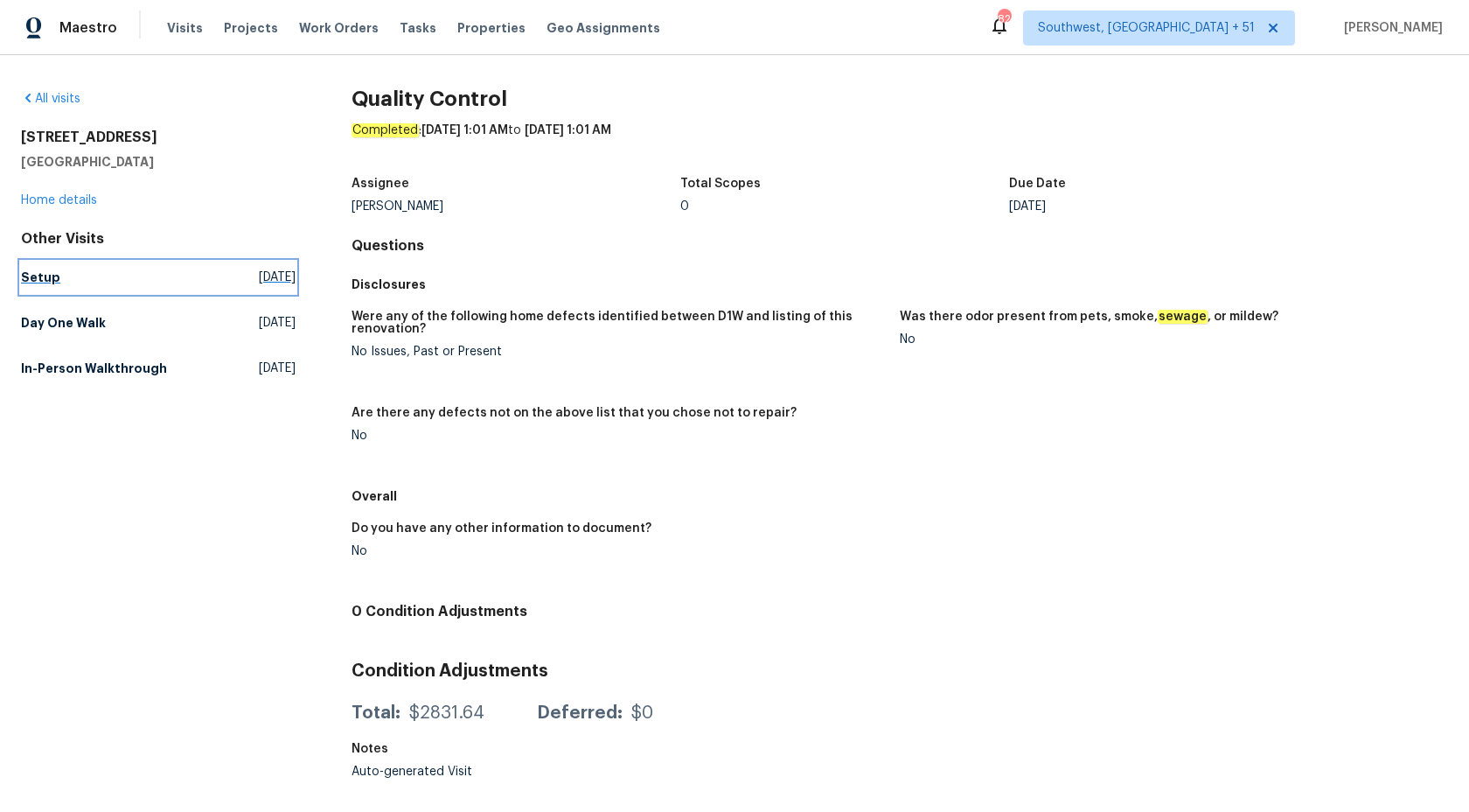
click at [40, 265] on link "Setup Wed, Aug 20 2025" at bounding box center [158, 277] width 274 height 31
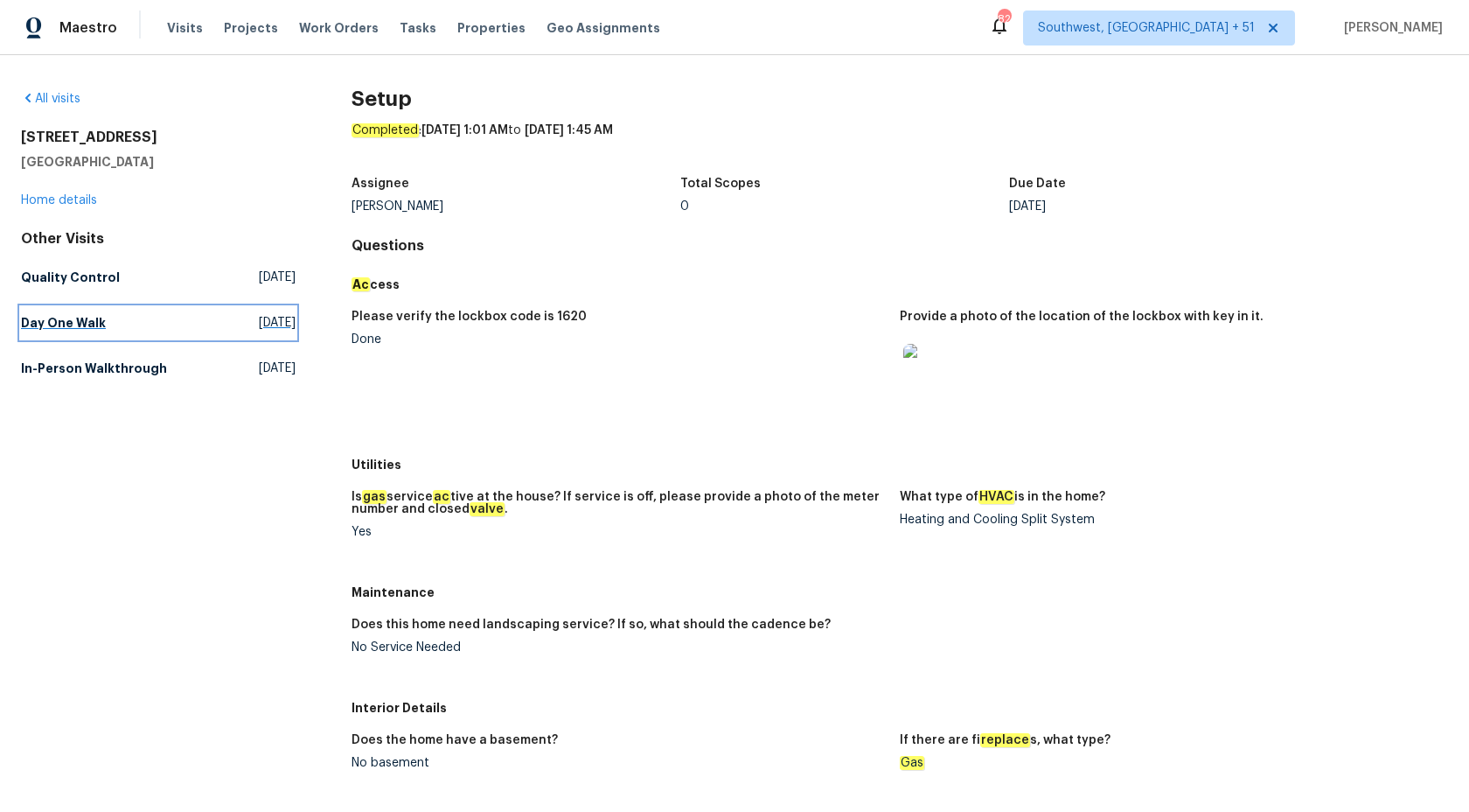
click at [50, 311] on link "Day One Walk Thu, Aug 14 2025" at bounding box center [158, 322] width 274 height 31
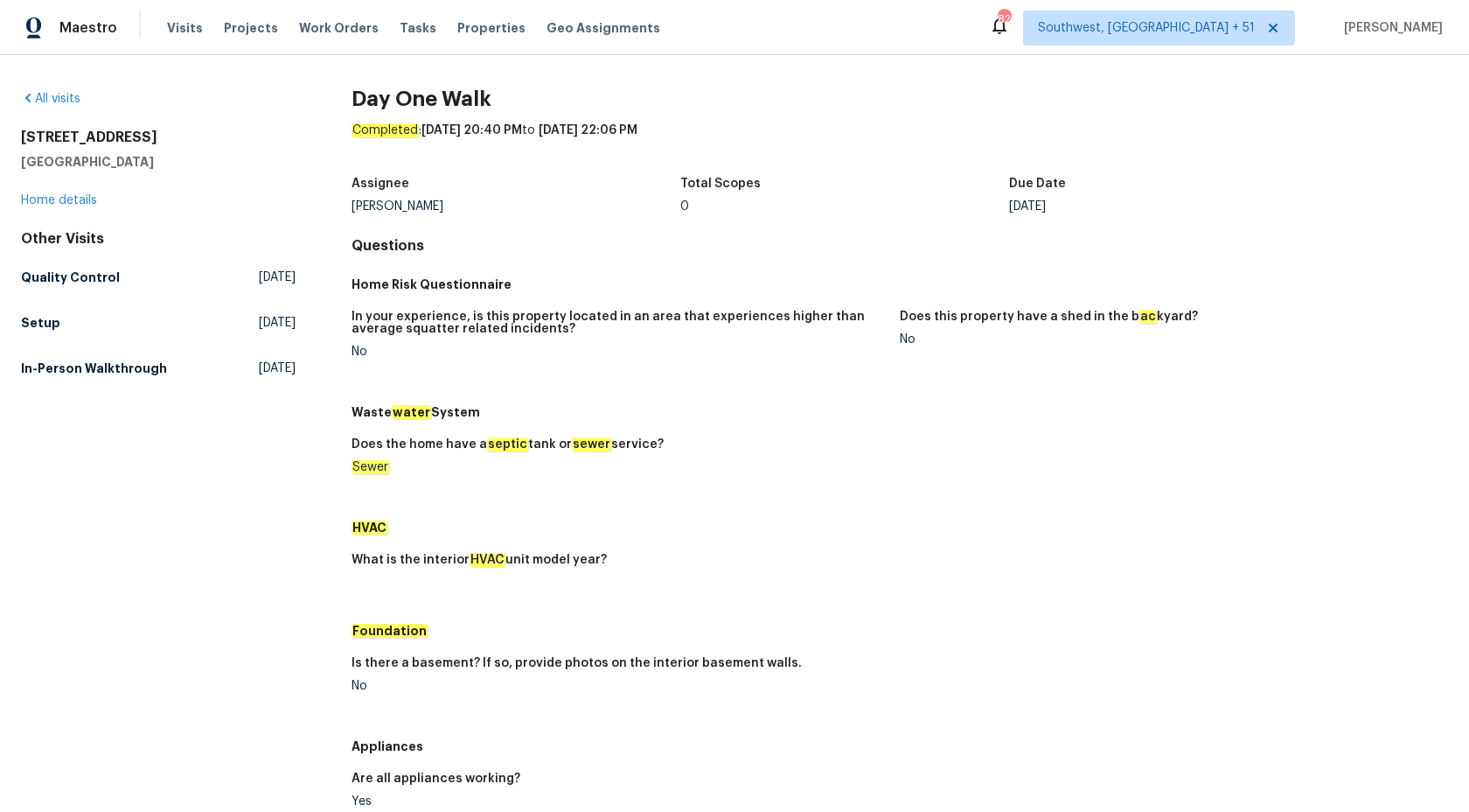
click at [103, 349] on div "Other Visits Quality Control Wed, Aug 20 2025 Setup Wed, Aug 20 2025 In-Person …" at bounding box center [158, 307] width 274 height 154
click at [100, 370] on h5 "In-Person Walkthrough" at bounding box center [93, 368] width 146 height 17
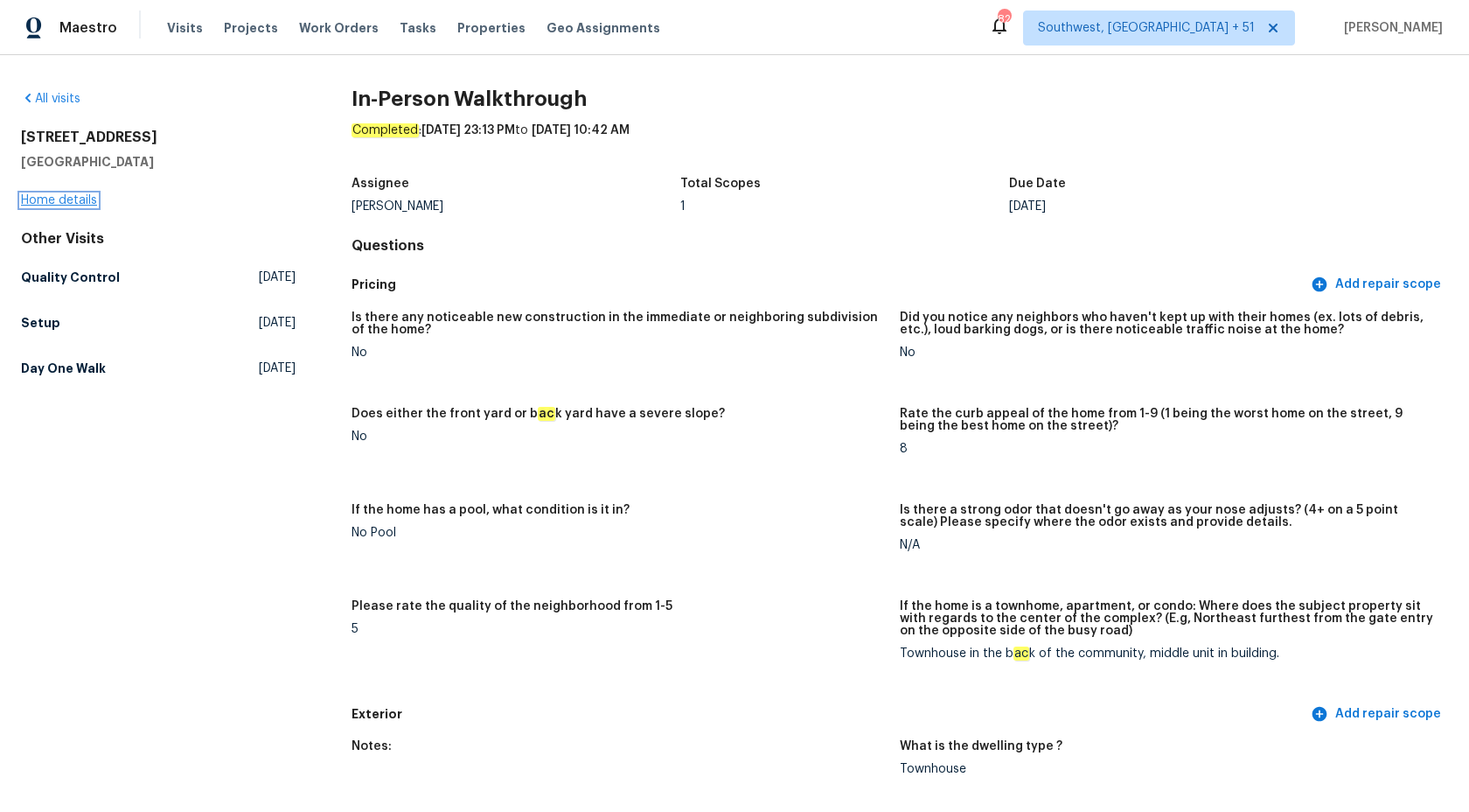
click at [77, 194] on link "Home details" at bounding box center [59, 200] width 76 height 12
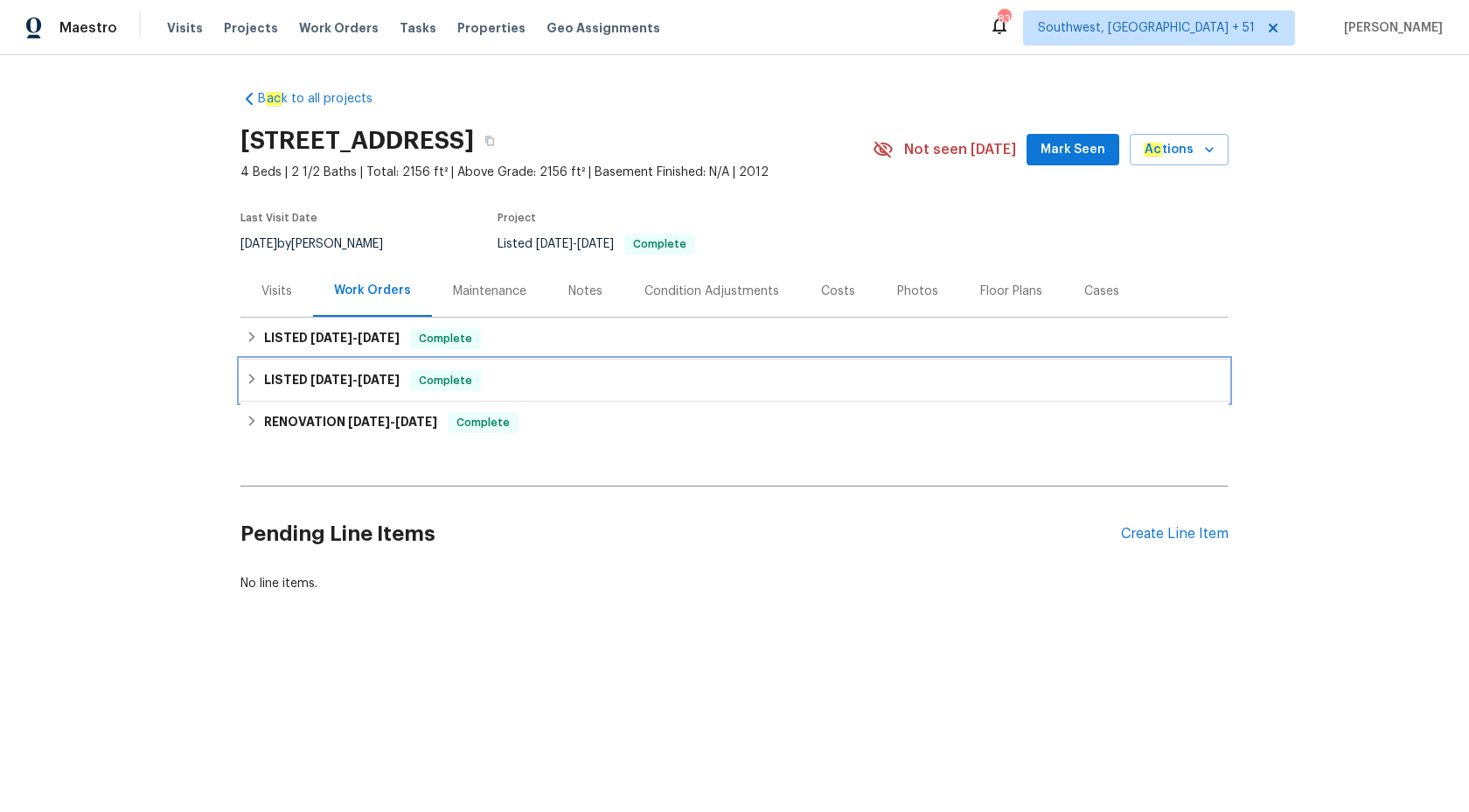
click at [400, 379] on span "[DATE]" at bounding box center [379, 379] width 42 height 12
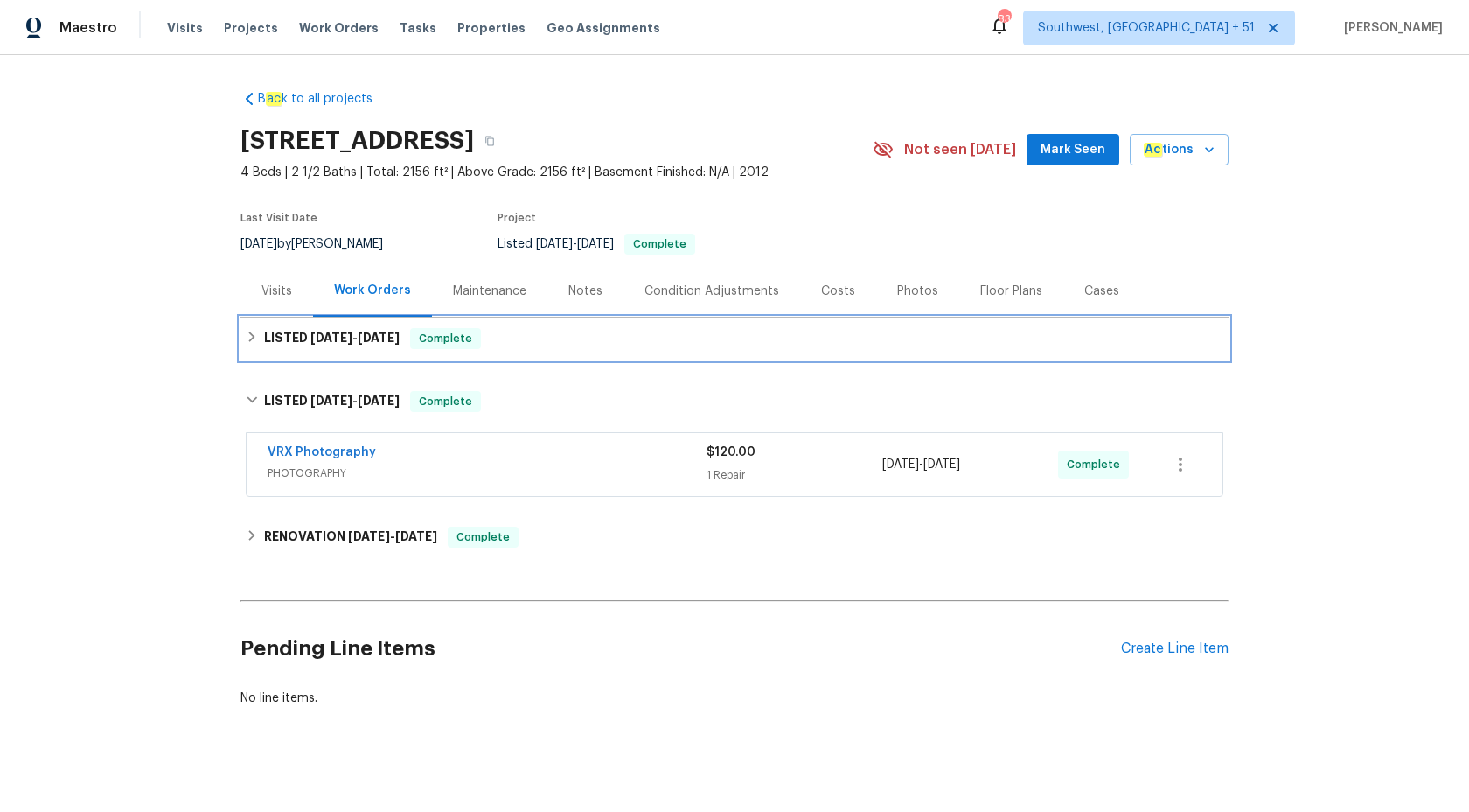
click at [421, 340] on div "Complete" at bounding box center [446, 338] width 70 height 21
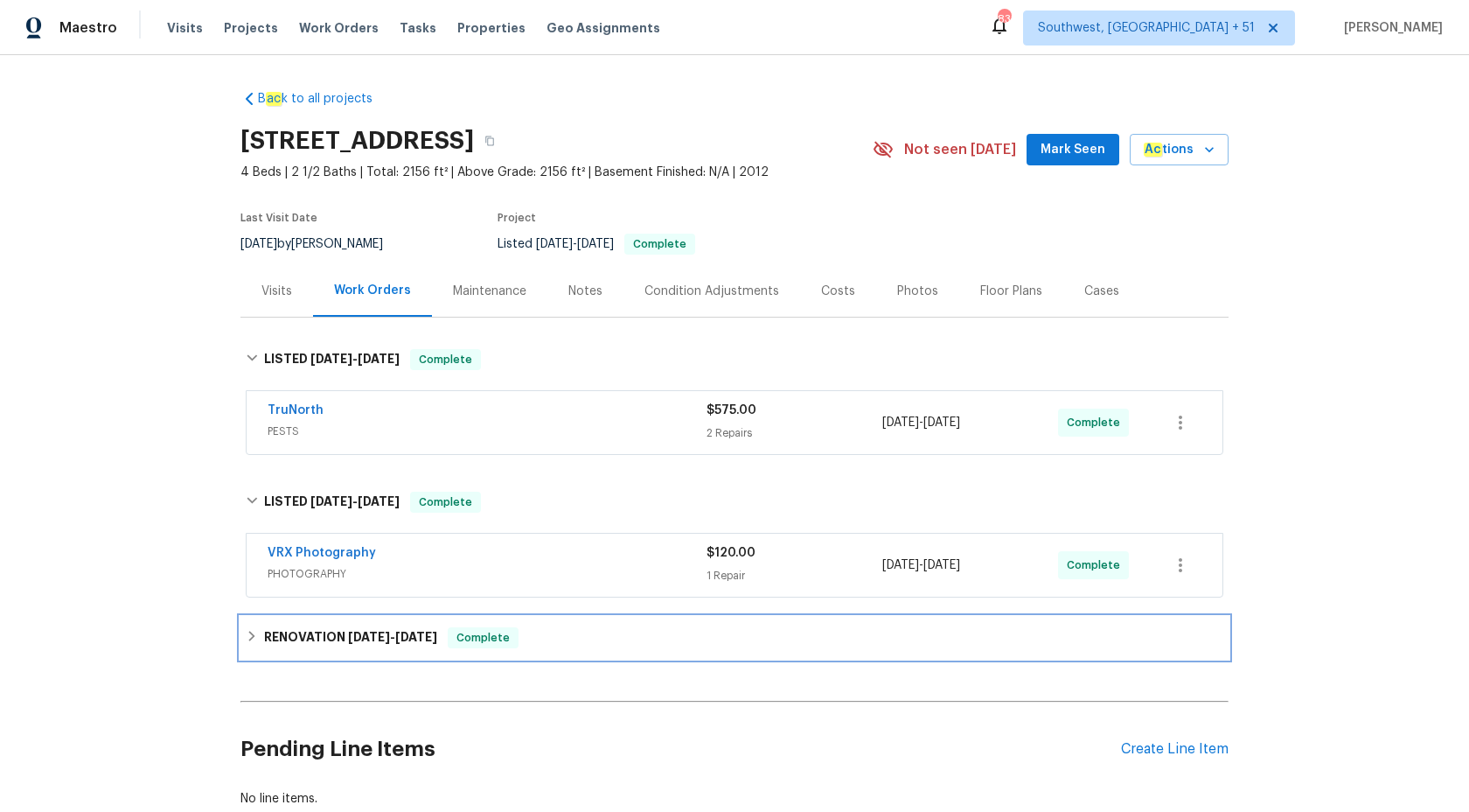
click at [382, 631] on span "[DATE]" at bounding box center [369, 636] width 42 height 12
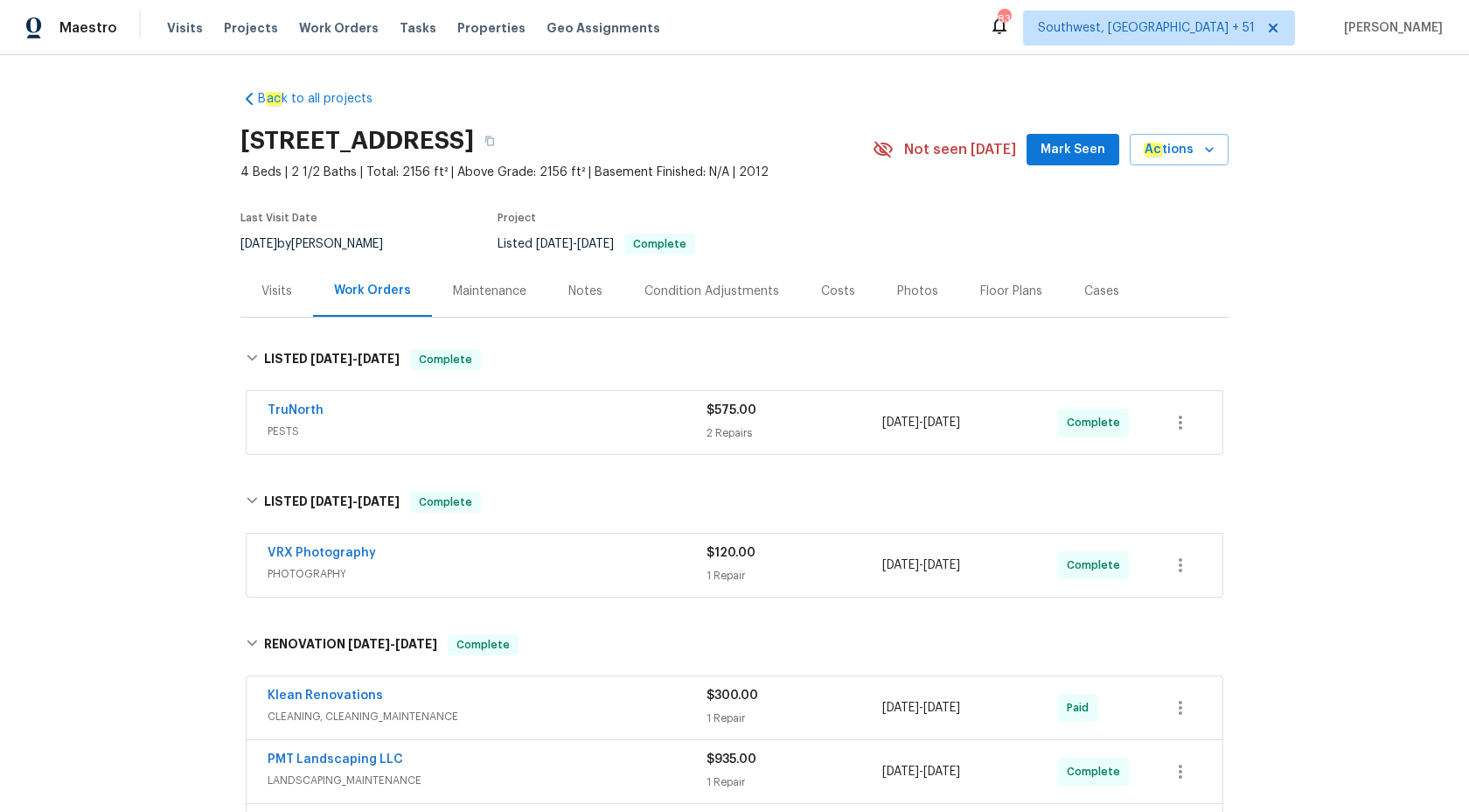
click at [113, 404] on div "B ac k to all projects [STREET_ADDRESS] 4 Beds | 2 1/2 Baths | Total: 2156 ft² …" at bounding box center [734, 433] width 1469 height 757
click at [693, 434] on span "PESTS" at bounding box center [486, 431] width 439 height 17
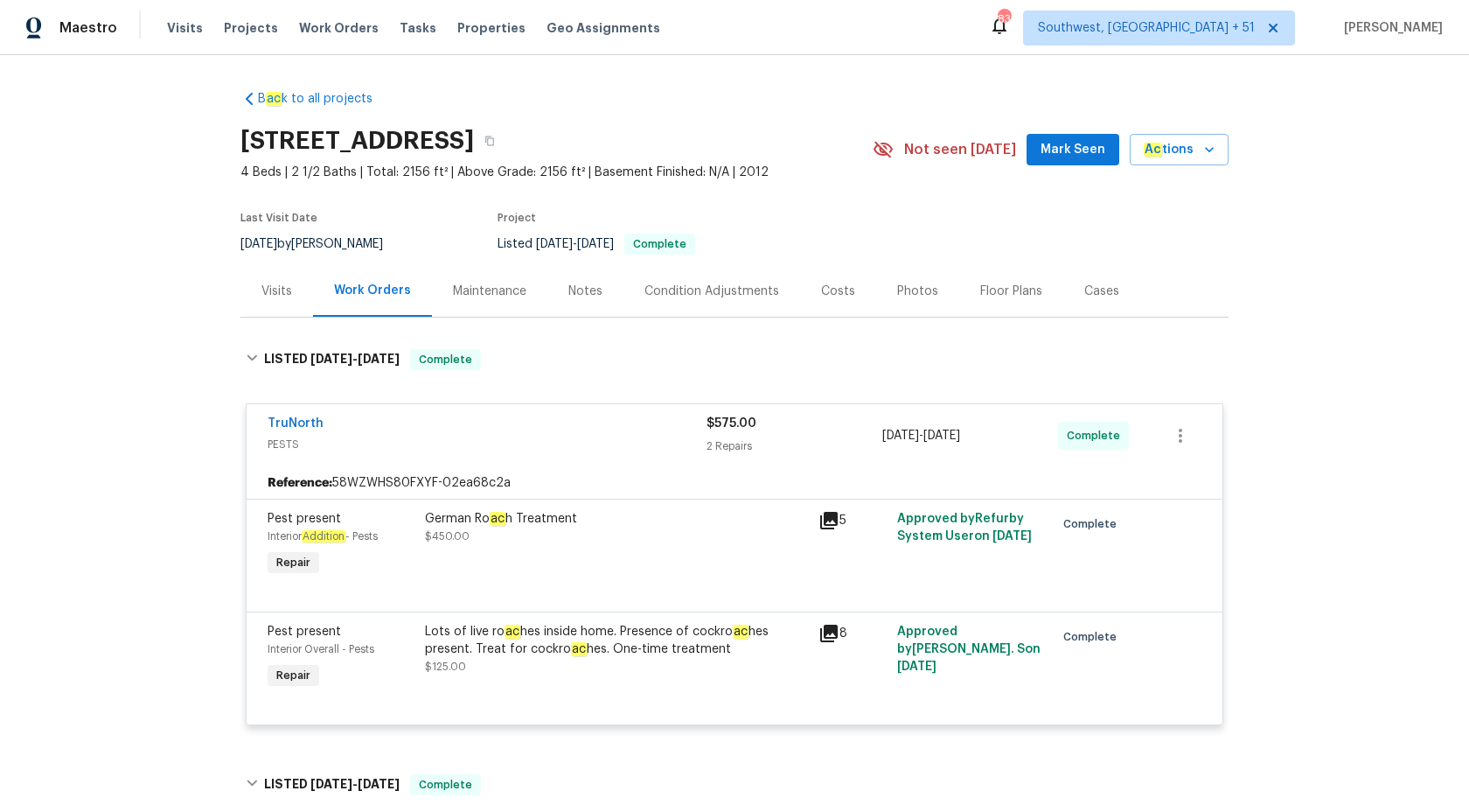
click at [175, 452] on div "B ac k to all projects [STREET_ADDRESS] 4 Beds | 2 1/2 Baths | Total: 2156 ft² …" at bounding box center [734, 433] width 1469 height 757
click at [674, 414] on div "TruNorth" at bounding box center [486, 425] width 439 height 21
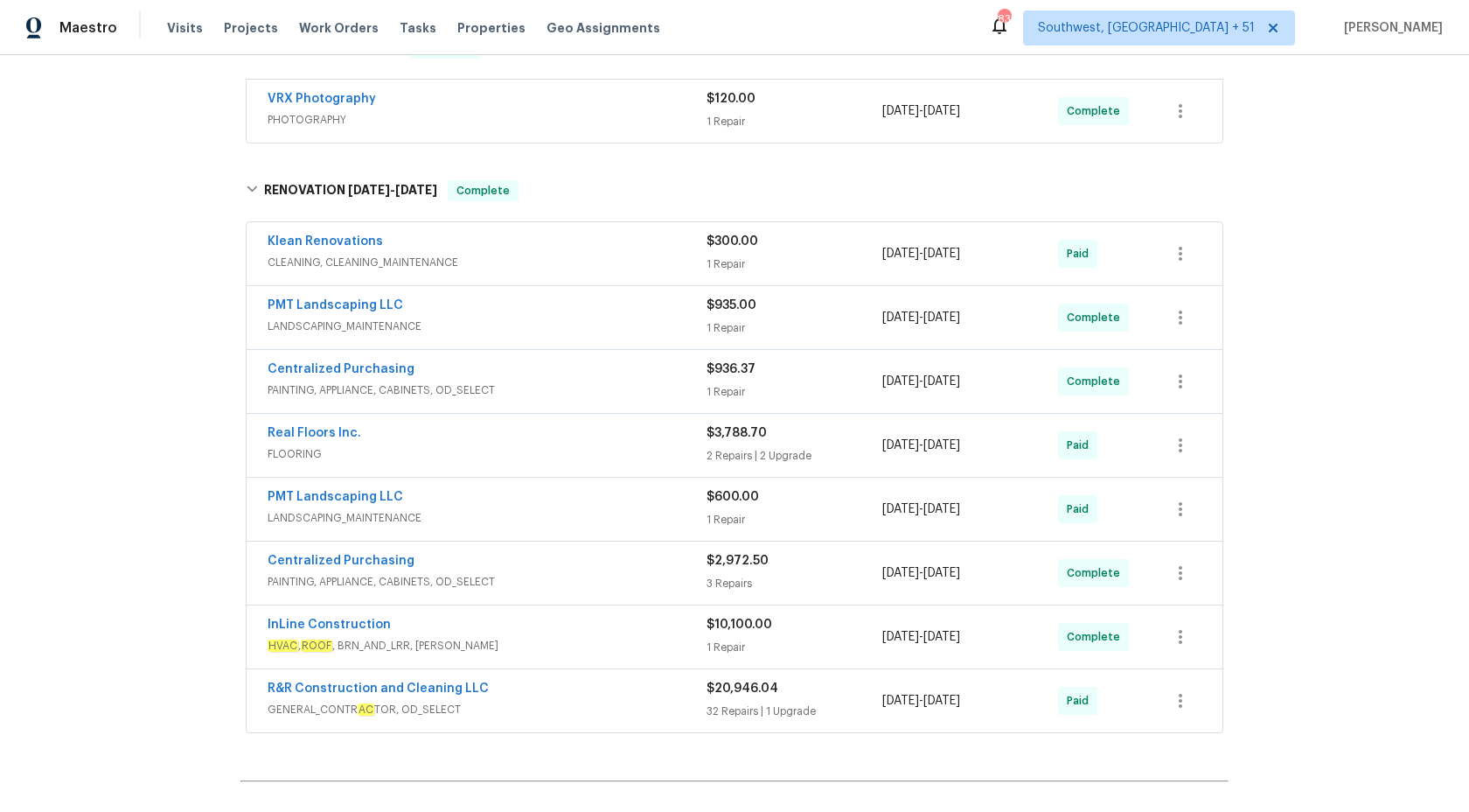
scroll to position [452, 0]
click at [683, 629] on div "InLine Construction" at bounding box center [486, 628] width 439 height 21
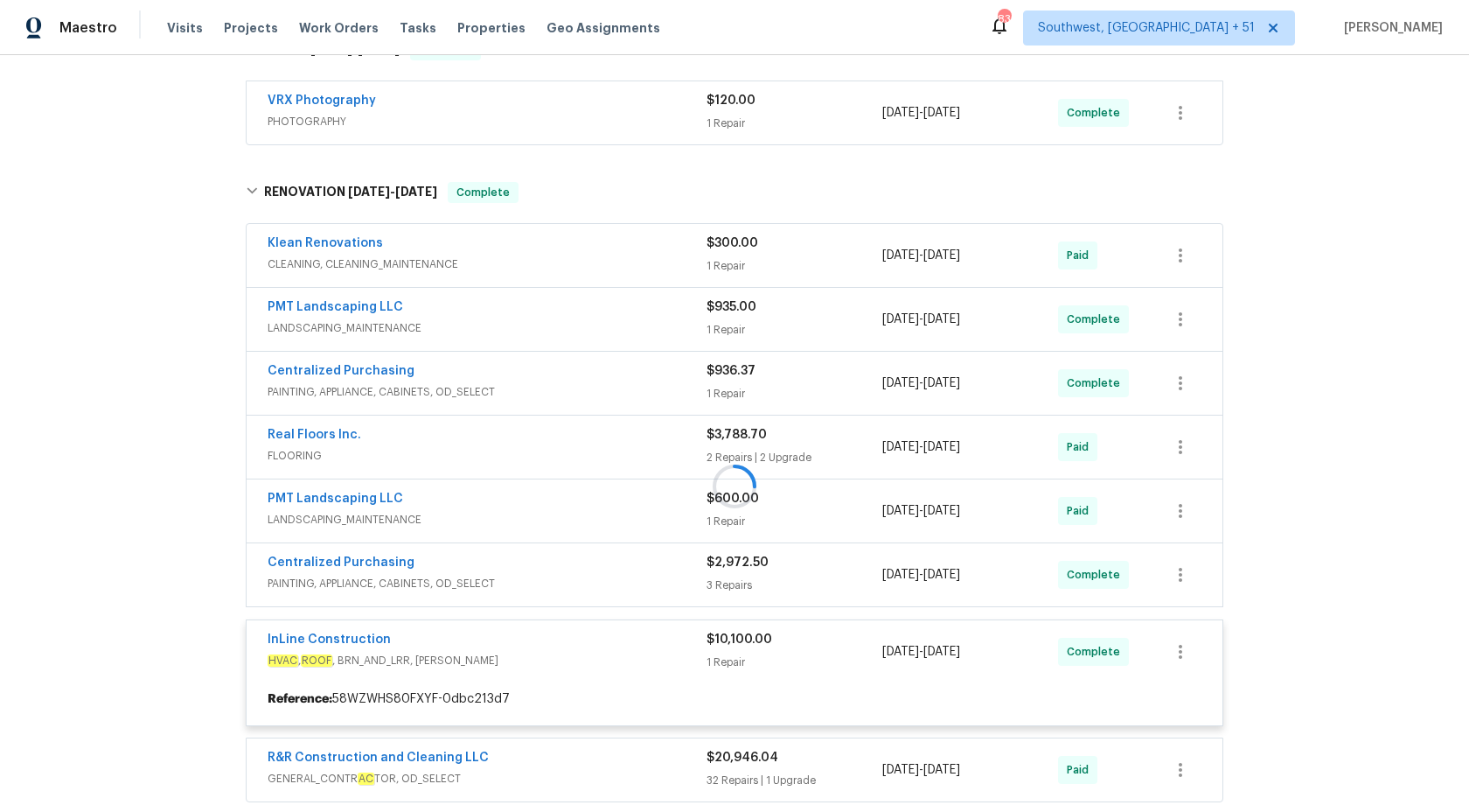
scroll to position [715, 0]
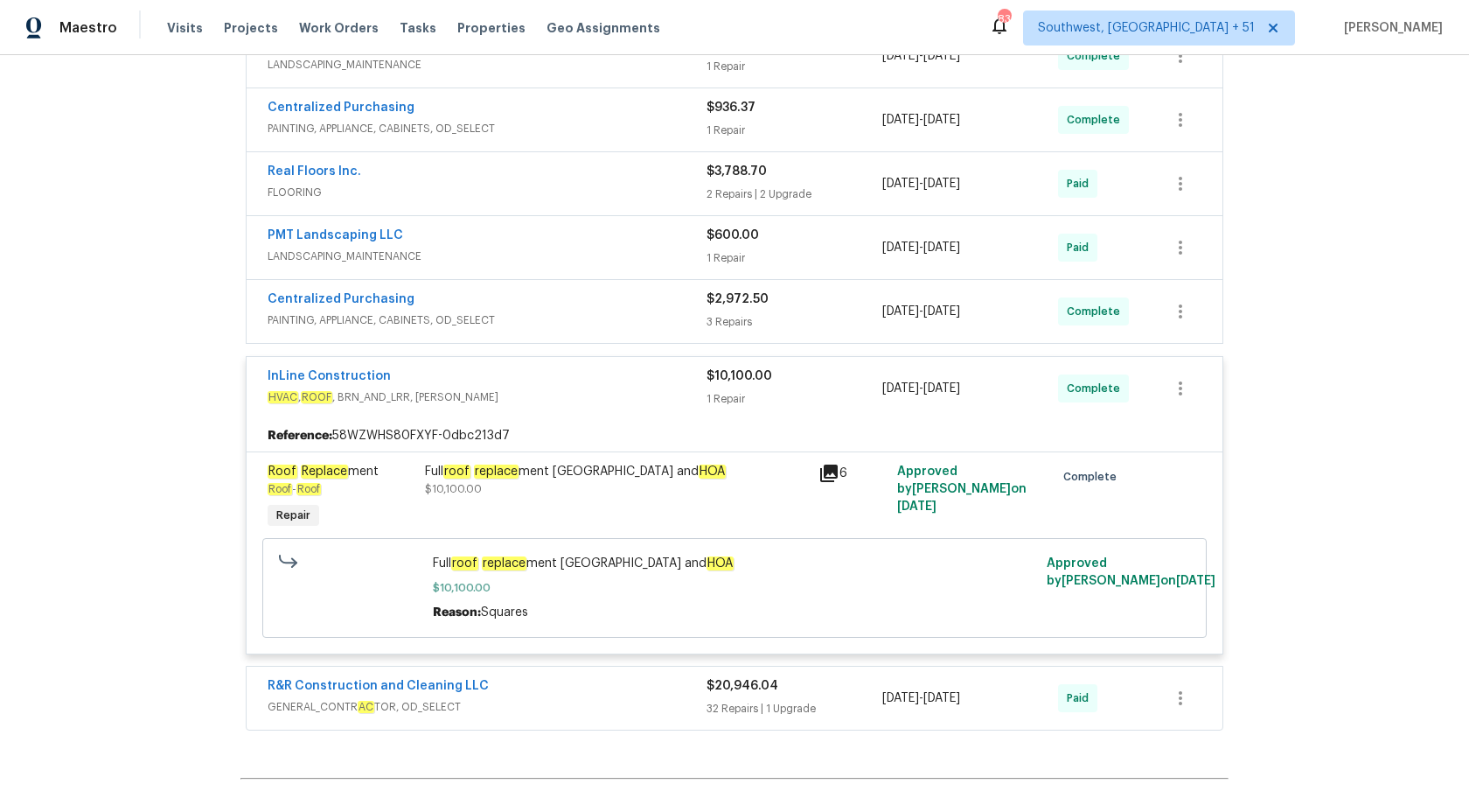
click at [492, 505] on div "Full roof replace ment osceola county and HOA $10,100.00" at bounding box center [616, 497] width 393 height 81
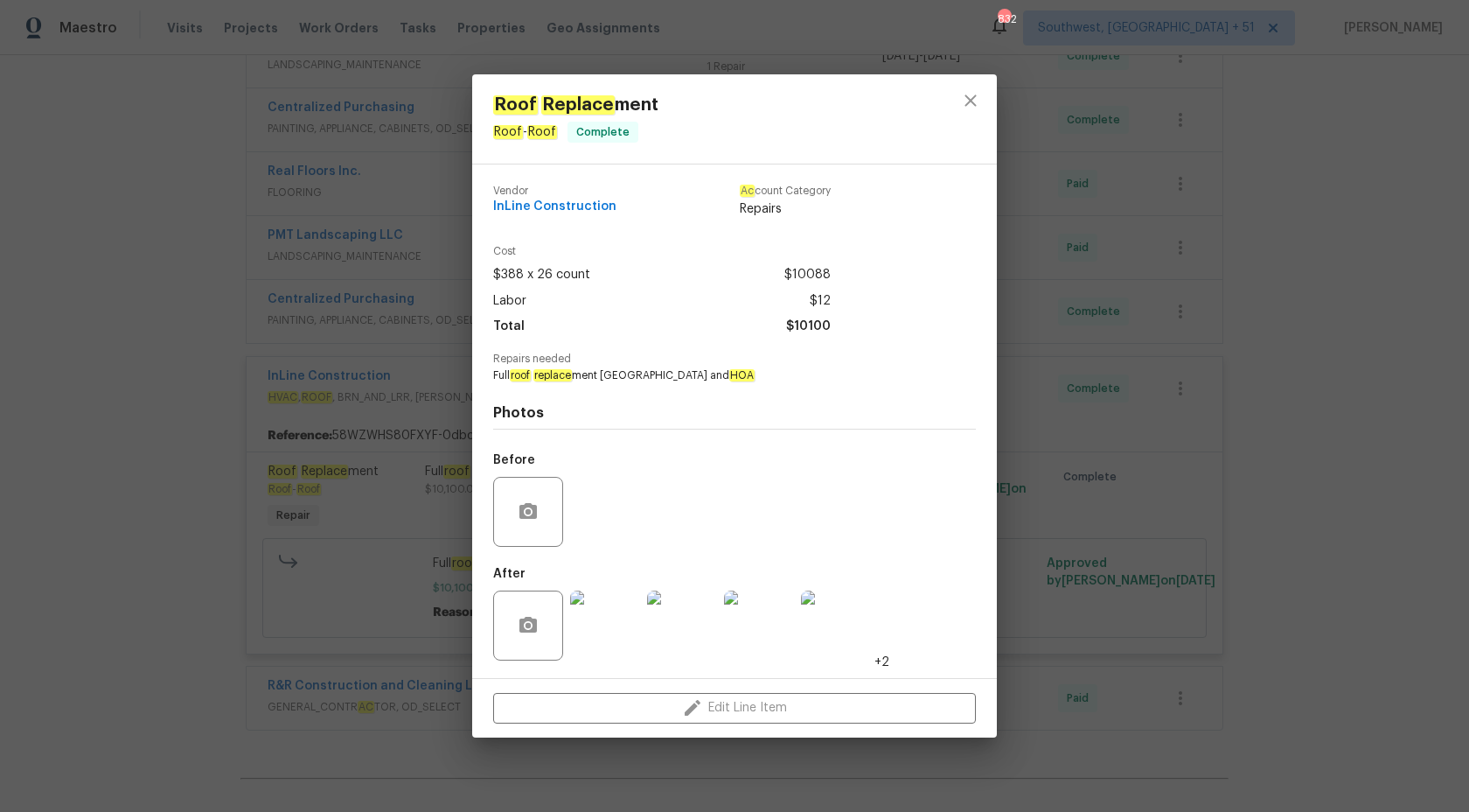
click at [1437, 289] on div "Roof Replace ment Roof - Roof Complete Vendor InLine Construction Ac count Cate…" at bounding box center [734, 406] width 1469 height 812
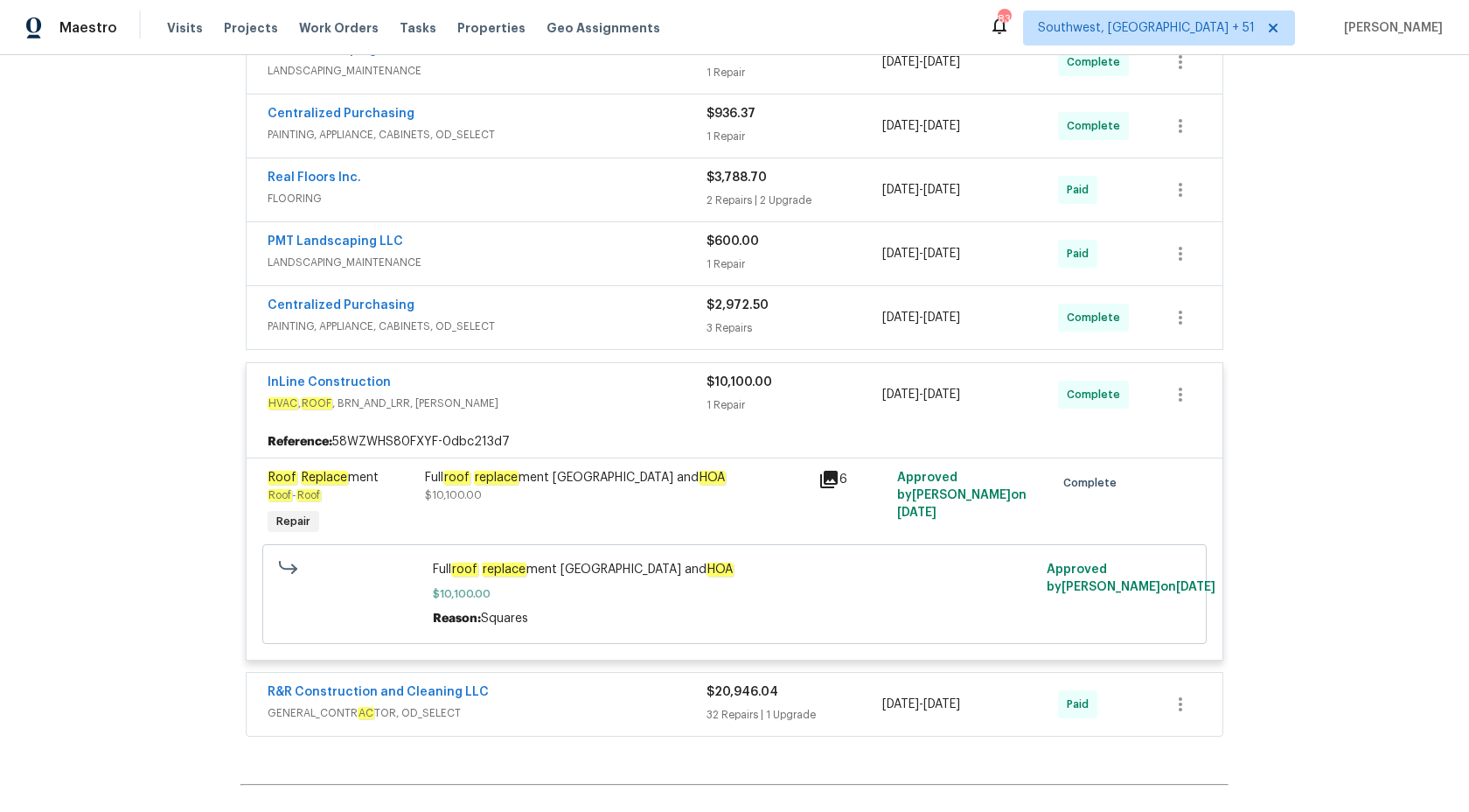
scroll to position [860, 0]
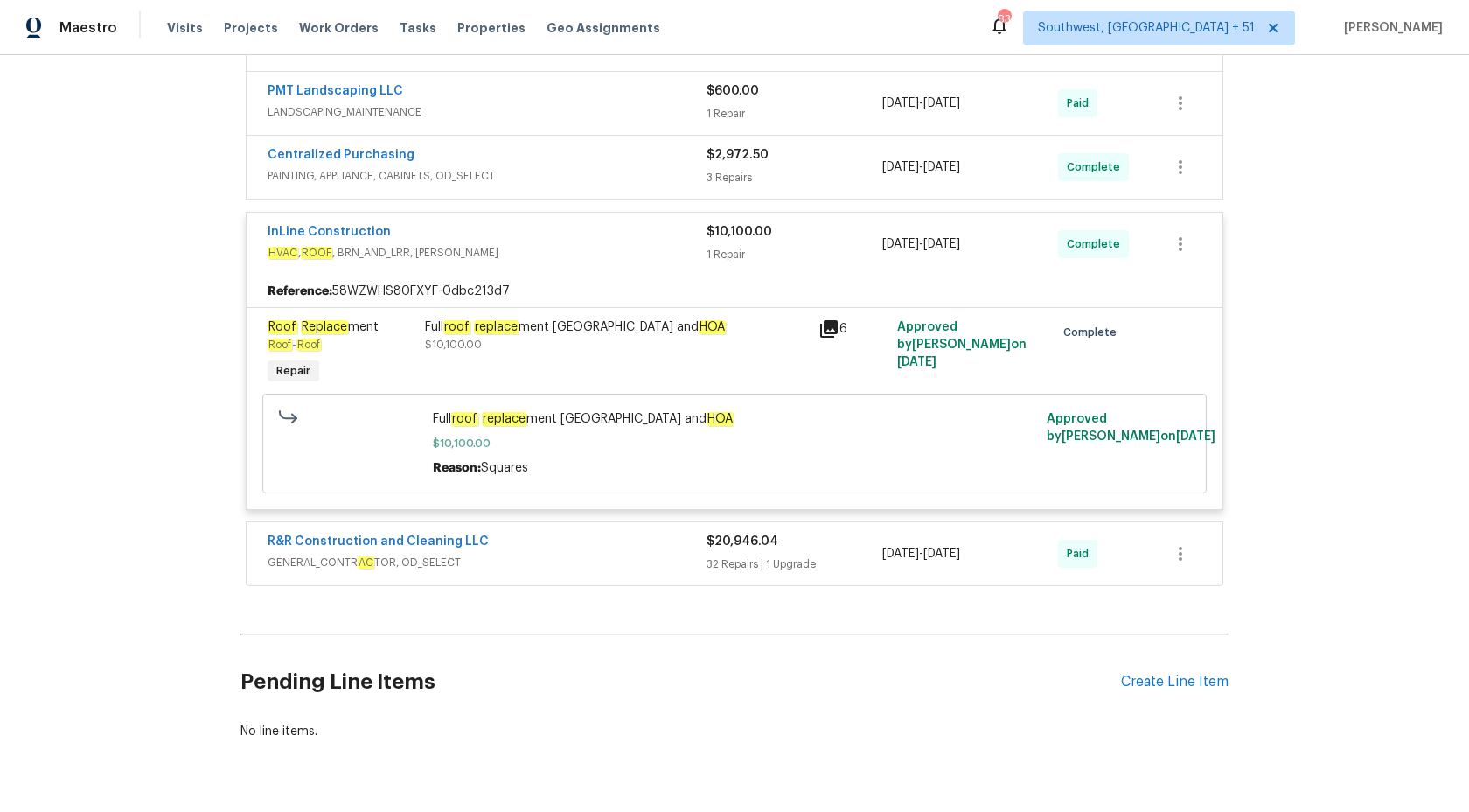
click at [758, 338] on div "Full roof replace ment osceola county and HOA $10,100.00" at bounding box center [616, 335] width 383 height 35
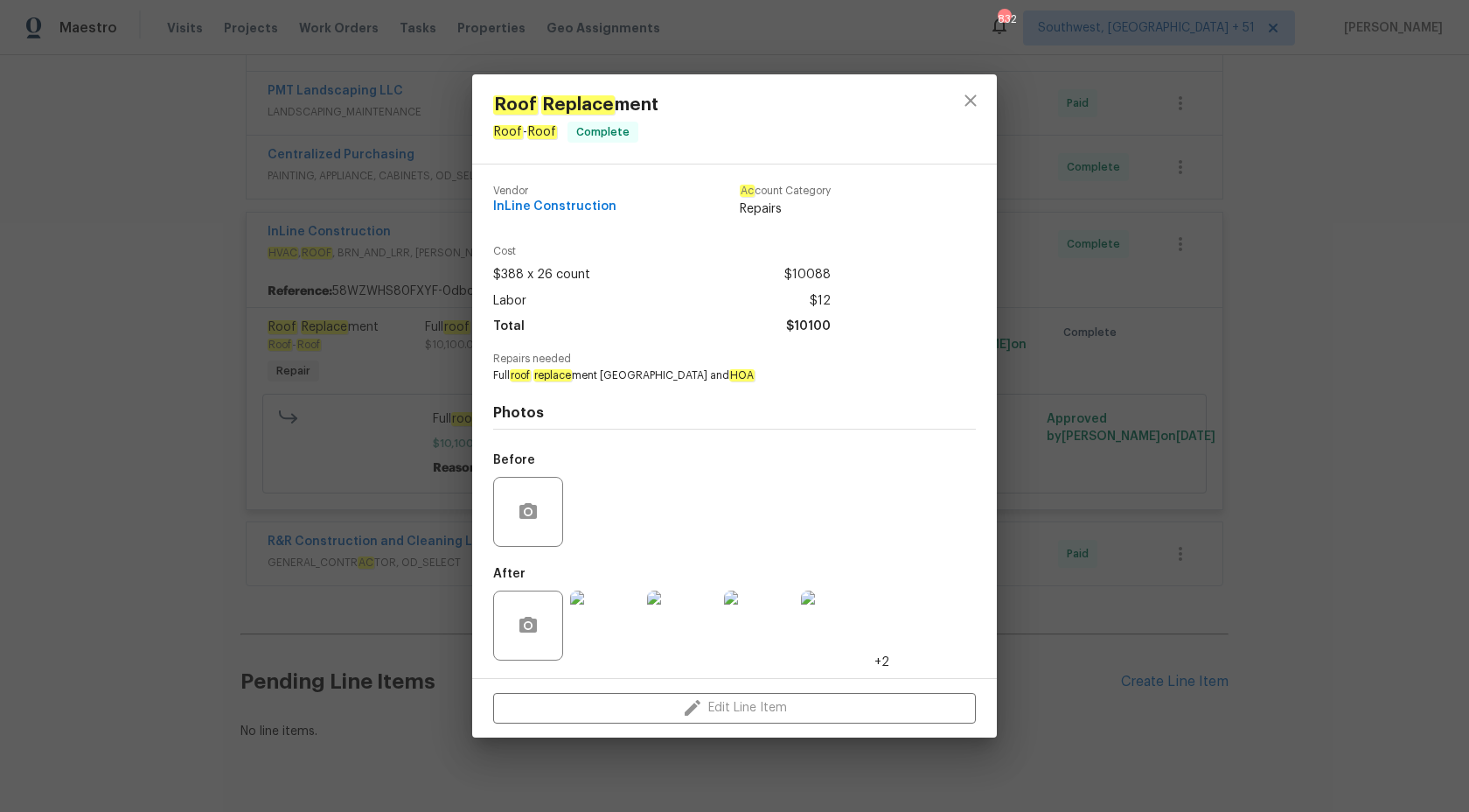
click at [1391, 416] on div "Roof Replace ment Roof - Roof Complete Vendor InLine Construction Ac count Cate…" at bounding box center [734, 406] width 1469 height 812
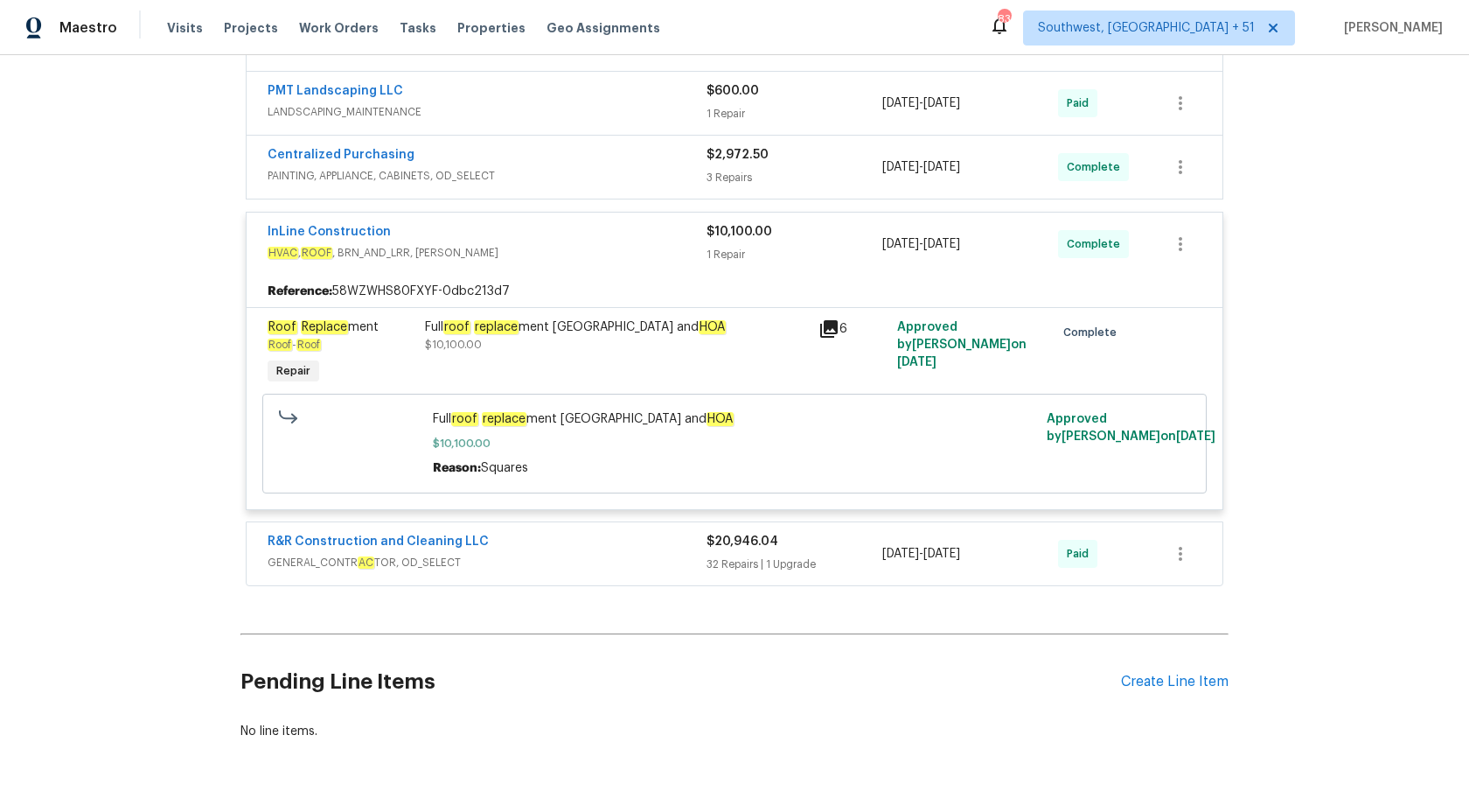
click at [541, 352] on div "Full roof replace ment osceola county and HOA $10,100.00" at bounding box center [616, 335] width 383 height 35
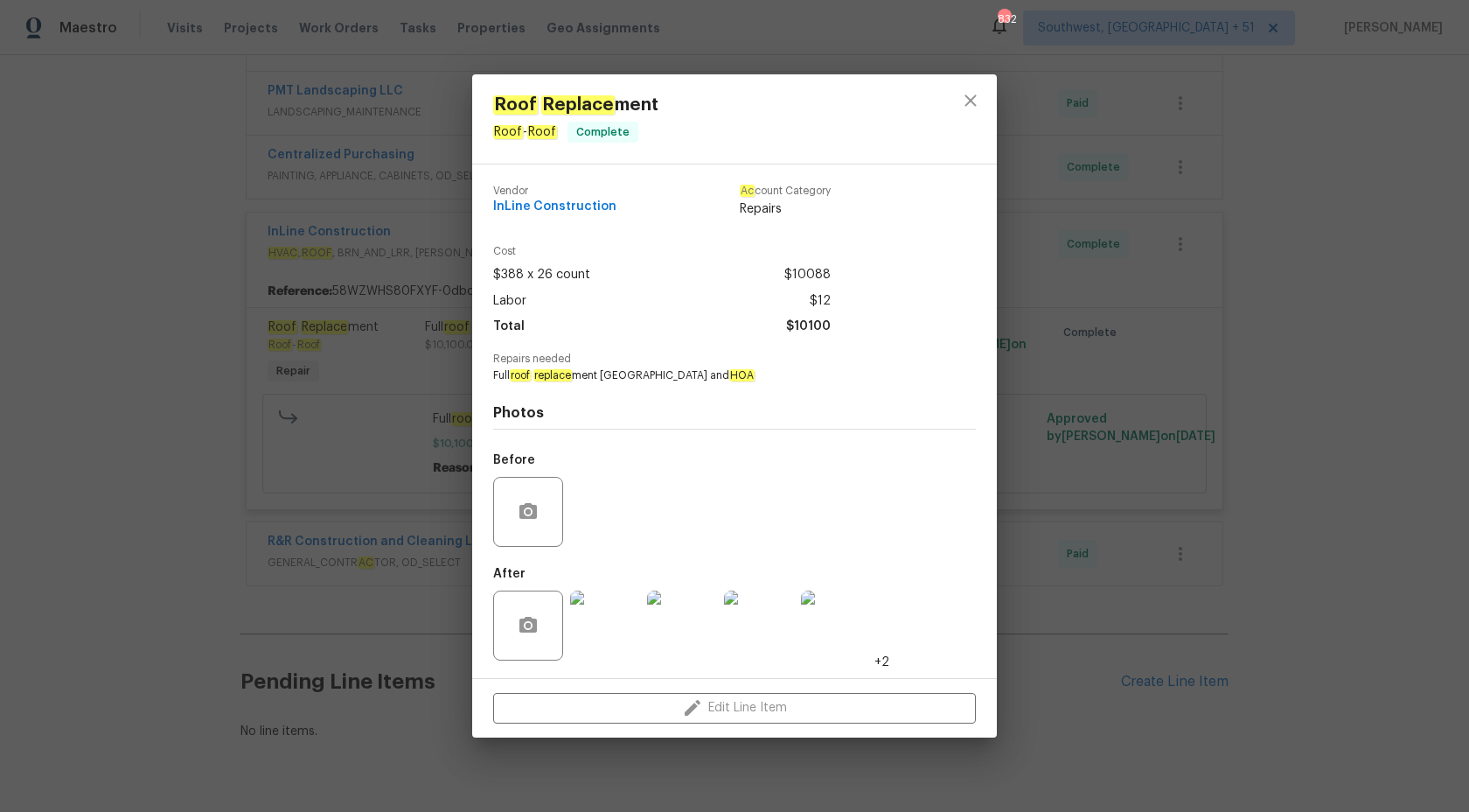
click at [1214, 188] on div "Roof Replace ment Roof - Roof Complete Vendor InLine Construction Ac count Cate…" at bounding box center [734, 406] width 1469 height 812
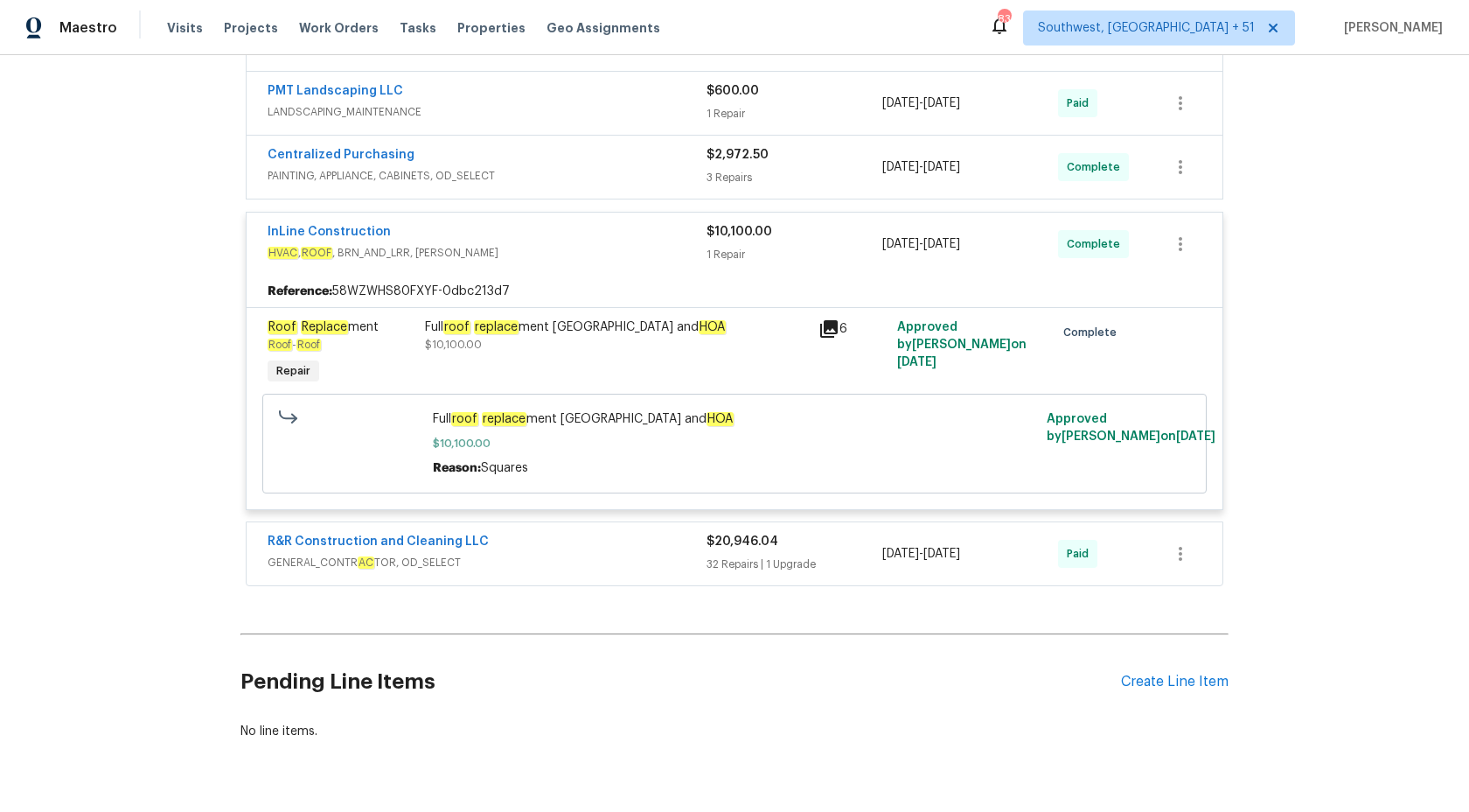
click at [723, 252] on div "1 Repair" at bounding box center [794, 254] width 176 height 17
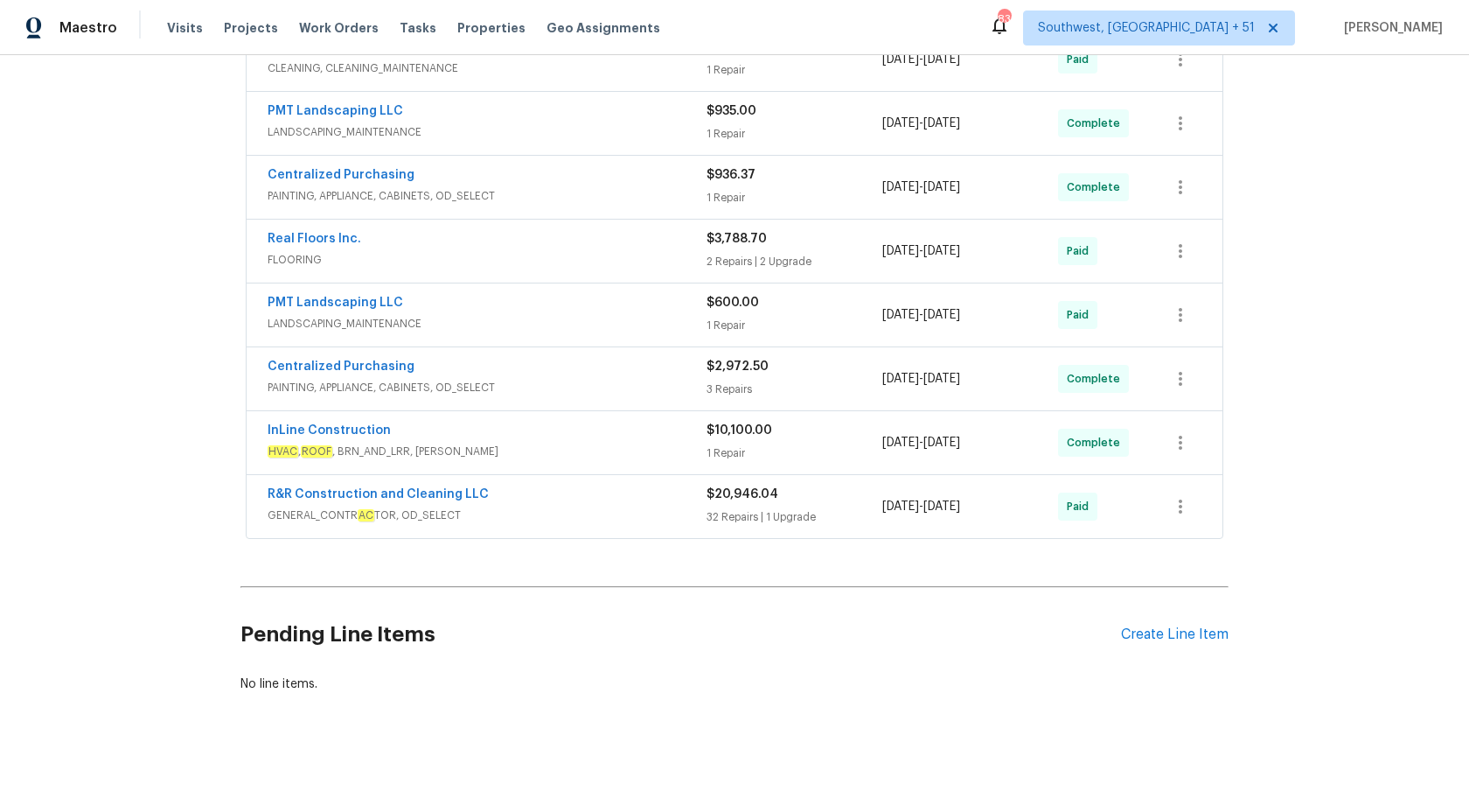
scroll to position [648, 0]
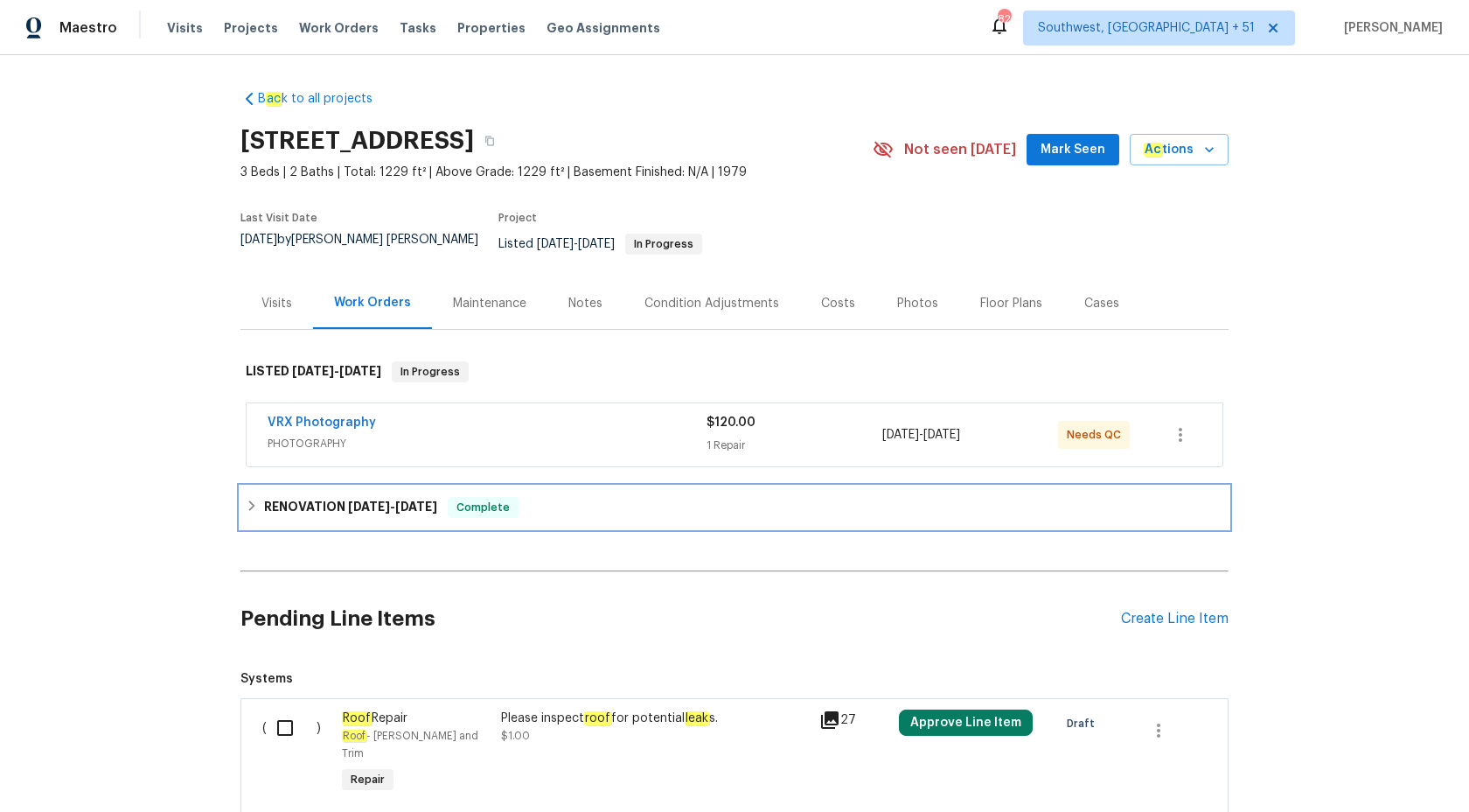
click at [381, 497] on h6 "RENOVATION [DATE] - [DATE]" at bounding box center [350, 507] width 173 height 21
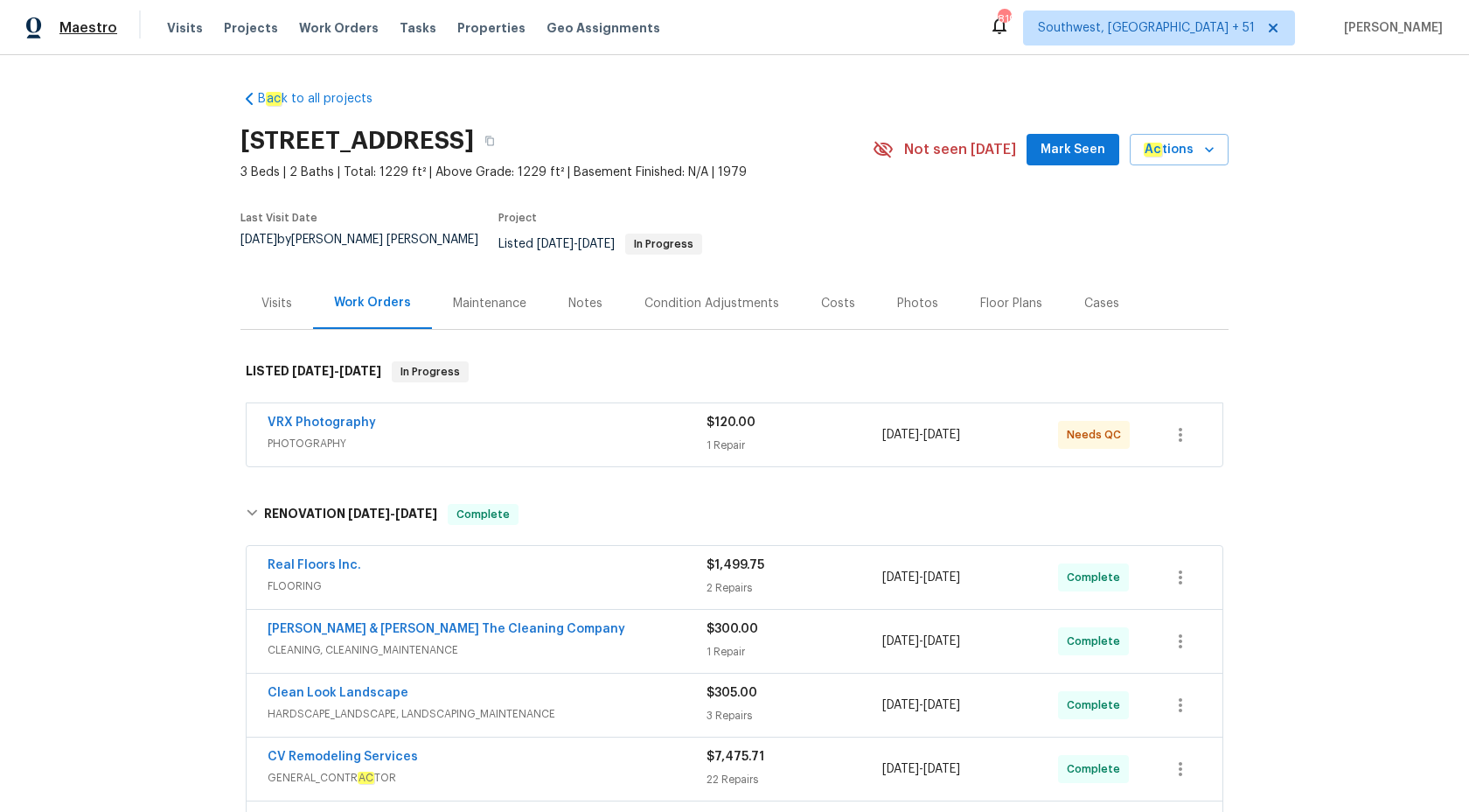
click at [75, 33] on span "Maestro" at bounding box center [88, 28] width 58 height 17
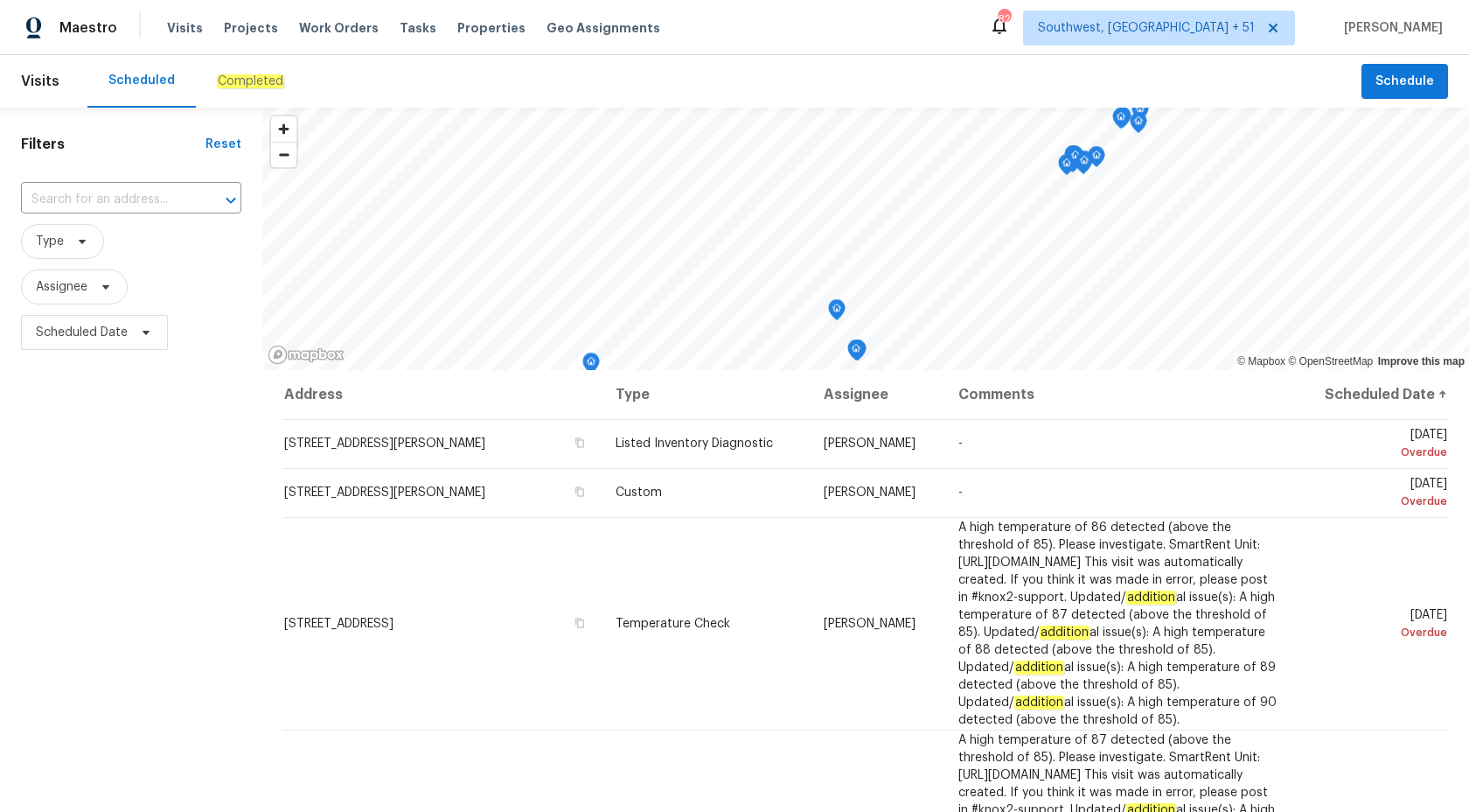
click at [243, 88] on em "Completed" at bounding box center [250, 81] width 68 height 14
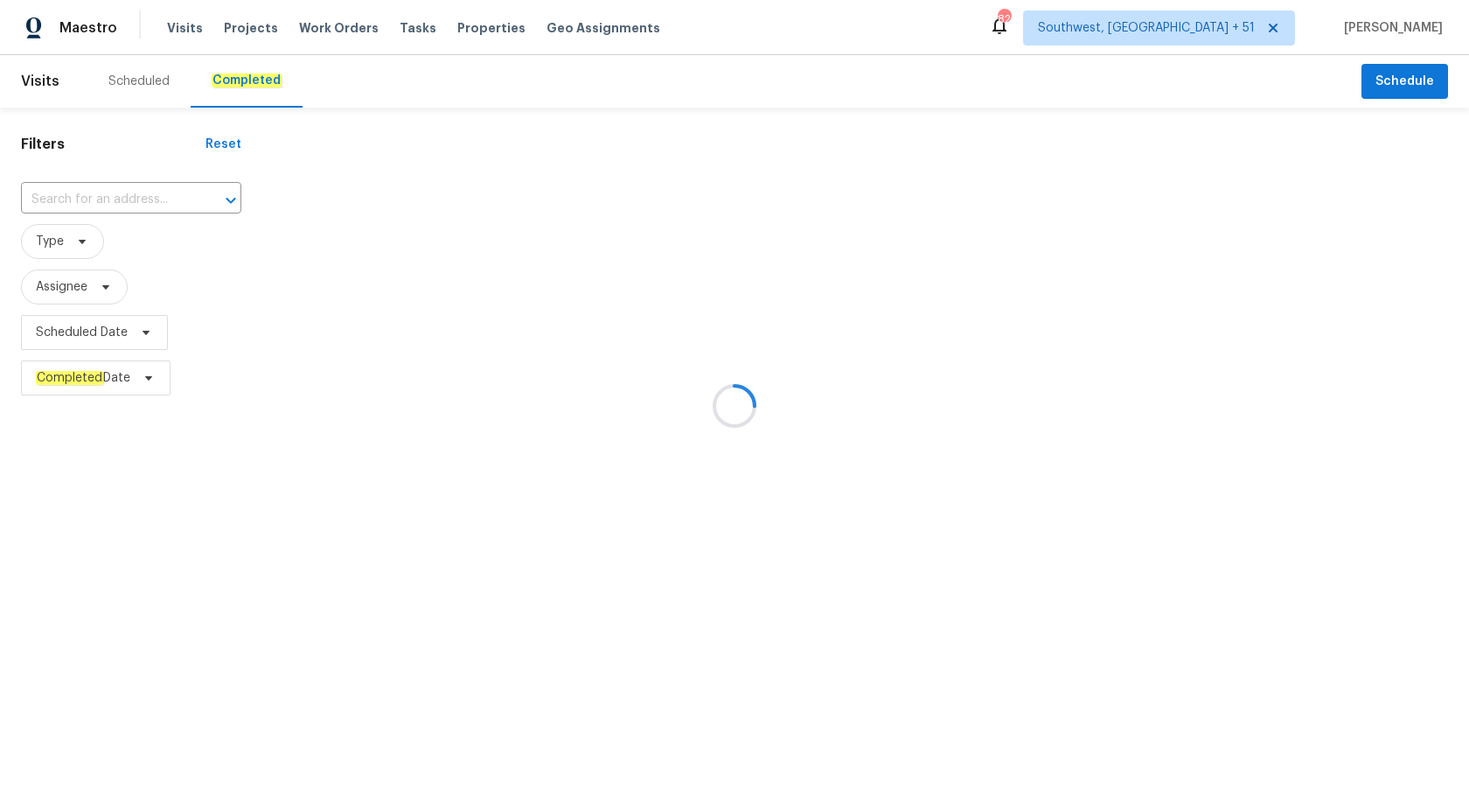
click at [49, 198] on div at bounding box center [734, 406] width 1469 height 812
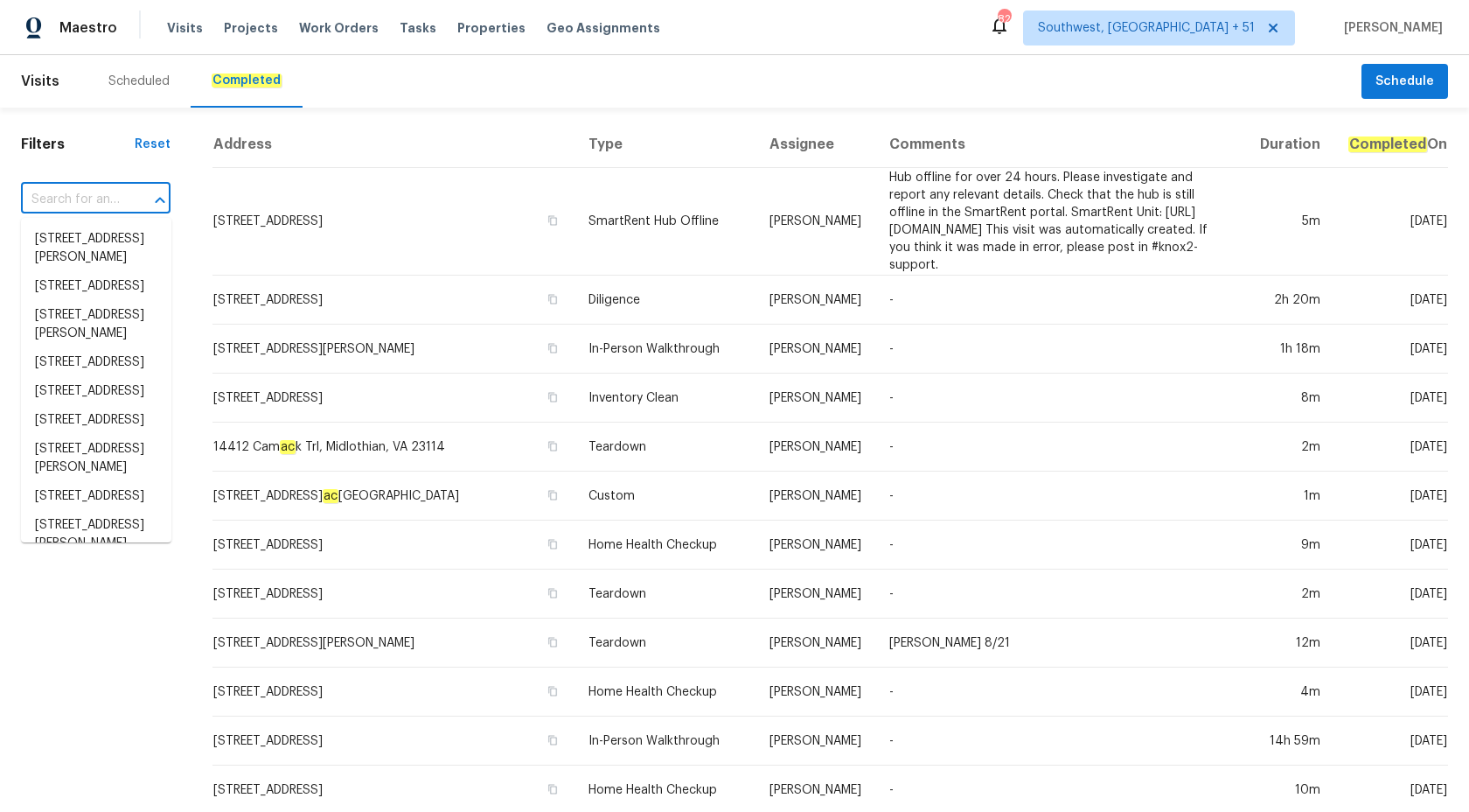
click at [49, 199] on input "text" at bounding box center [71, 200] width 101 height 27
paste input "1413 Chamblee Rd, Zebulon, NC 27597"
type input "1413 Chamblee Rd, Zebulon, NC 27597"
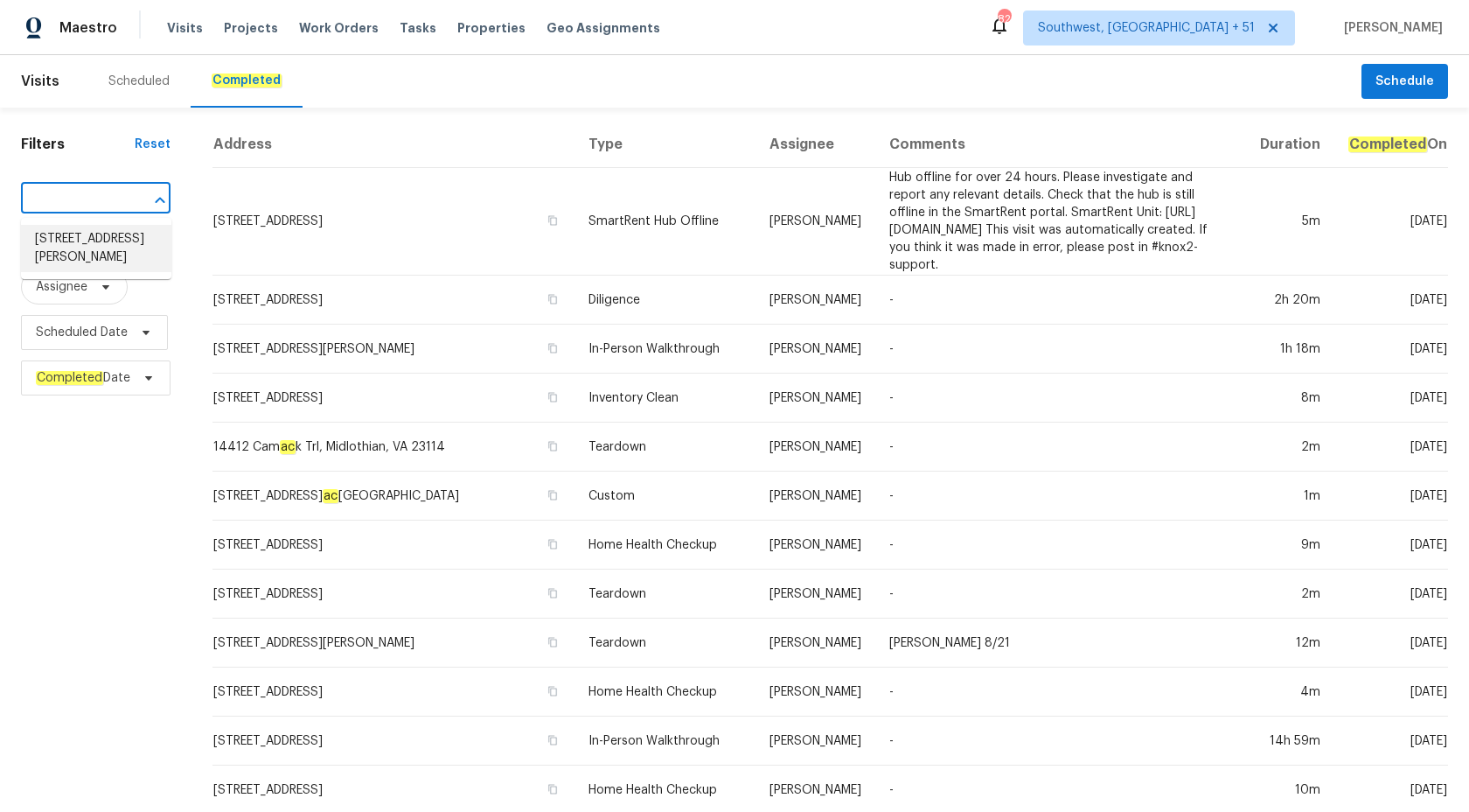
click at [91, 255] on li "1413 Chamblee Rd, Zebulon, NC 27597" at bounding box center [96, 248] width 150 height 48
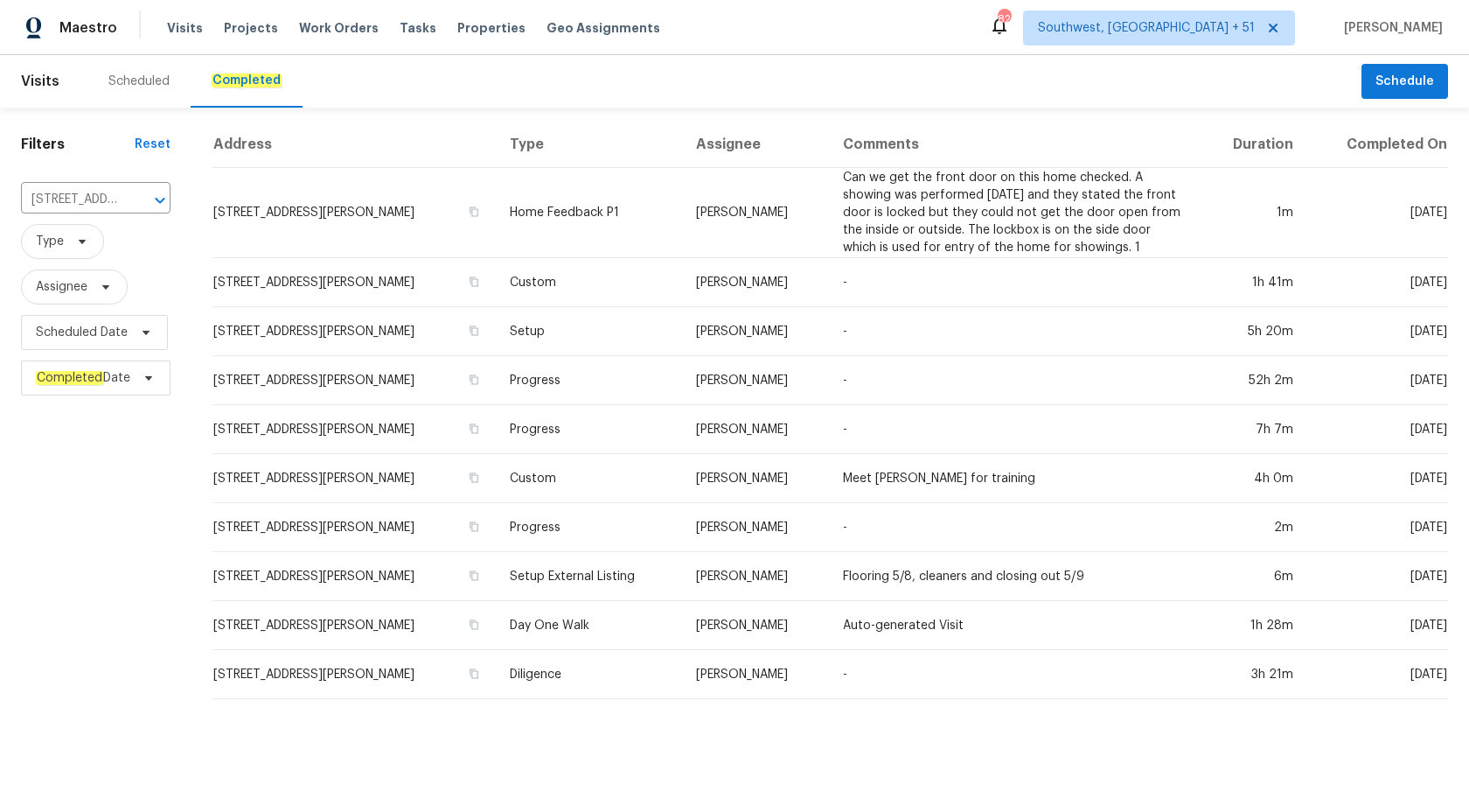
click at [798, 328] on td "Amanda Horton" at bounding box center [755, 330] width 146 height 49
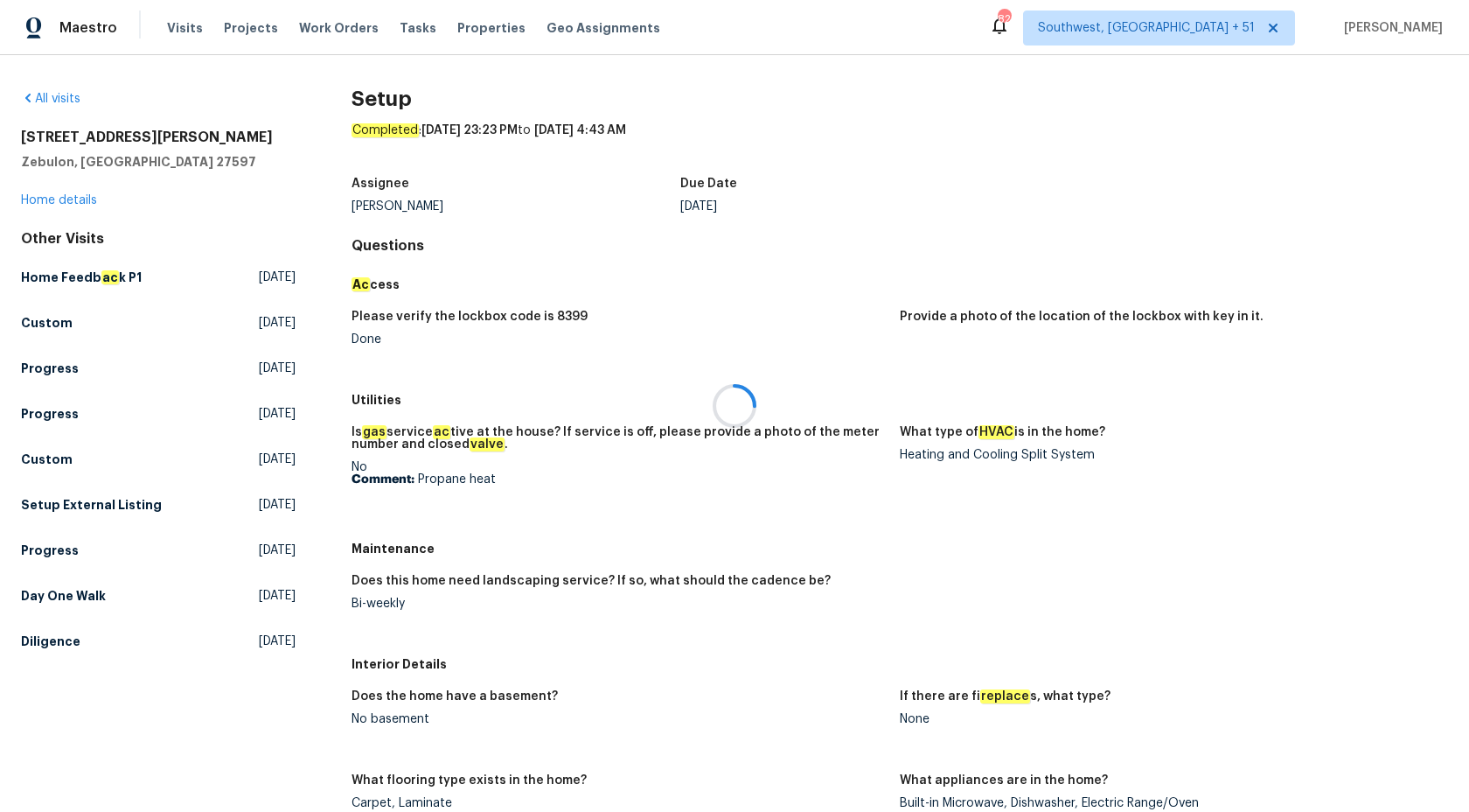
click at [49, 193] on div at bounding box center [734, 406] width 1469 height 812
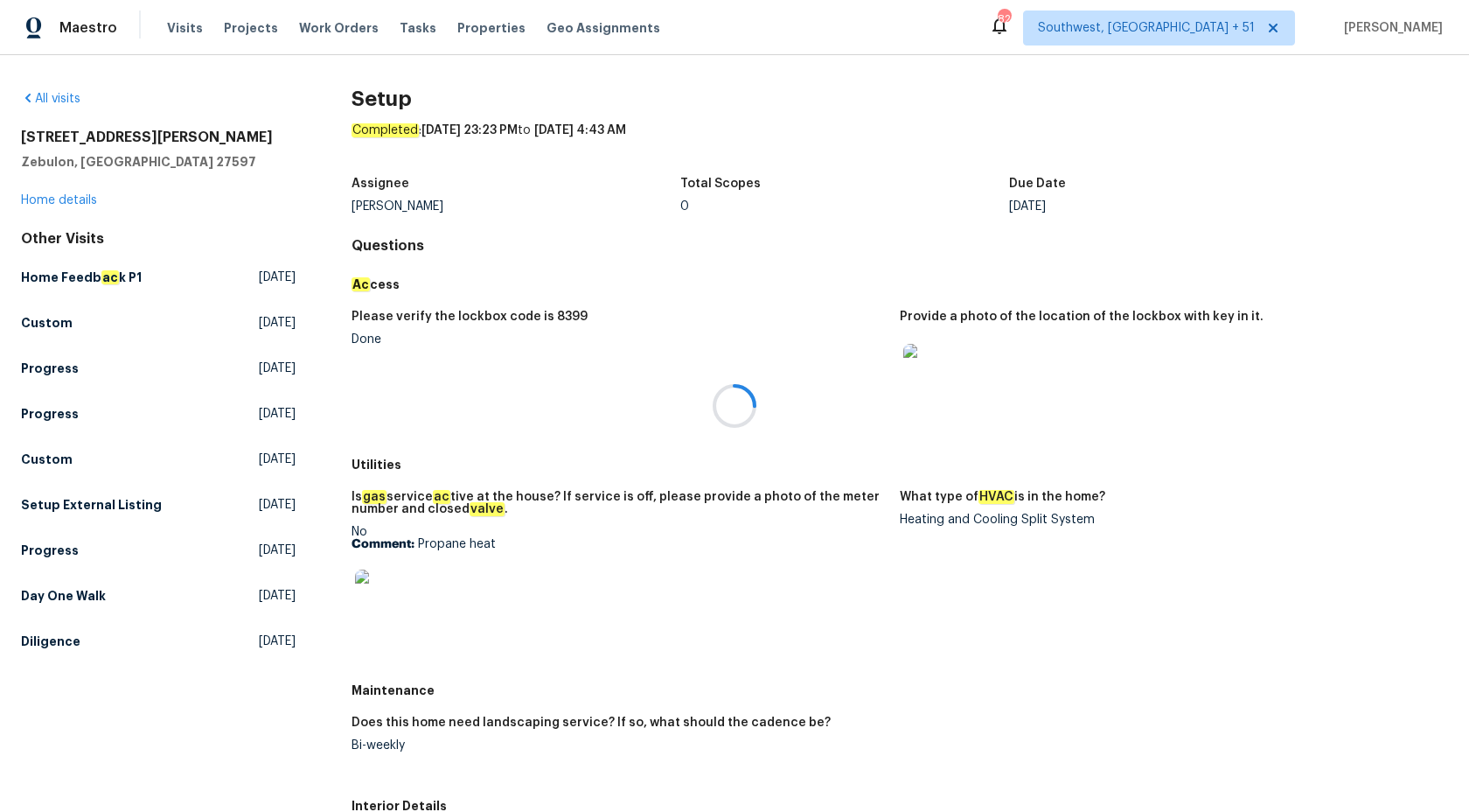
click at [49, 196] on div at bounding box center [734, 406] width 1469 height 812
click at [49, 196] on link "Home details" at bounding box center [59, 200] width 76 height 12
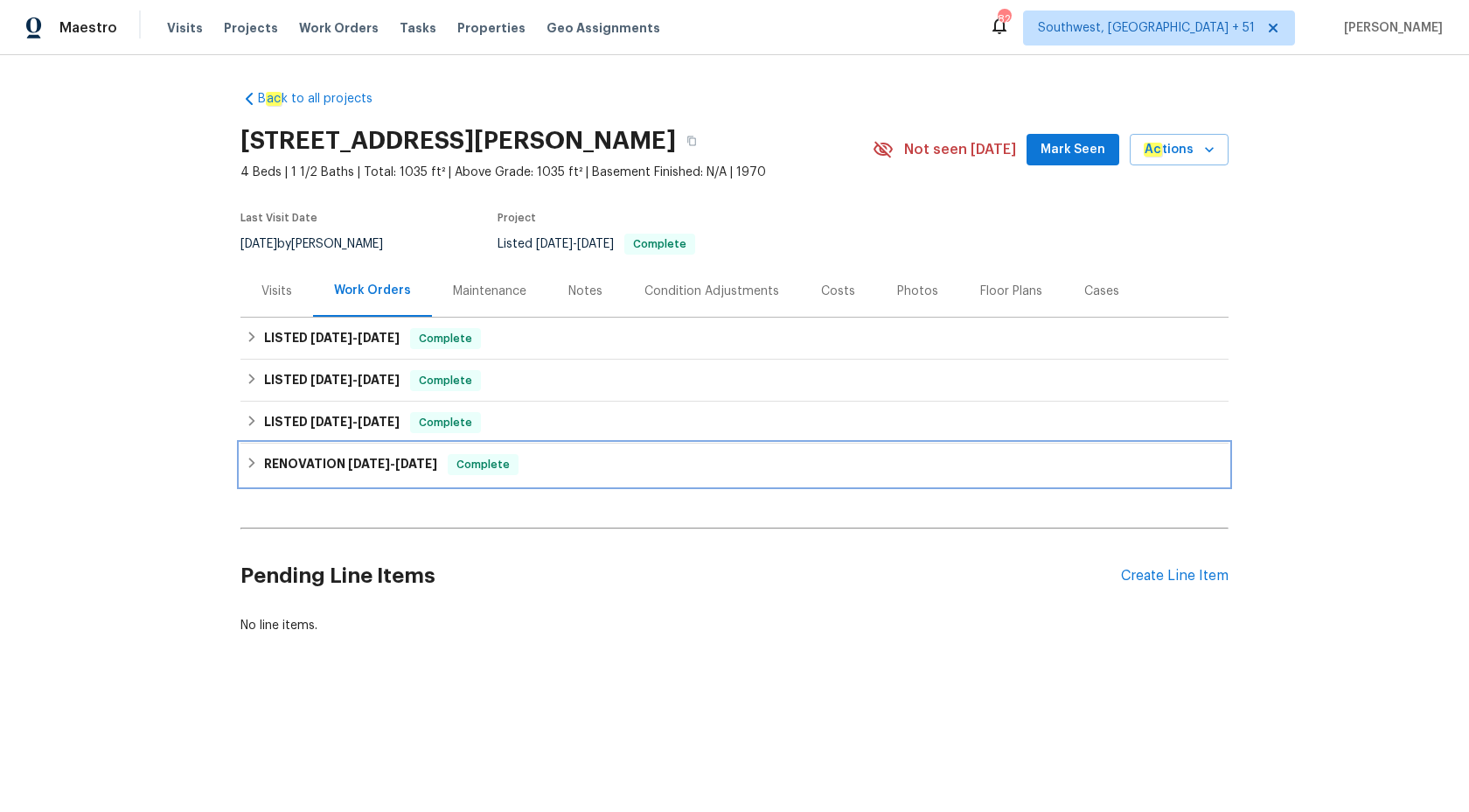
click at [437, 461] on span "5/22/25" at bounding box center [416, 463] width 42 height 12
